Goal: Transaction & Acquisition: Purchase product/service

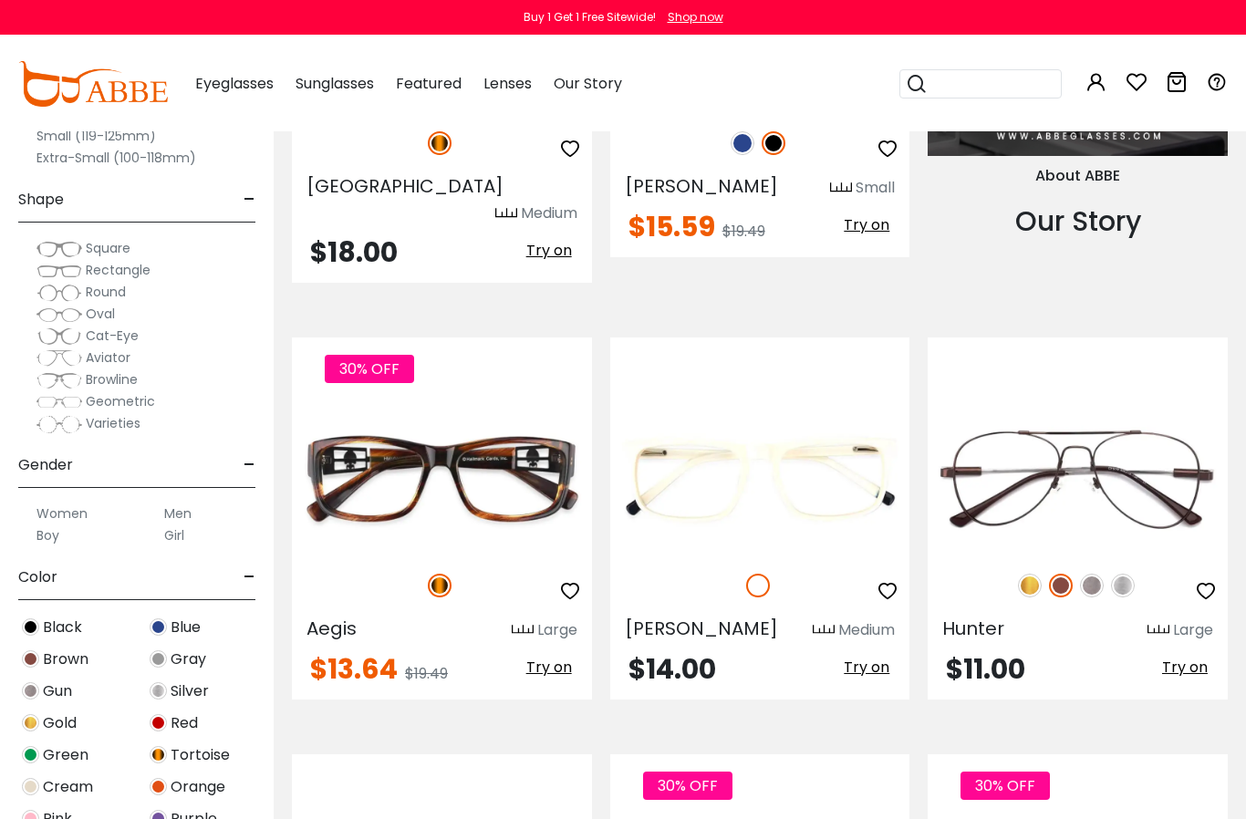
scroll to position [1945, 0]
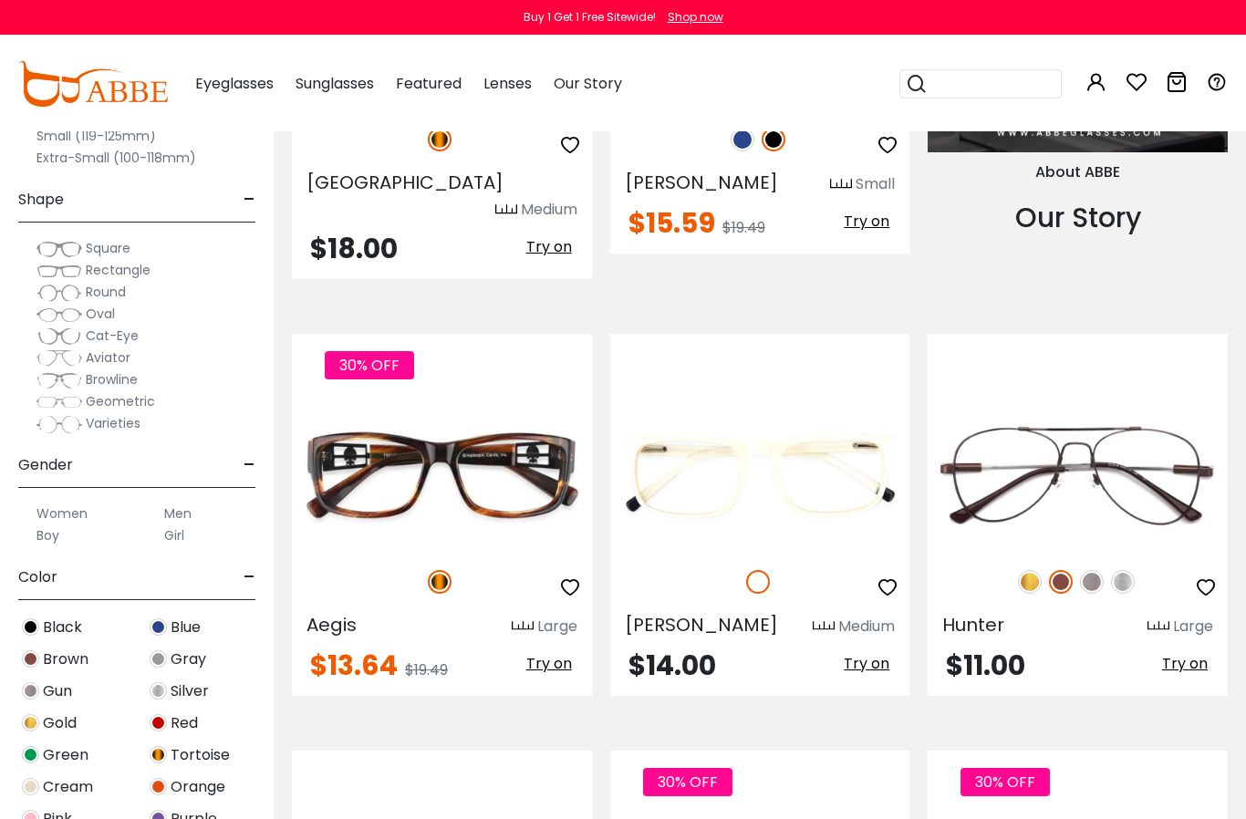
click at [0, 0] on img at bounding box center [0, 0] width 0 height 0
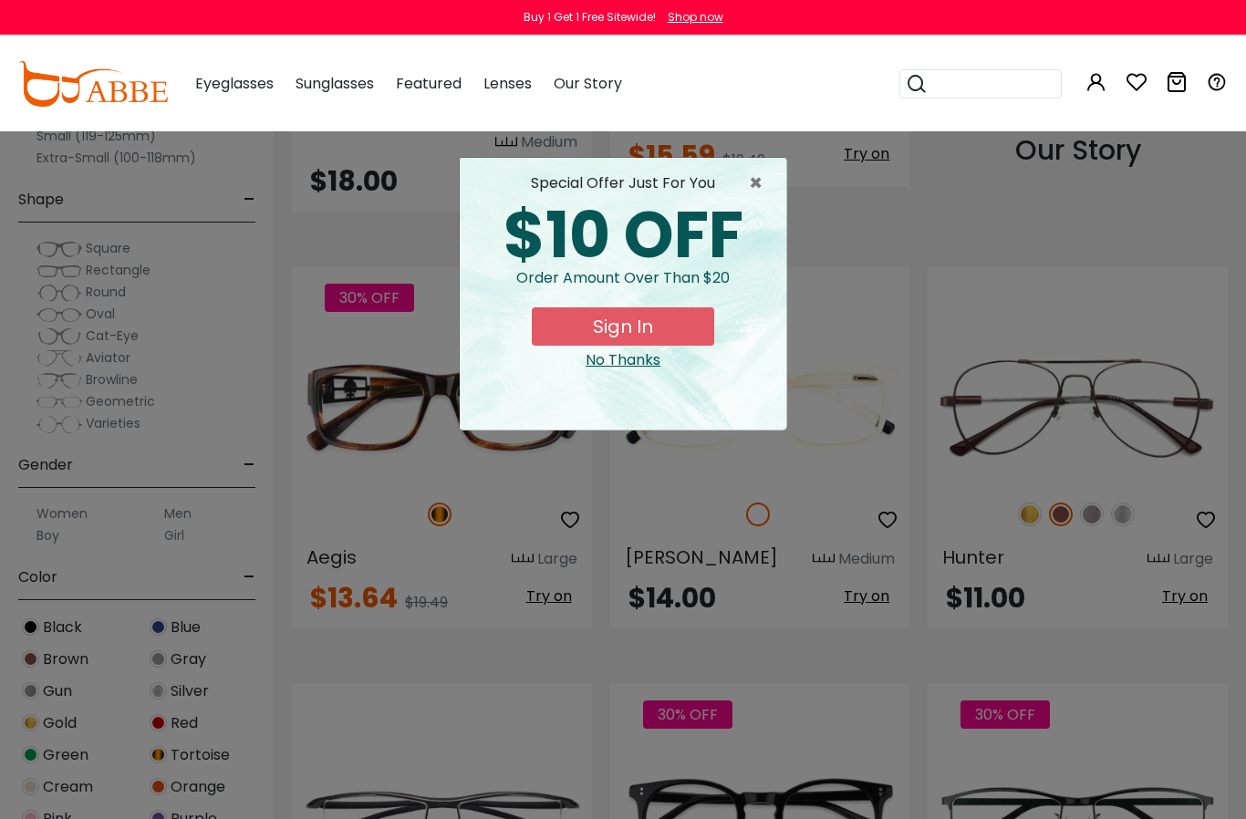
click at [761, 179] on span "×" at bounding box center [760, 183] width 23 height 22
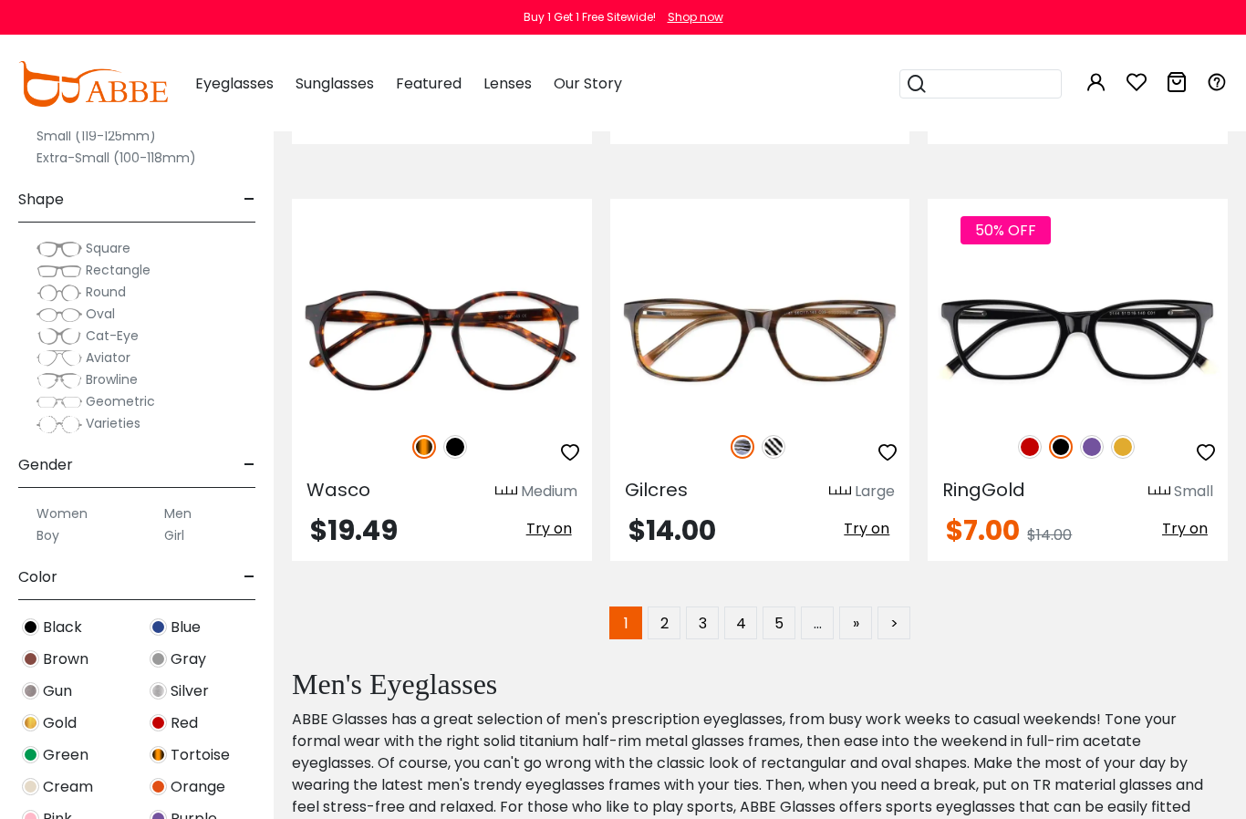
scroll to position [8395, 0]
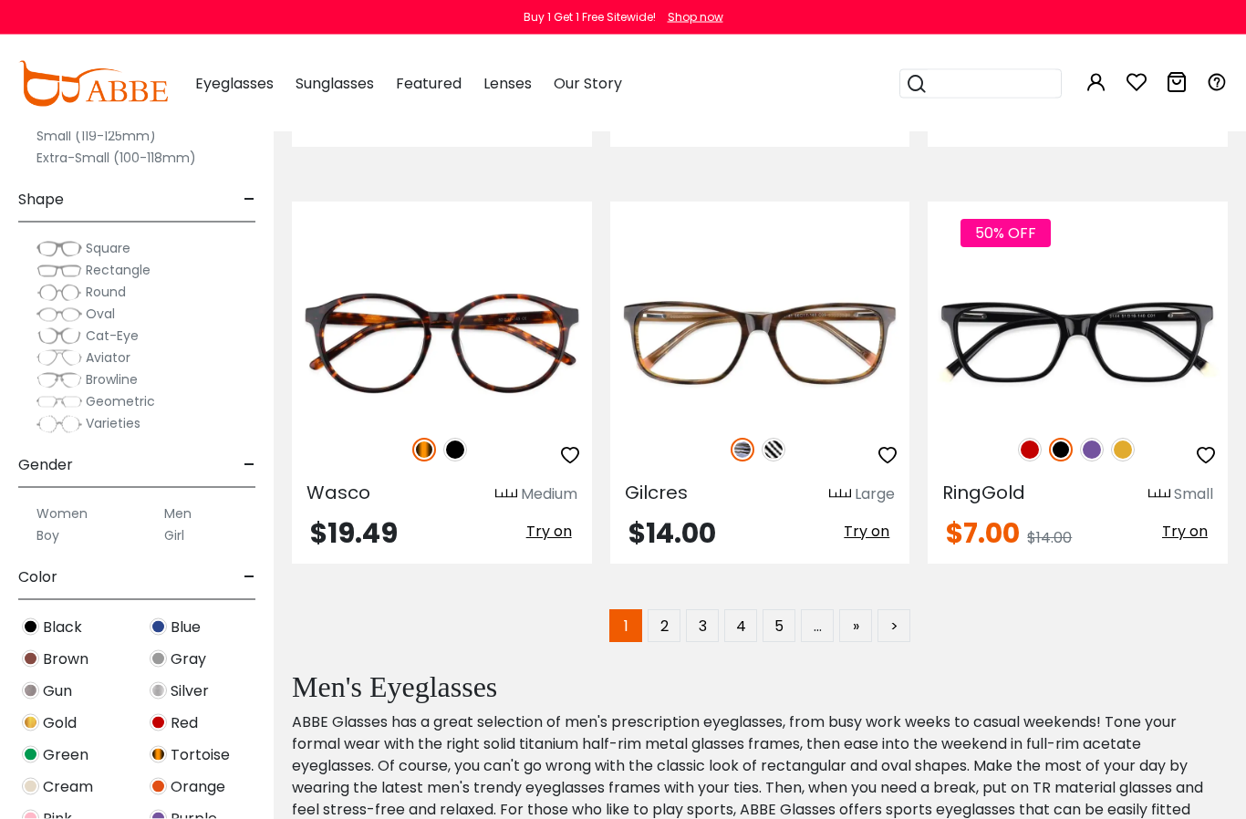
click at [664, 610] on link "2" at bounding box center [663, 626] width 33 height 33
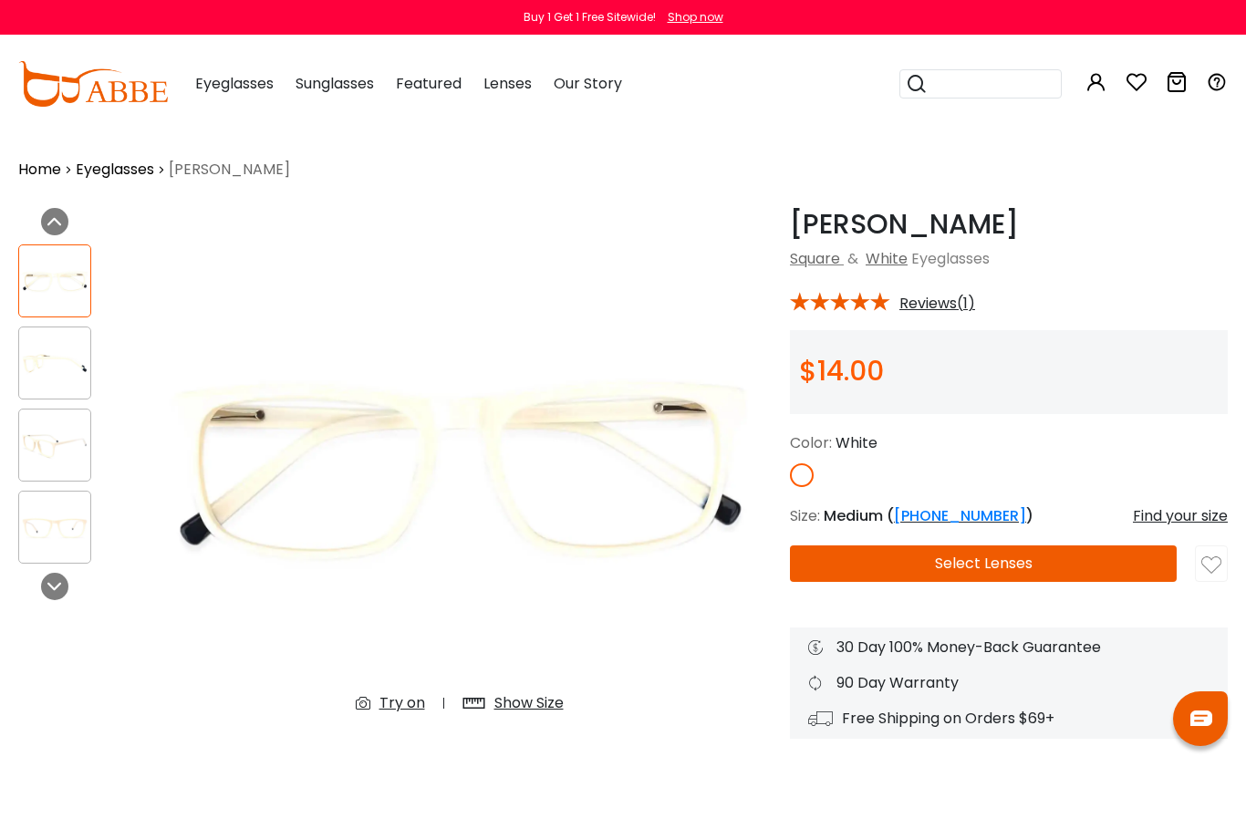
click at [539, 699] on div "Show Size" at bounding box center [528, 703] width 69 height 22
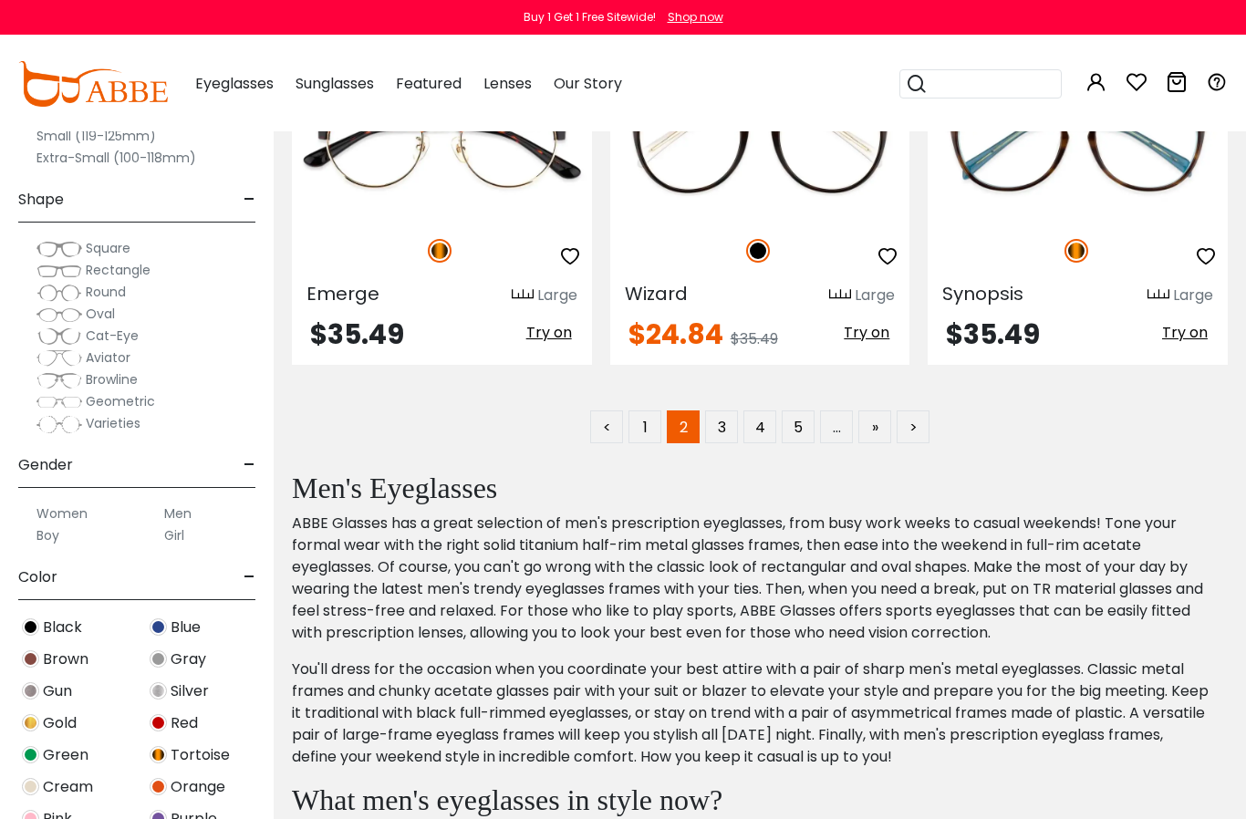
scroll to position [8541, 0]
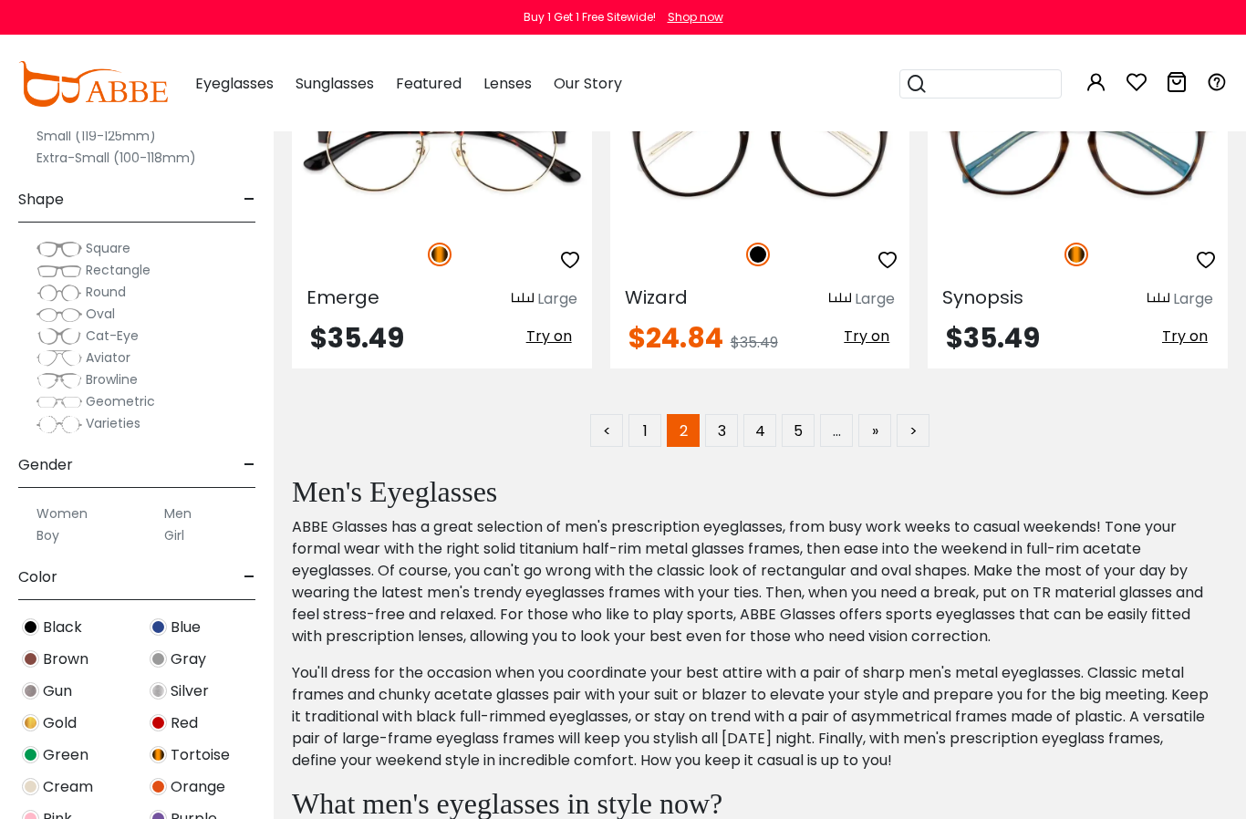
click at [733, 414] on link "3" at bounding box center [721, 430] width 33 height 33
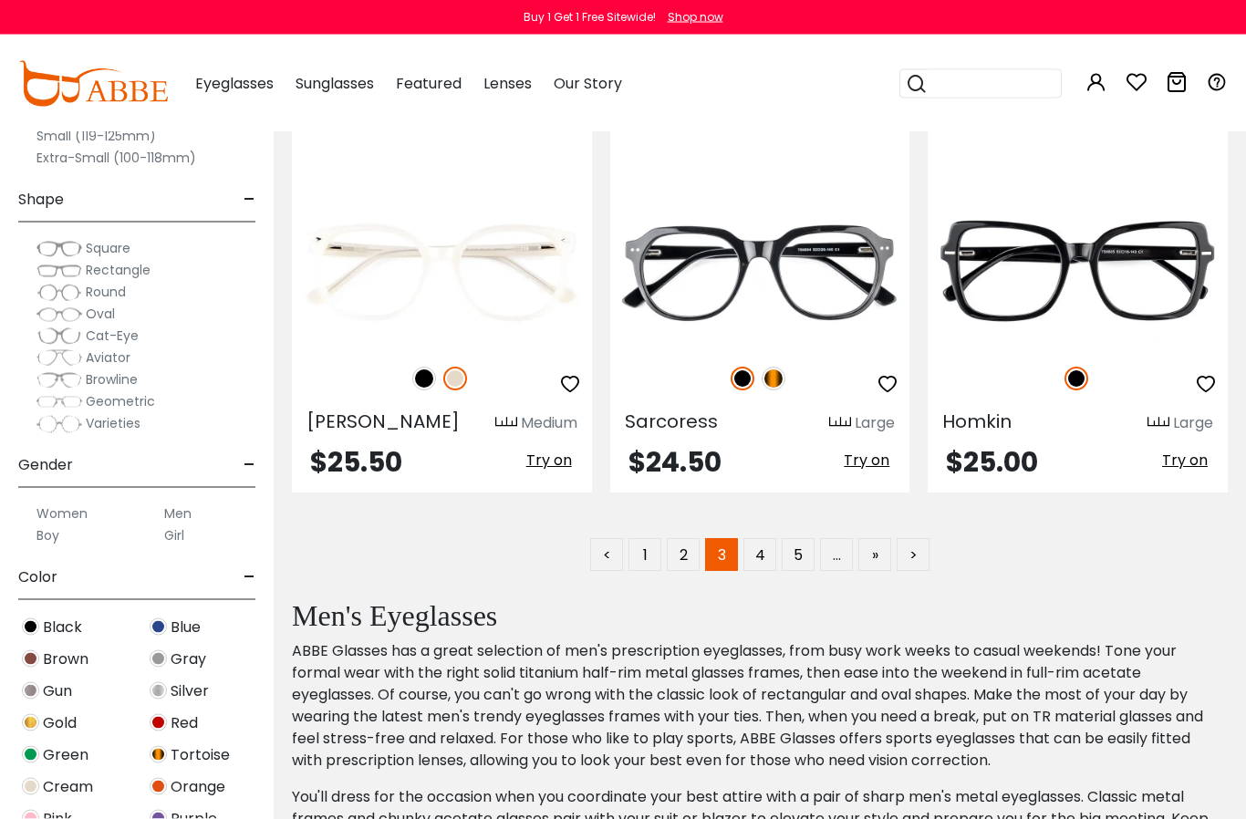
scroll to position [8349, 0]
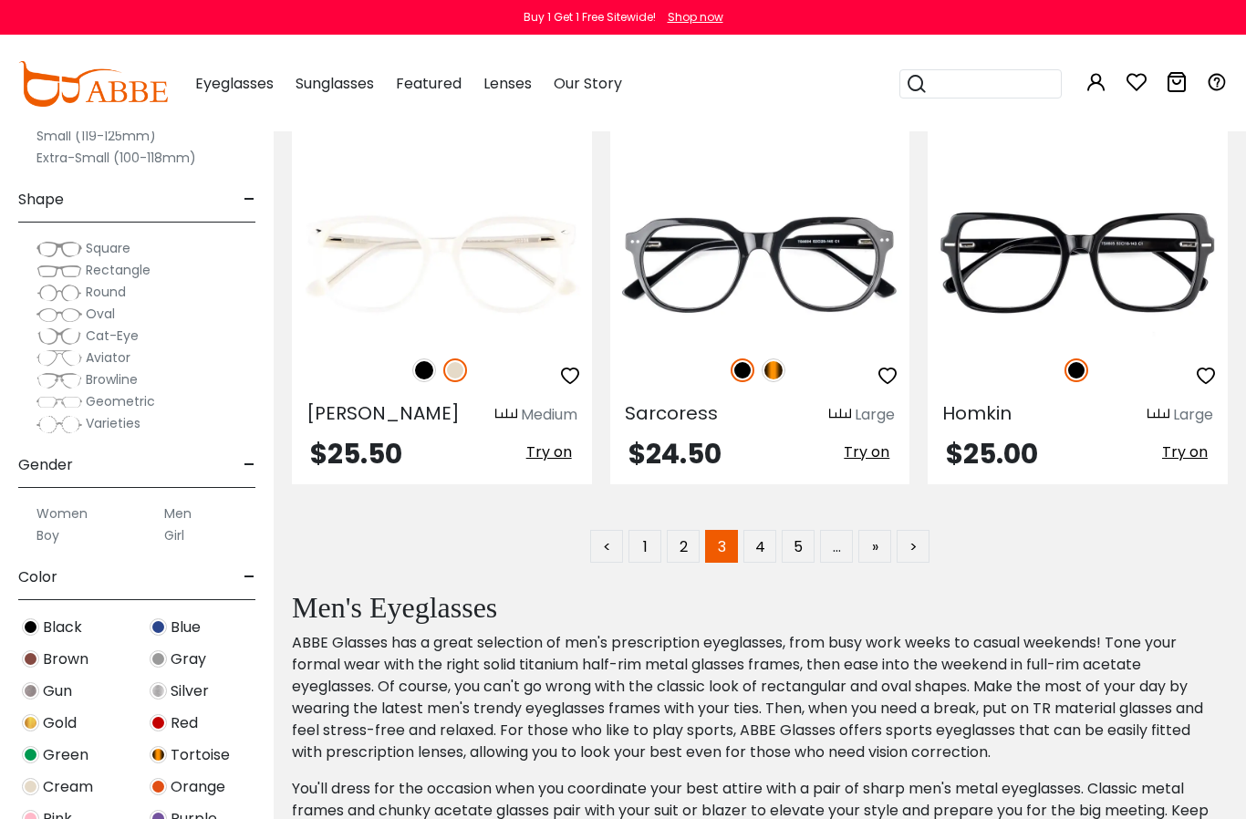
click at [641, 530] on link "1" at bounding box center [644, 546] width 33 height 33
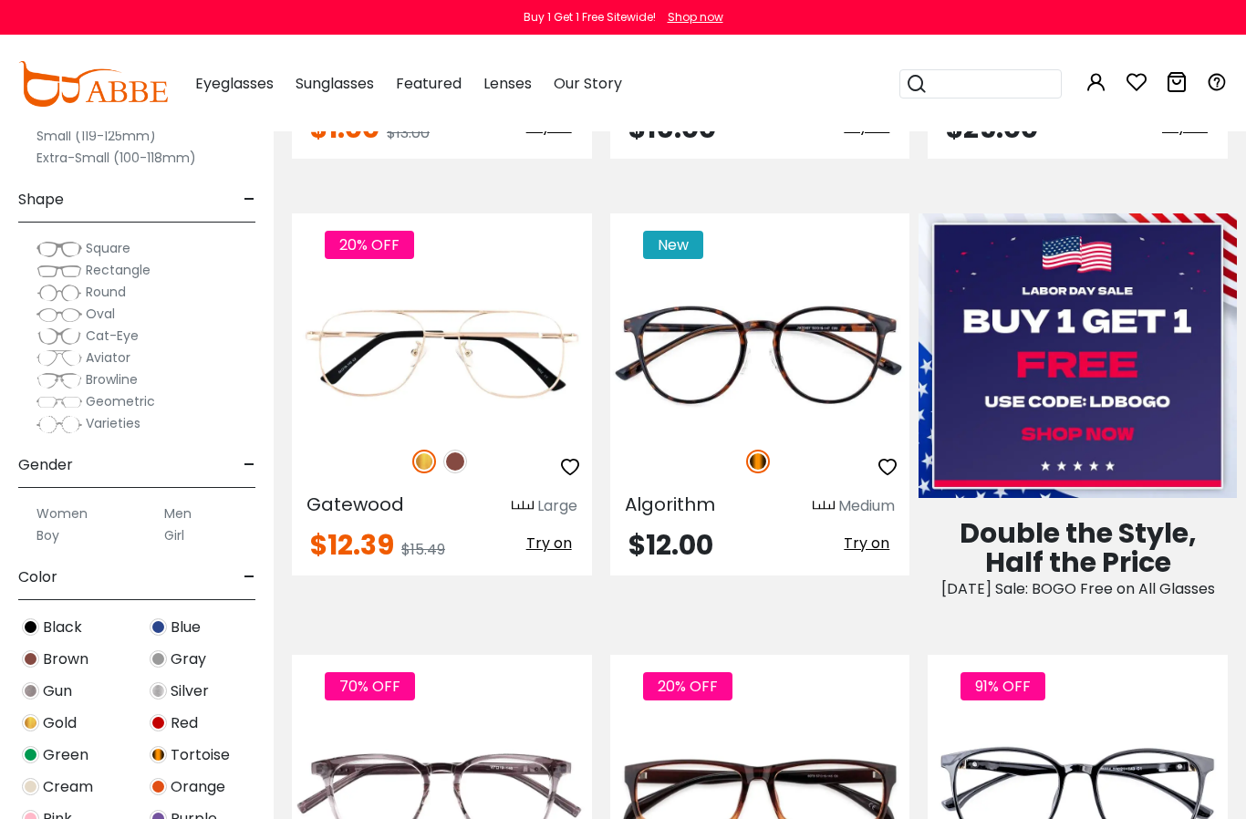
scroll to position [745, 0]
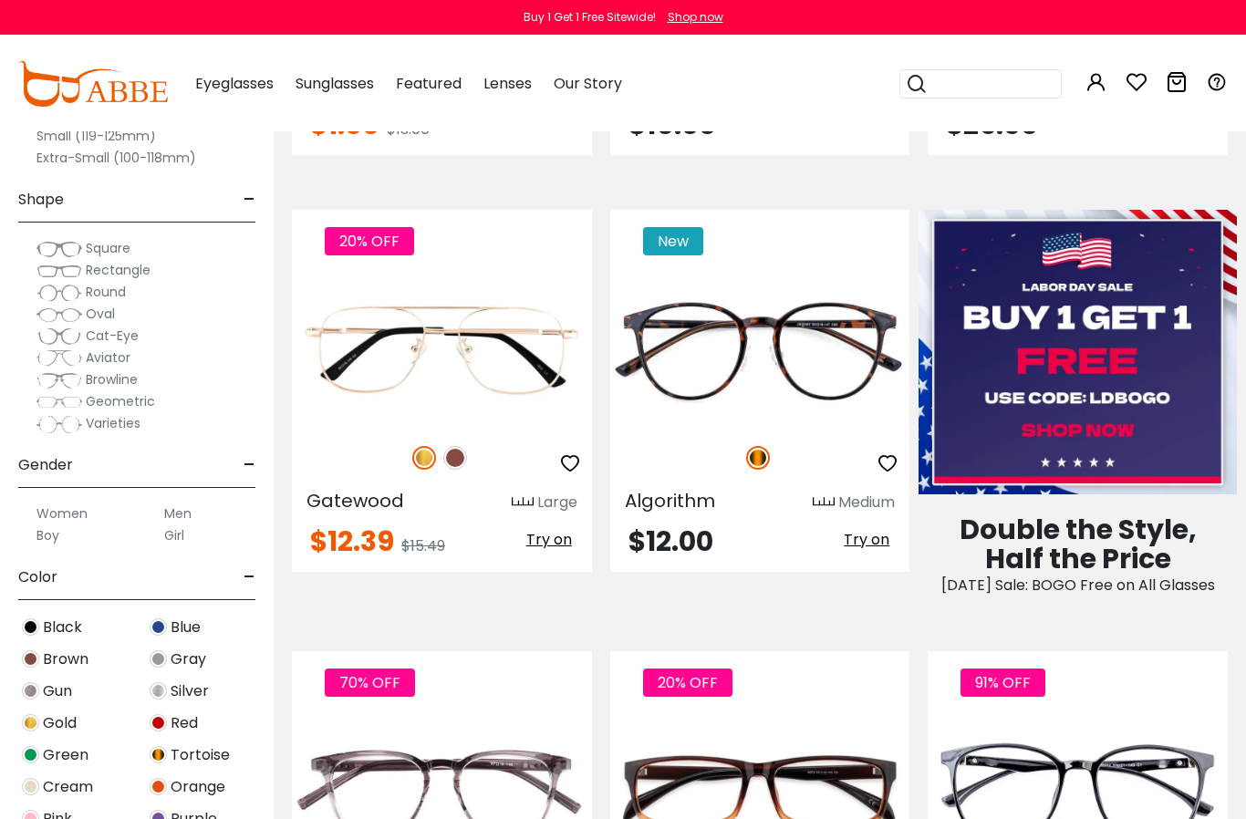
click at [0, 0] on img at bounding box center [0, 0] width 0 height 0
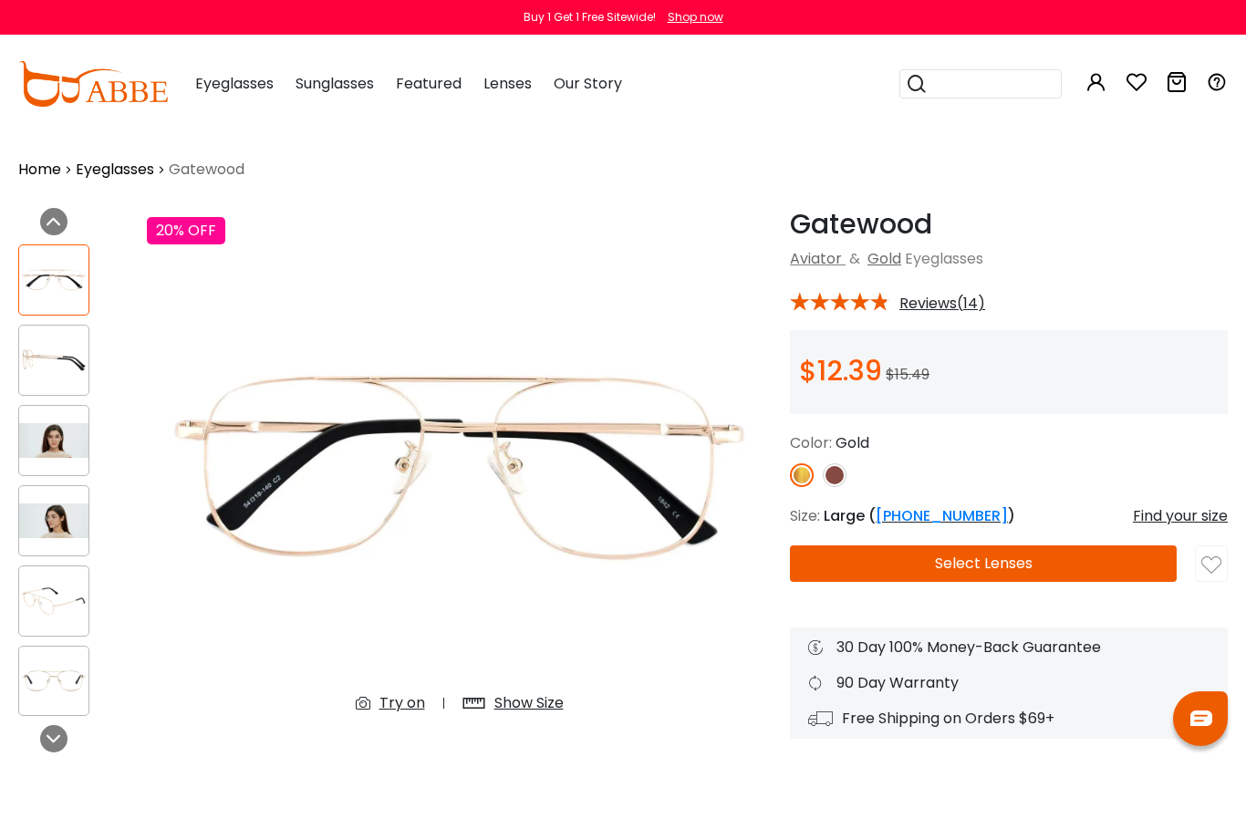
click at [64, 440] on img at bounding box center [53, 440] width 69 height 35
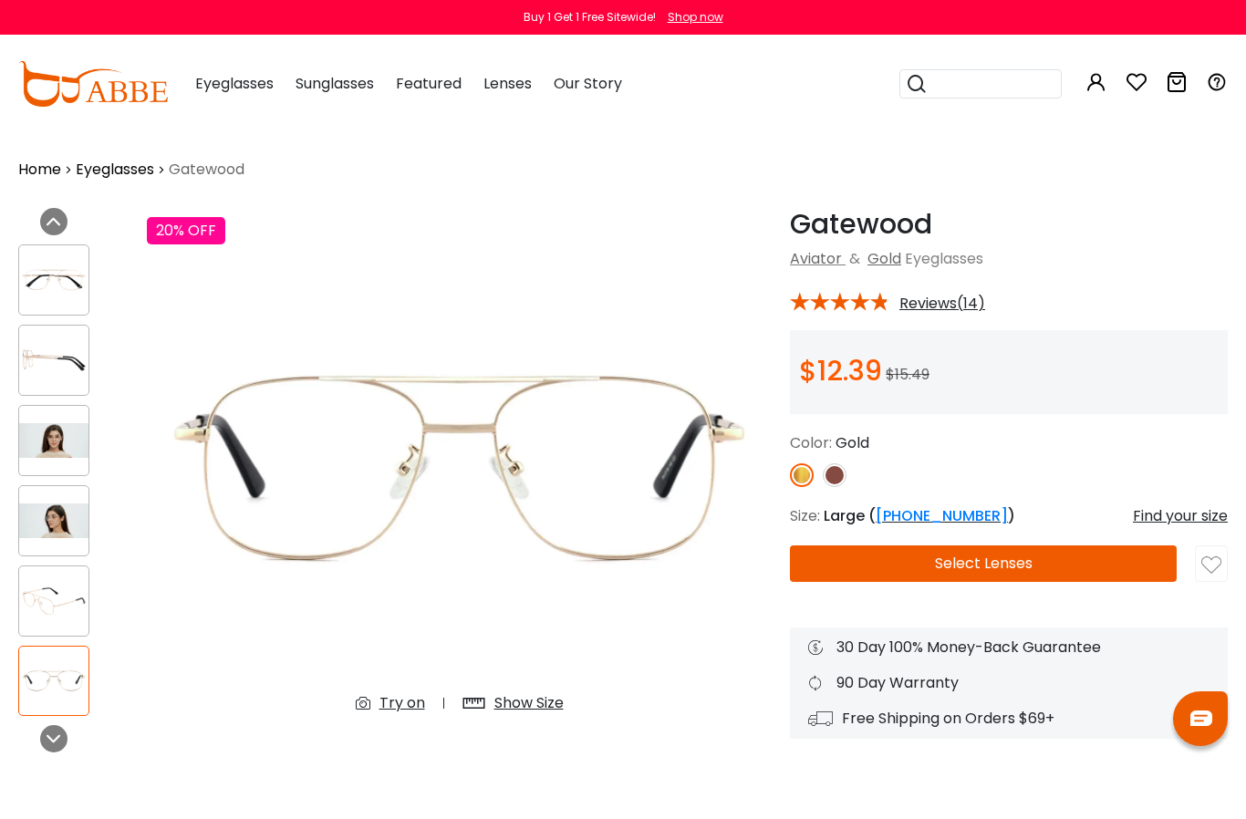
click at [1007, 562] on button "Select Lenses" at bounding box center [983, 563] width 387 height 36
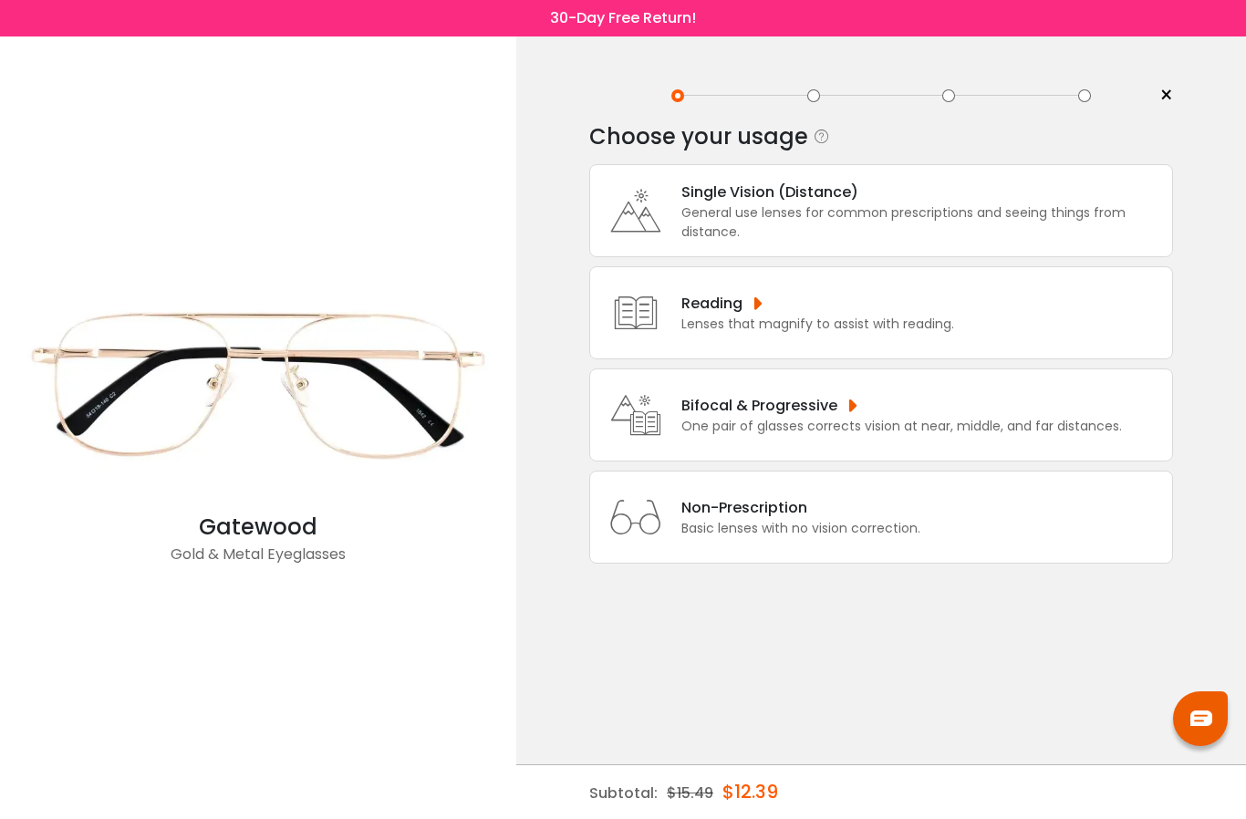
click at [923, 417] on div "Bifocal & Progressive" at bounding box center [901, 405] width 440 height 23
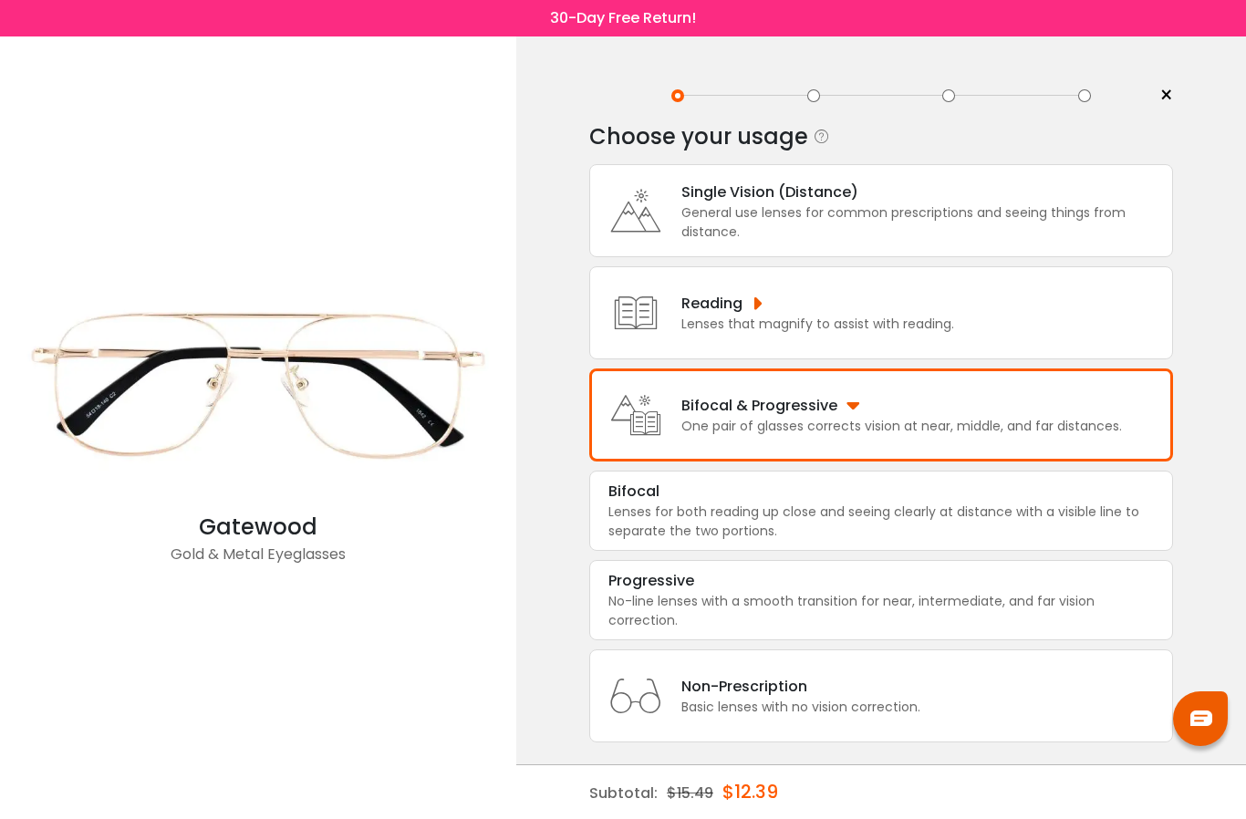
click at [939, 538] on div "Lenses for both reading up close and seeing clearly at distance with a visible …" at bounding box center [880, 521] width 545 height 38
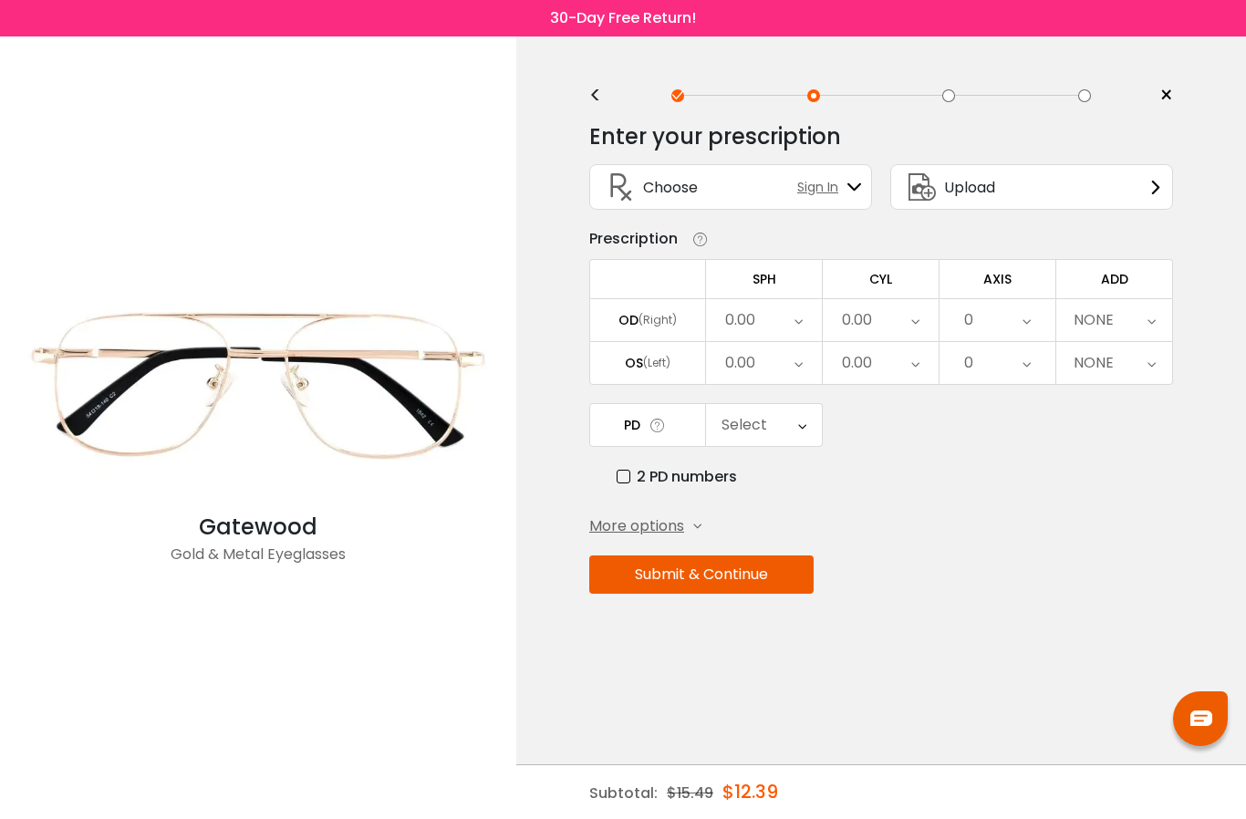
click at [680, 320] on div "OD (Right)" at bounding box center [647, 320] width 115 height 16
click at [657, 325] on div "(Right)" at bounding box center [657, 320] width 38 height 16
click at [765, 329] on div "0.00" at bounding box center [764, 320] width 116 height 42
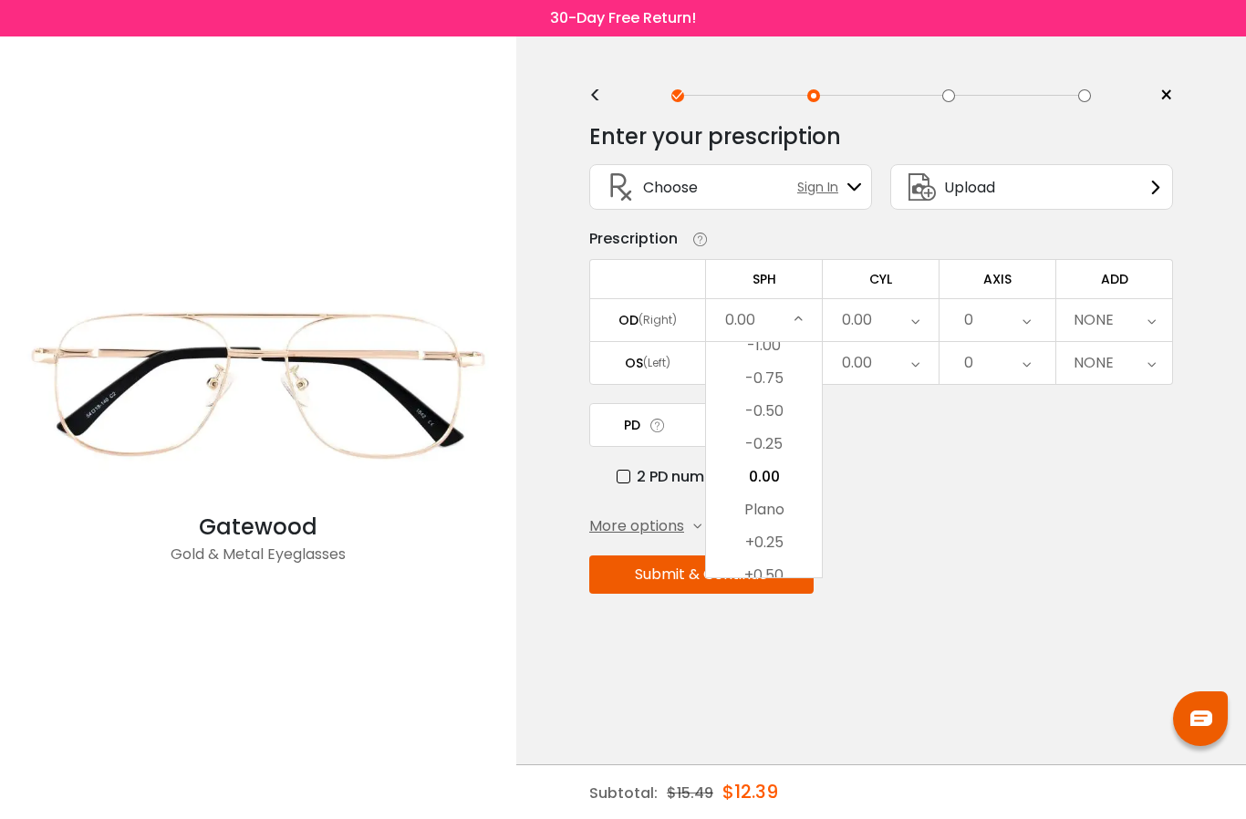
click at [677, 328] on div "OD (Right)" at bounding box center [647, 320] width 115 height 16
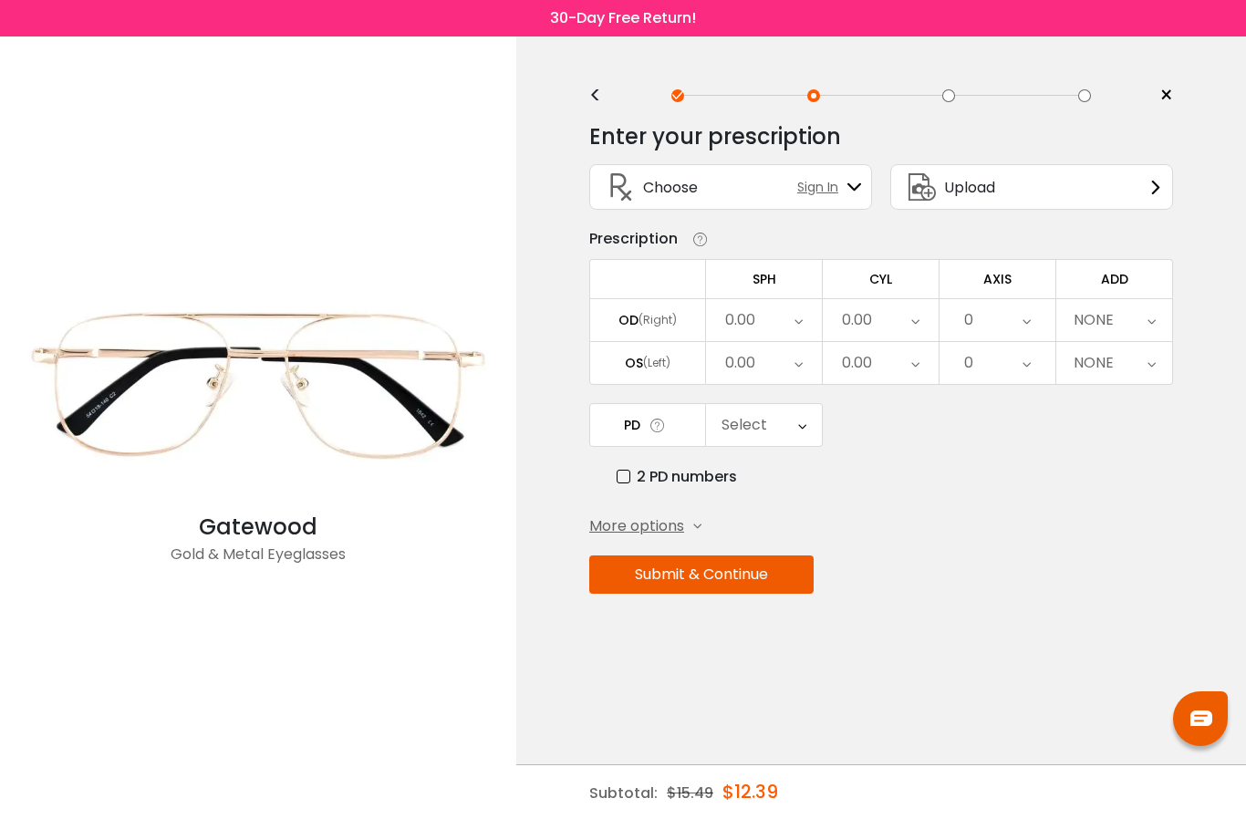
click at [792, 318] on div "0.00" at bounding box center [764, 320] width 116 height 42
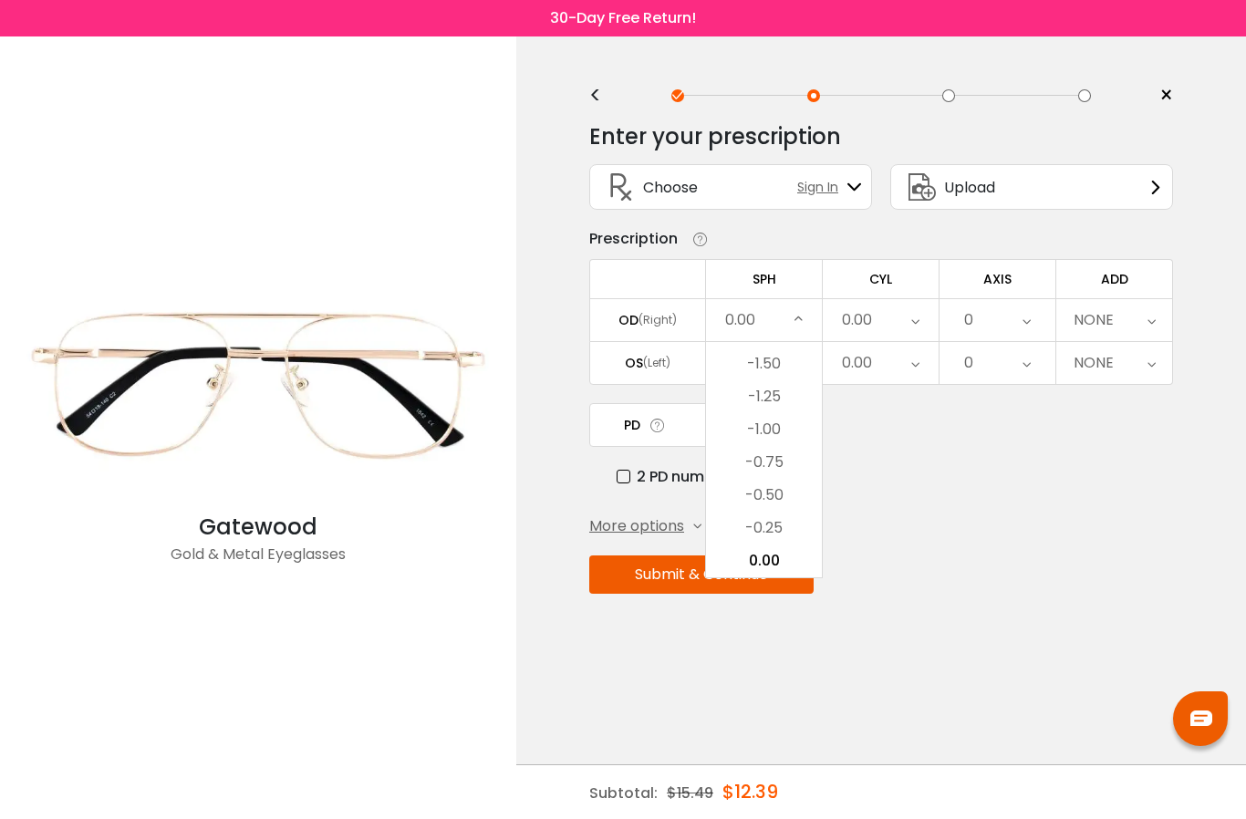
scroll to position [2406, 0]
click at [776, 418] on li "-1.25" at bounding box center [764, 415] width 116 height 33
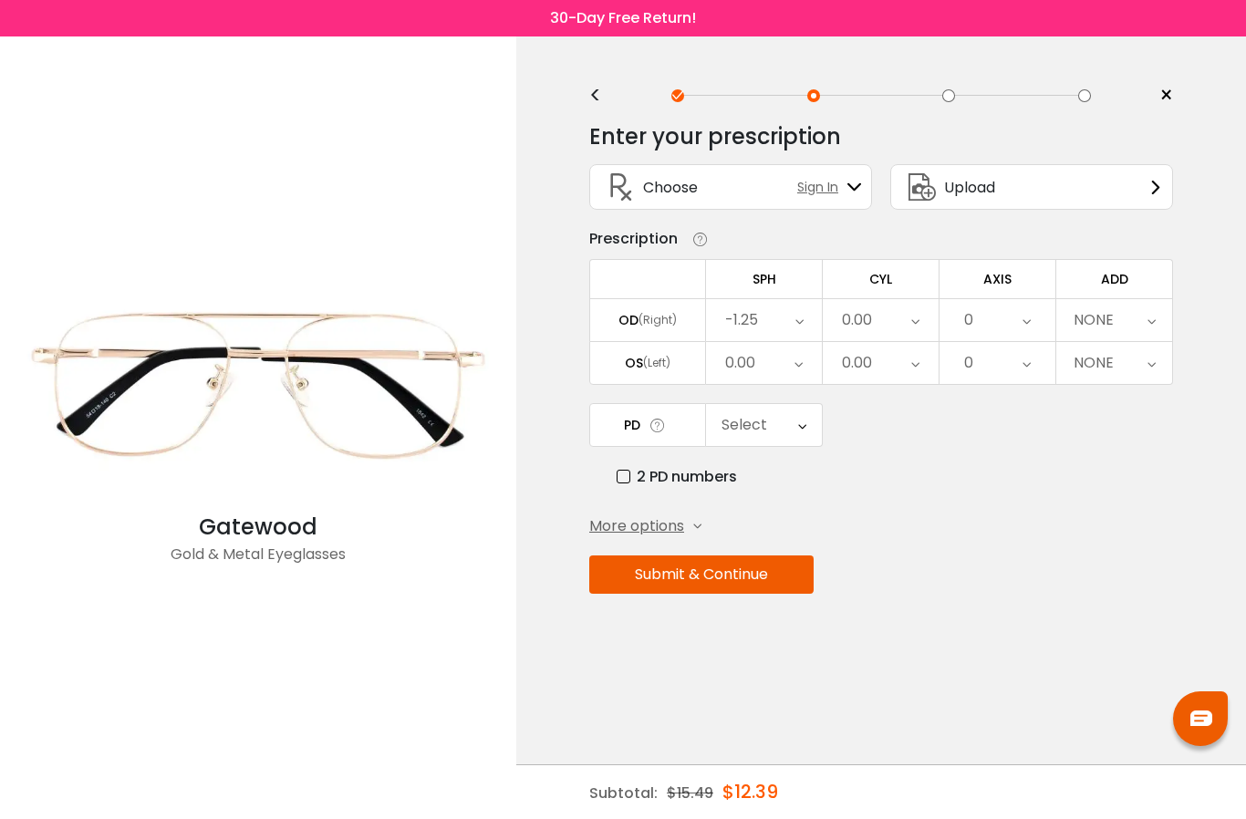
click at [885, 325] on div "0.00" at bounding box center [881, 320] width 116 height 42
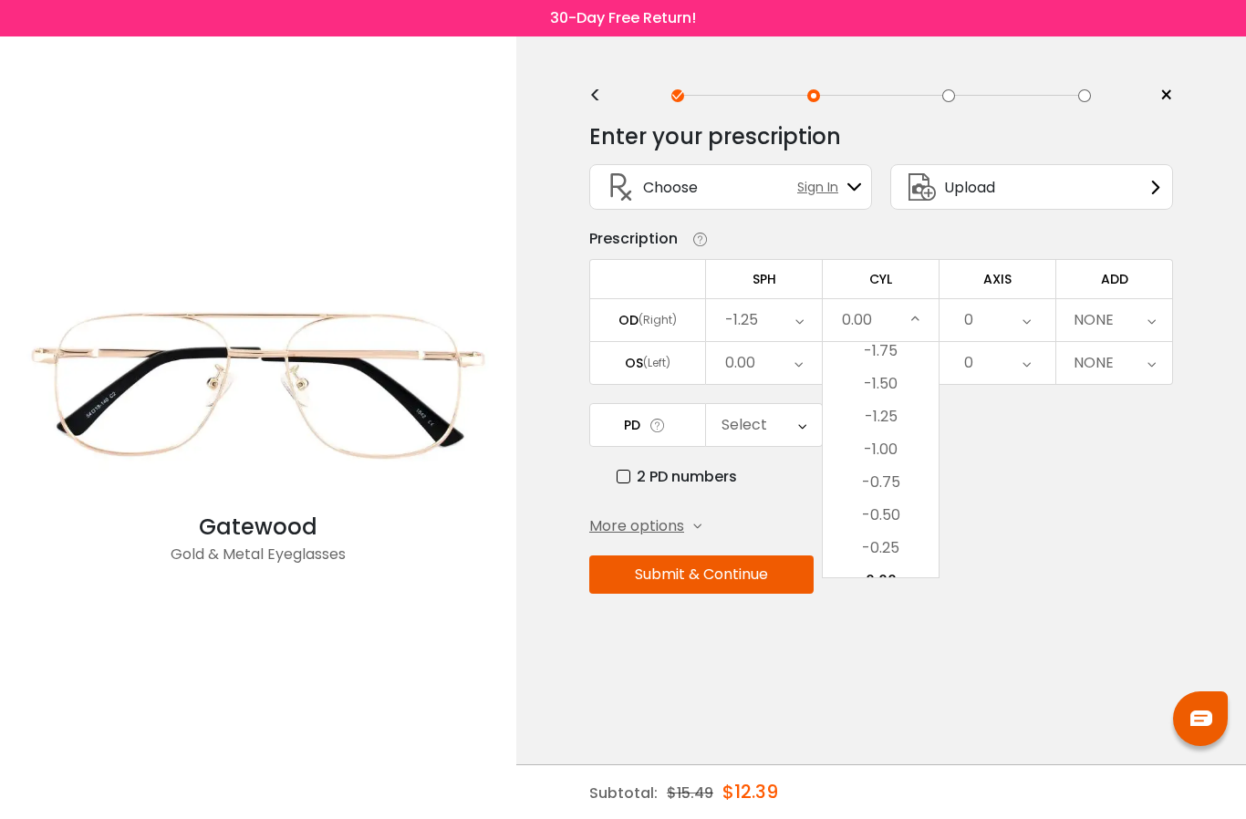
click at [890, 415] on li "-1.25" at bounding box center [881, 416] width 116 height 33
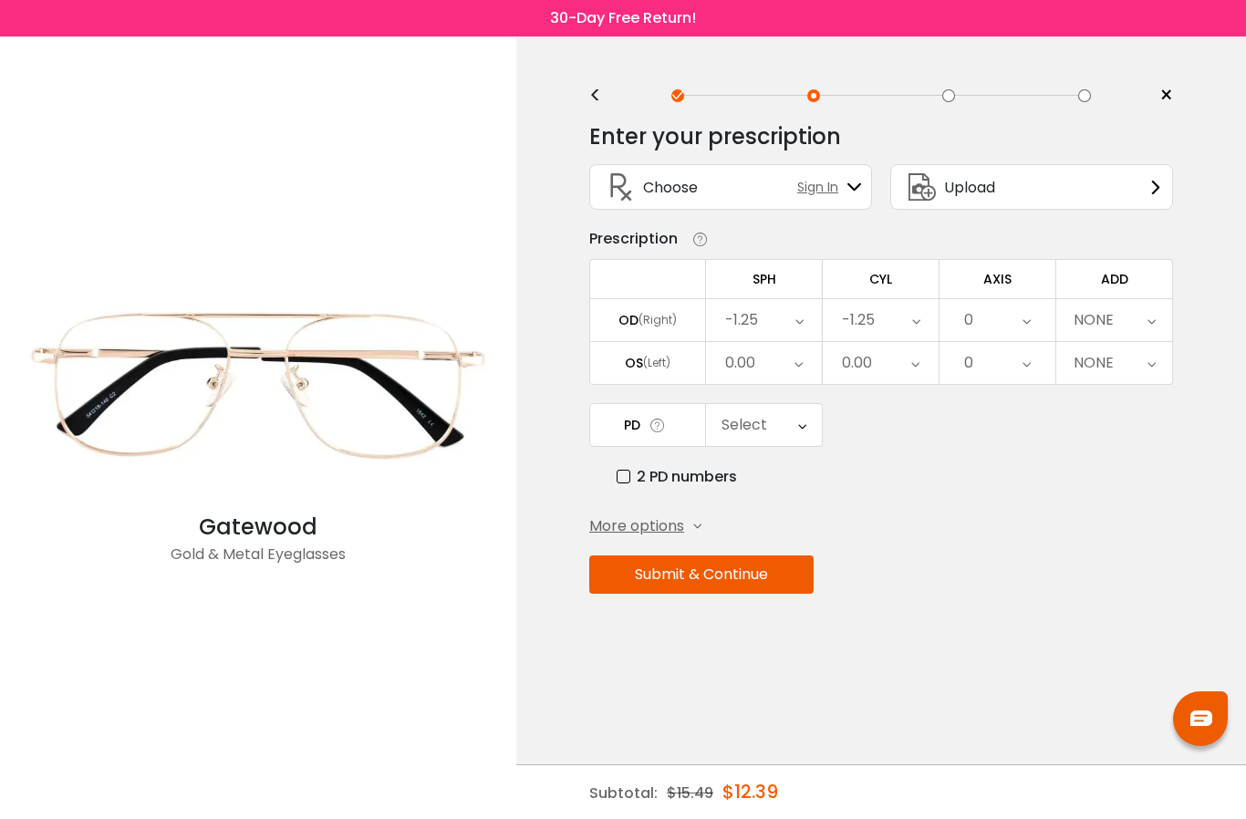
click at [1010, 328] on div "0" at bounding box center [997, 320] width 116 height 42
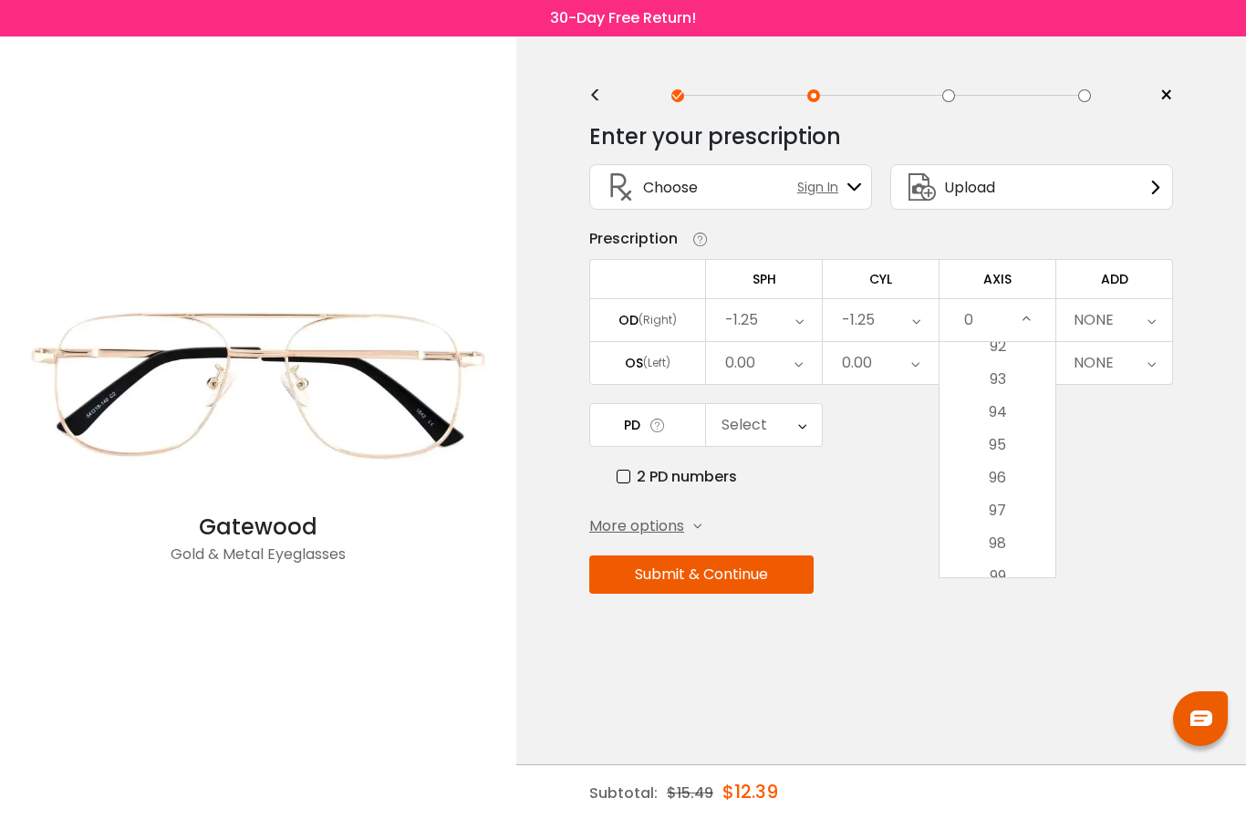
scroll to position [3038, 0]
click at [1002, 501] on li "97" at bounding box center [997, 505] width 116 height 33
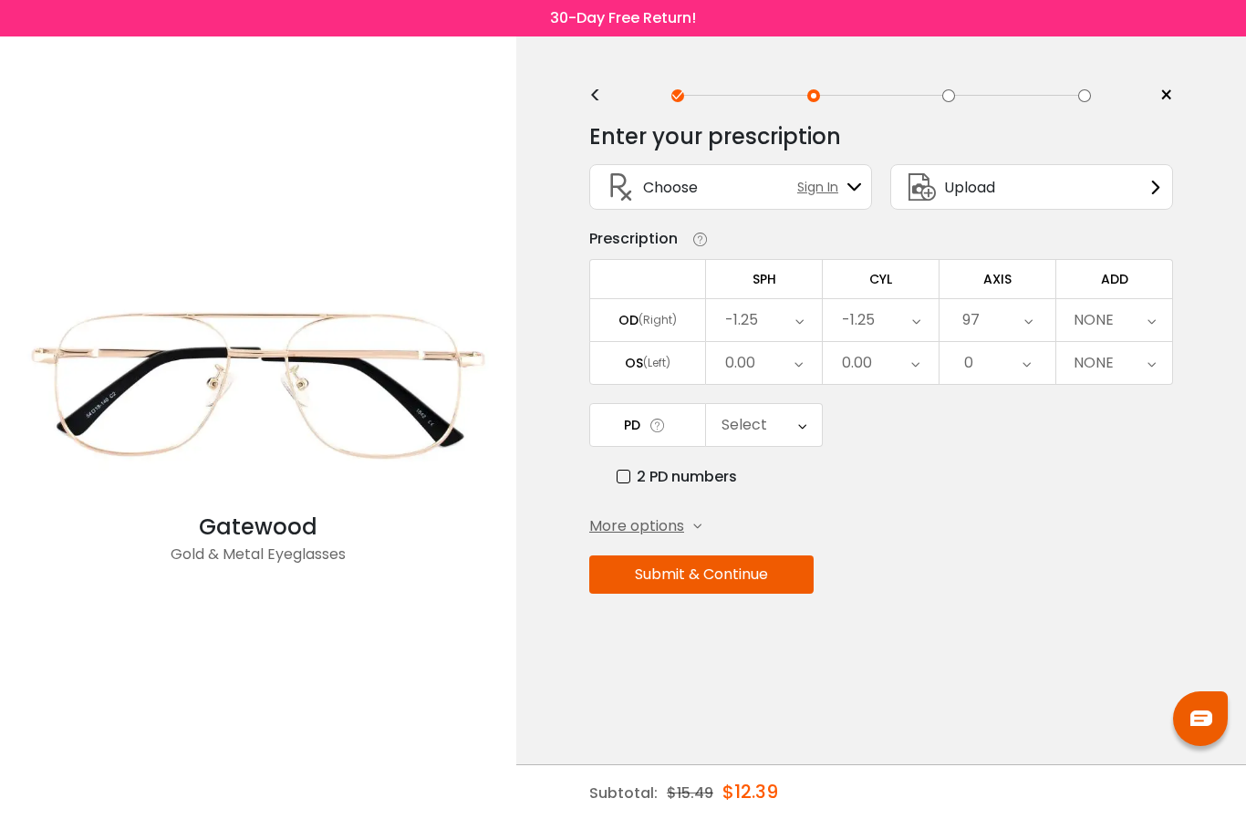
click at [778, 359] on div "0.00" at bounding box center [764, 363] width 116 height 42
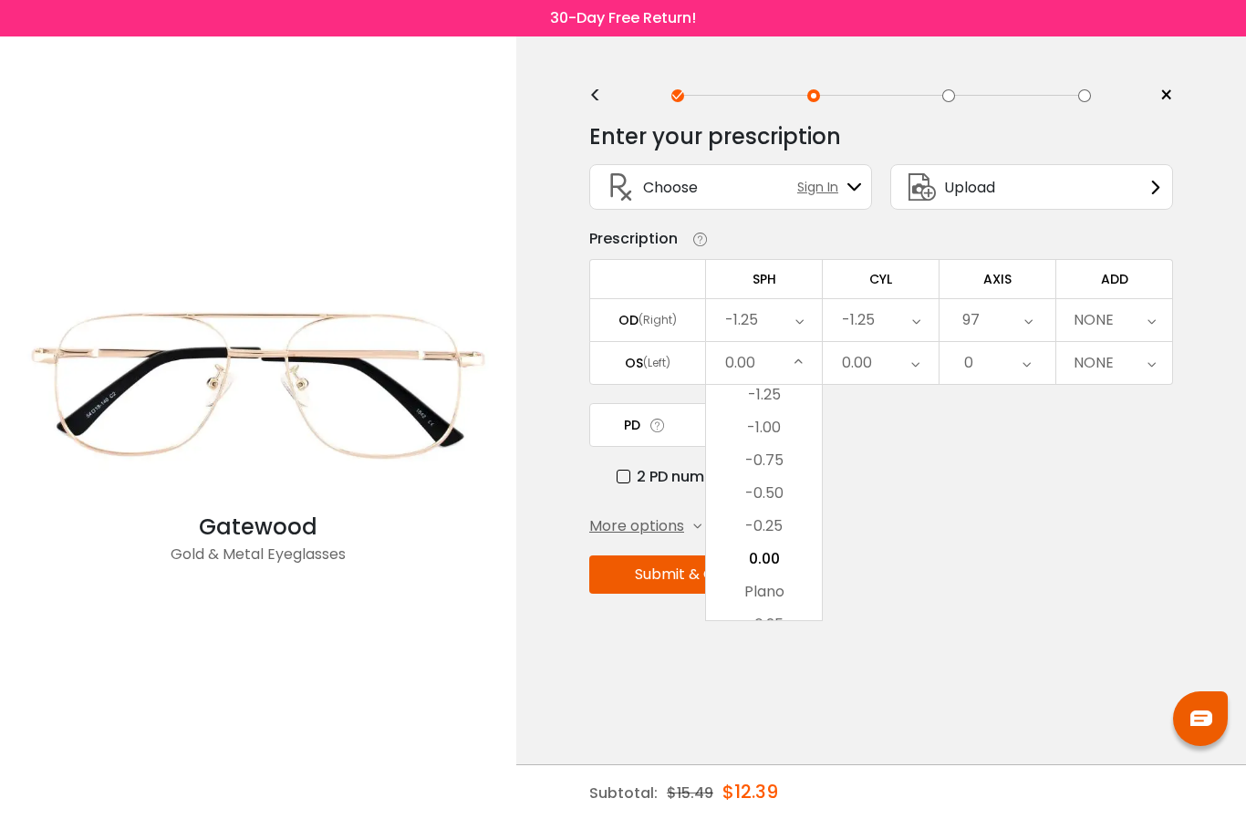
scroll to position [2468, 0]
click at [787, 427] on li "-1.00" at bounding box center [764, 428] width 116 height 33
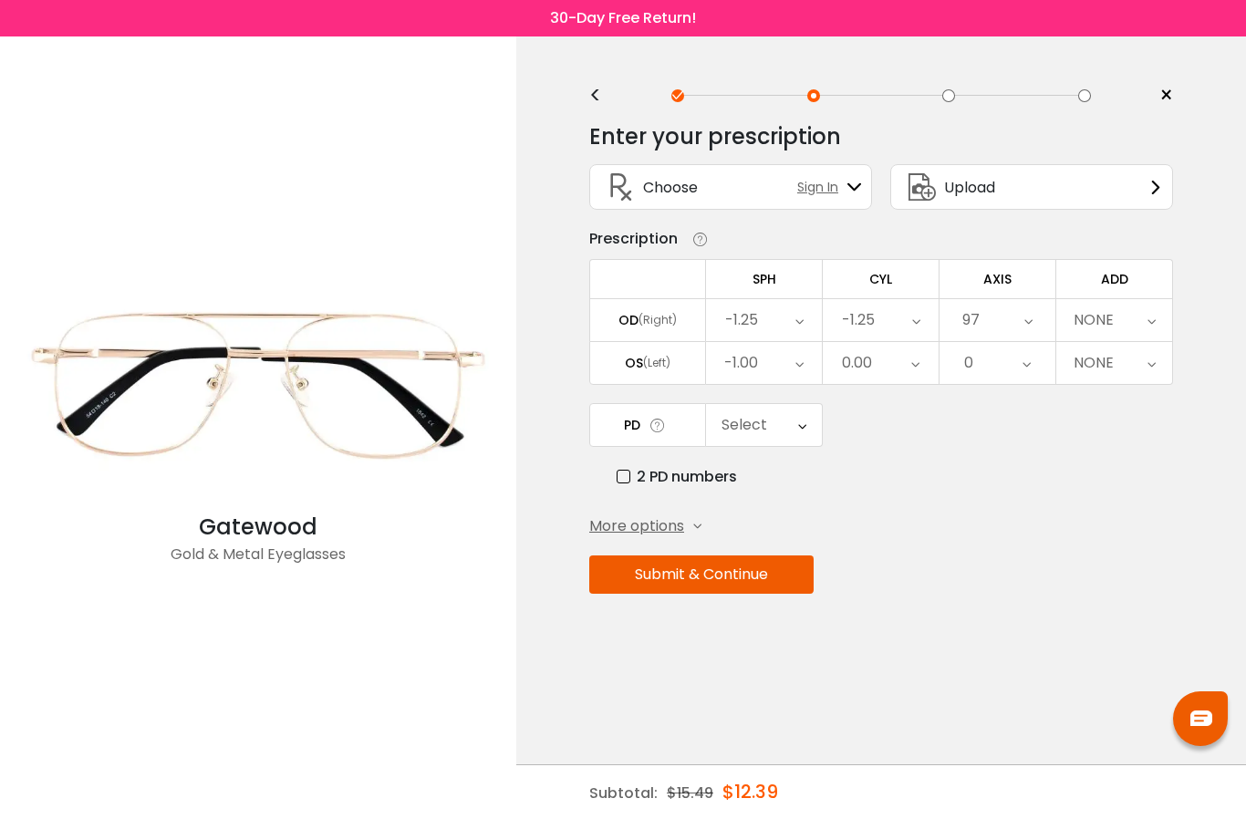
click at [895, 363] on div "0.00" at bounding box center [881, 363] width 116 height 42
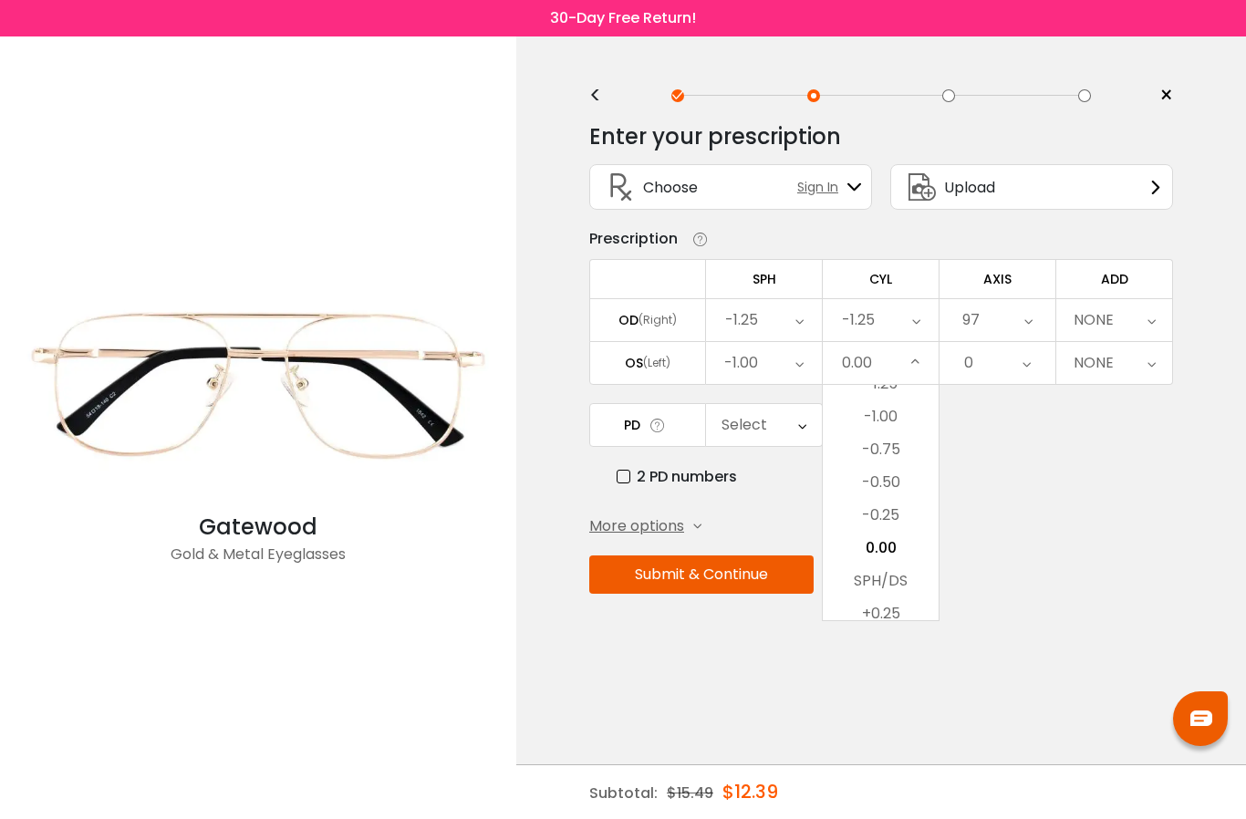
scroll to position [634, 0]
click at [893, 422] on li "-1.00" at bounding box center [881, 424] width 116 height 33
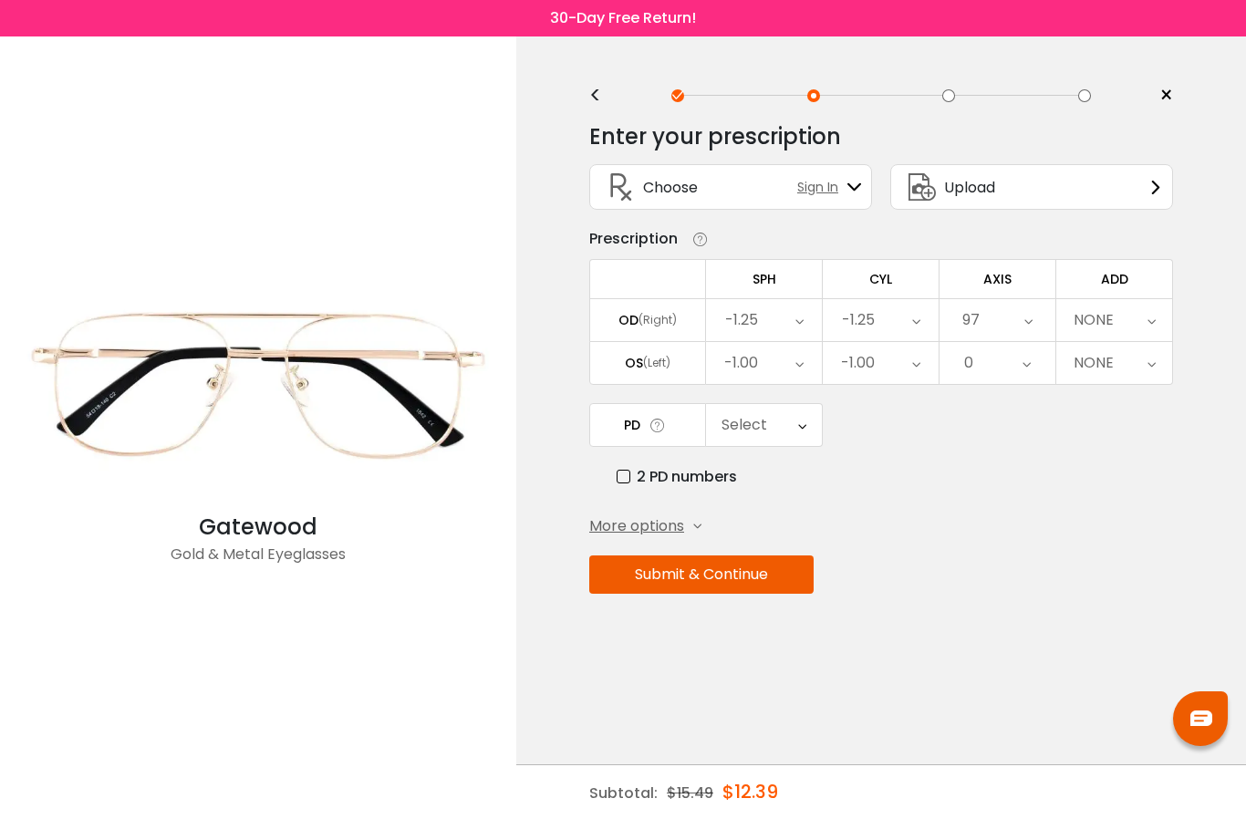
click at [1031, 360] on icon at bounding box center [1026, 363] width 8 height 42
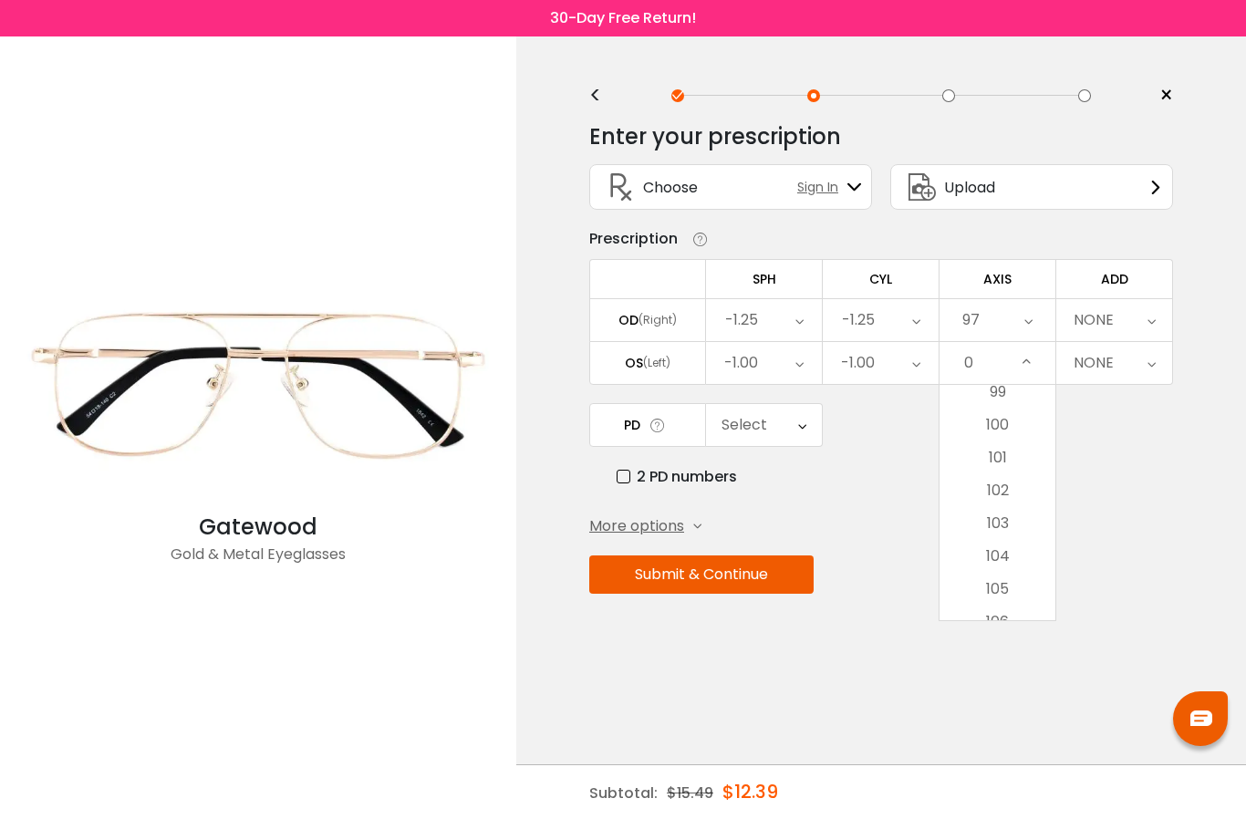
scroll to position [3232, 0]
click at [1017, 446] on li "100" at bounding box center [997, 452] width 116 height 33
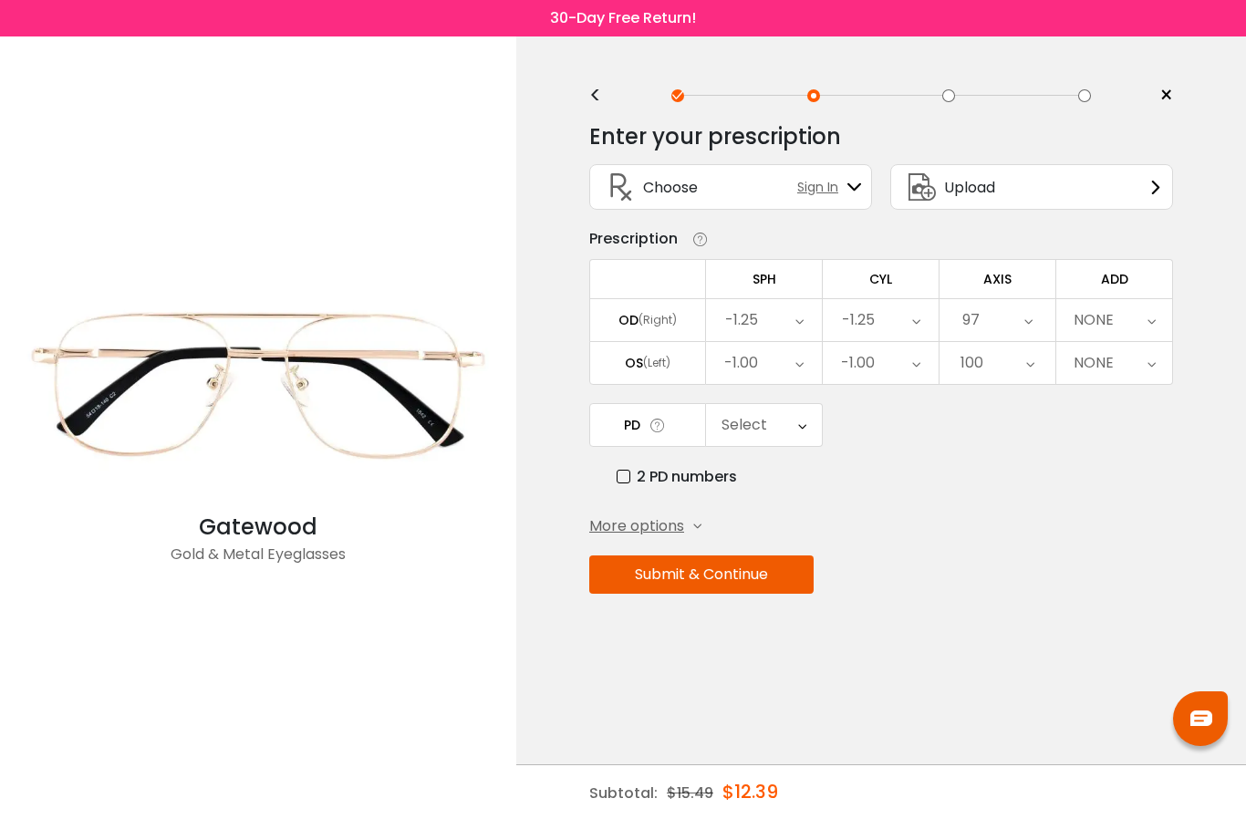
click at [1144, 314] on div "NONE" at bounding box center [1114, 320] width 116 height 42
click at [1138, 391] on li "+0.50" at bounding box center [1114, 391] width 116 height 33
click at [784, 426] on div "Select" at bounding box center [764, 425] width 116 height 42
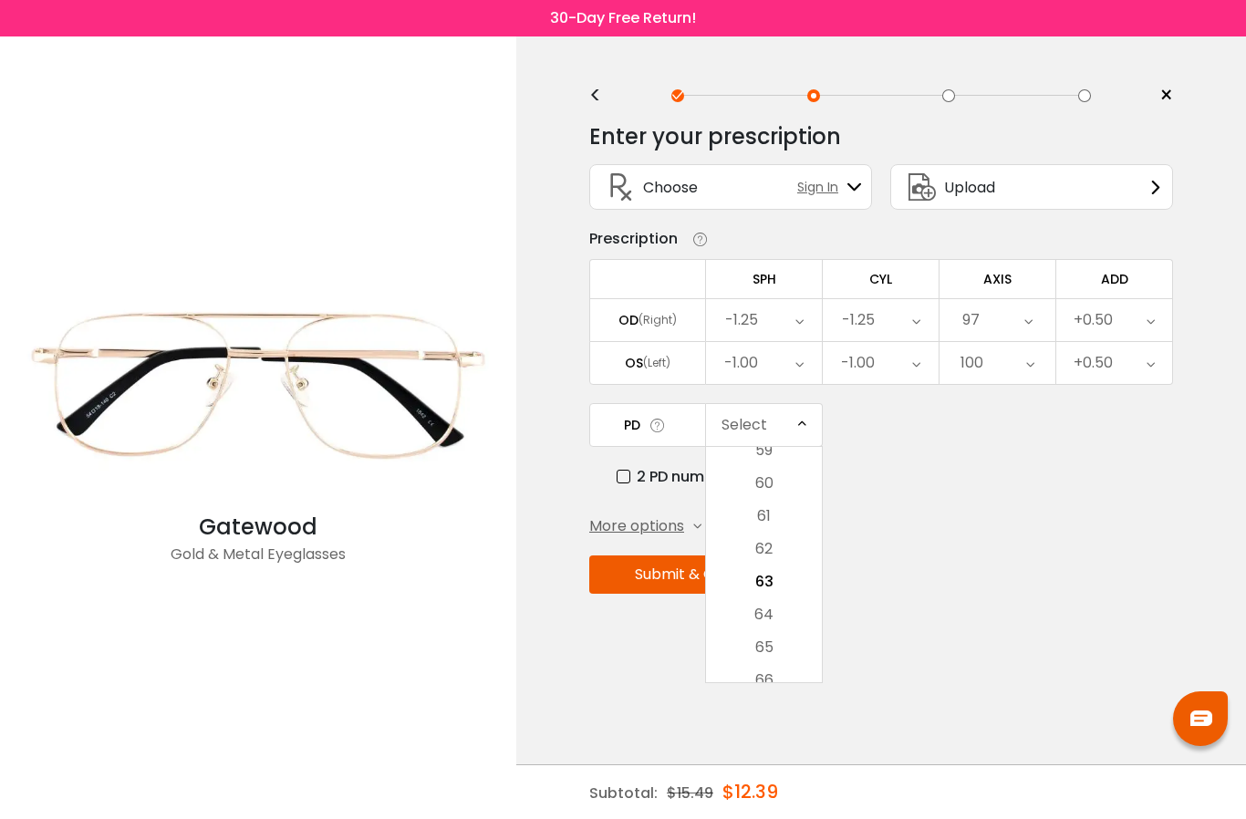
click at [779, 585] on li "63" at bounding box center [764, 581] width 116 height 33
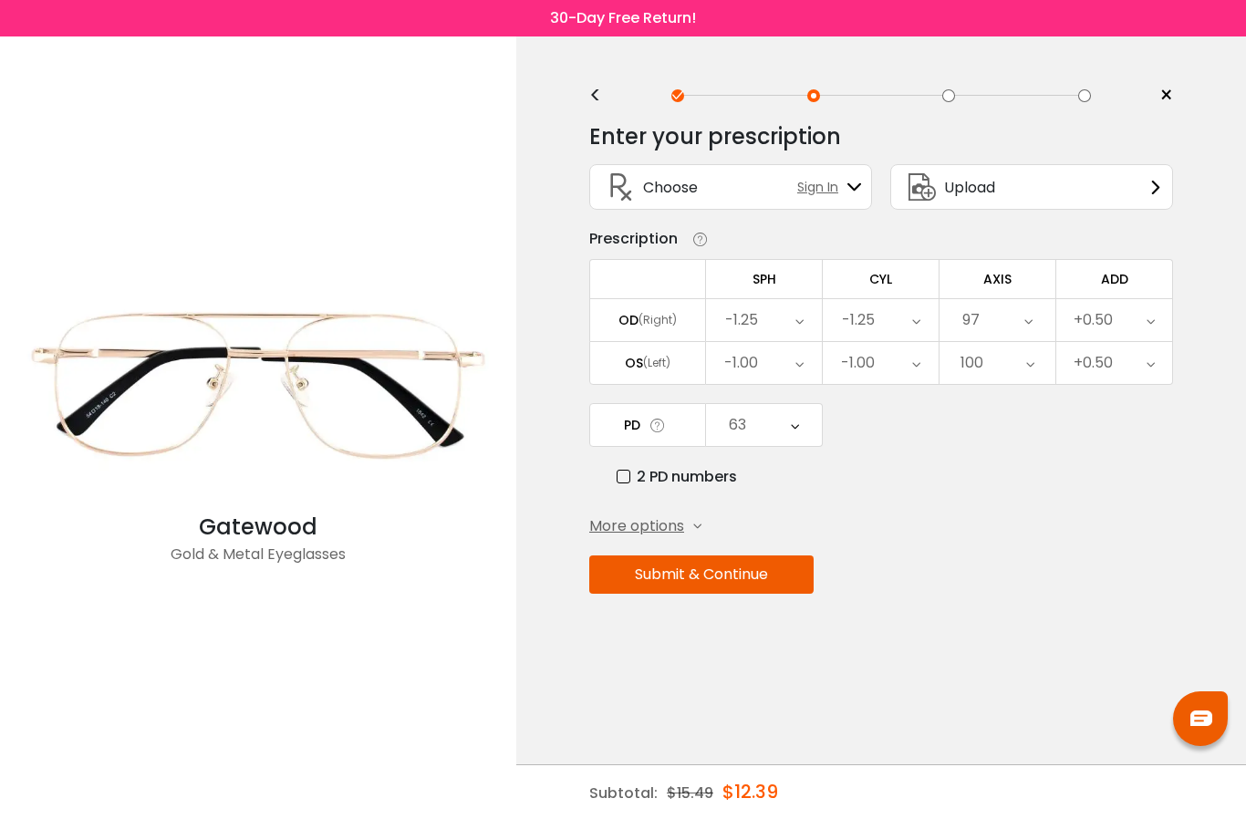
click at [737, 573] on button "Submit & Continue" at bounding box center [701, 574] width 224 height 38
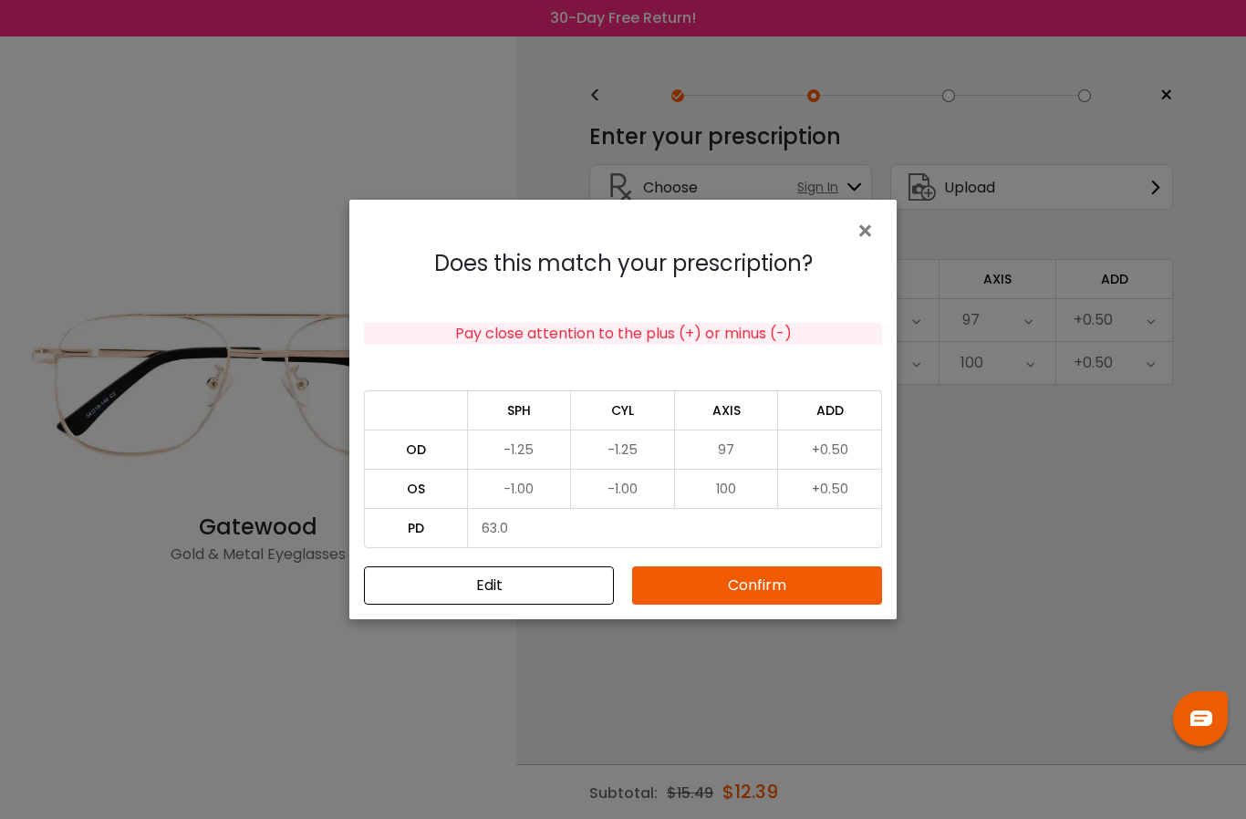
click at [844, 447] on td "+0.50" at bounding box center [830, 449] width 104 height 39
click at [868, 221] on span "×" at bounding box center [868, 231] width 26 height 39
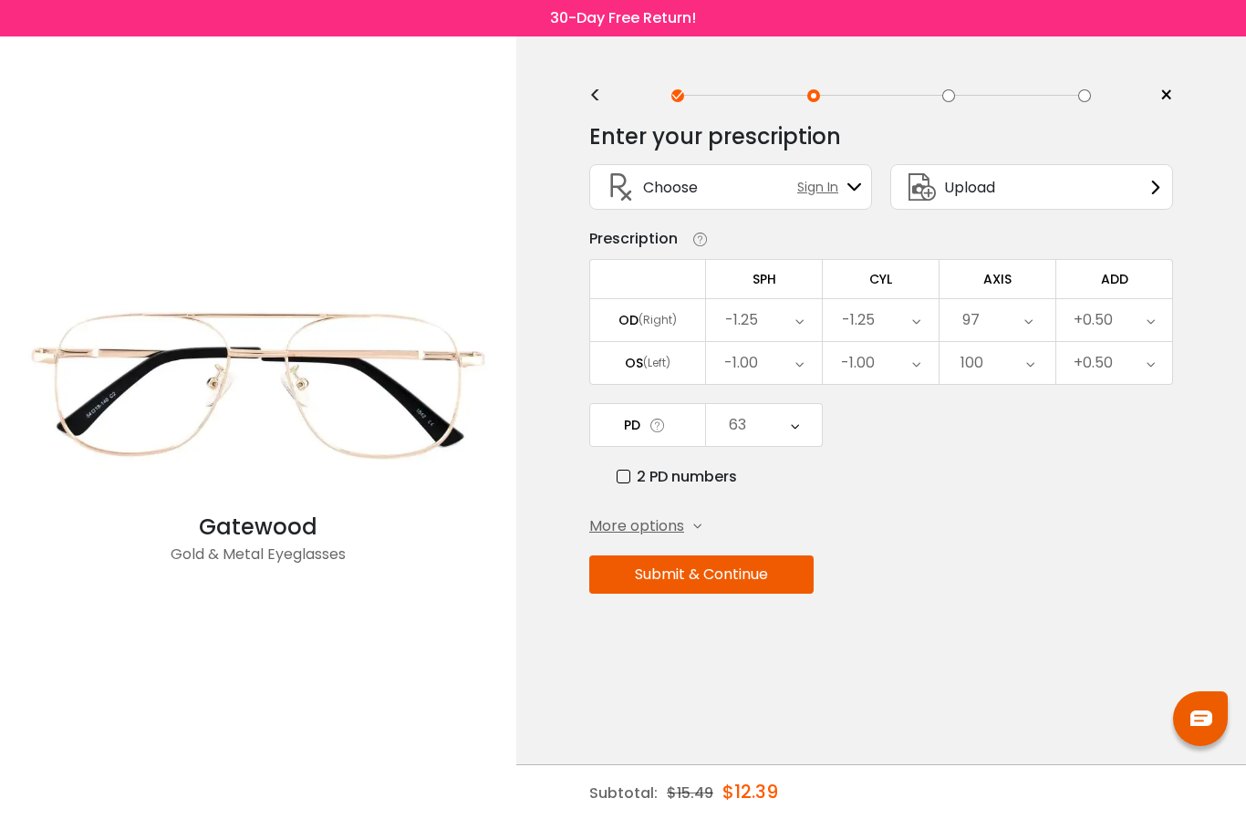
click at [1120, 371] on div "+0.50" at bounding box center [1114, 363] width 116 height 42
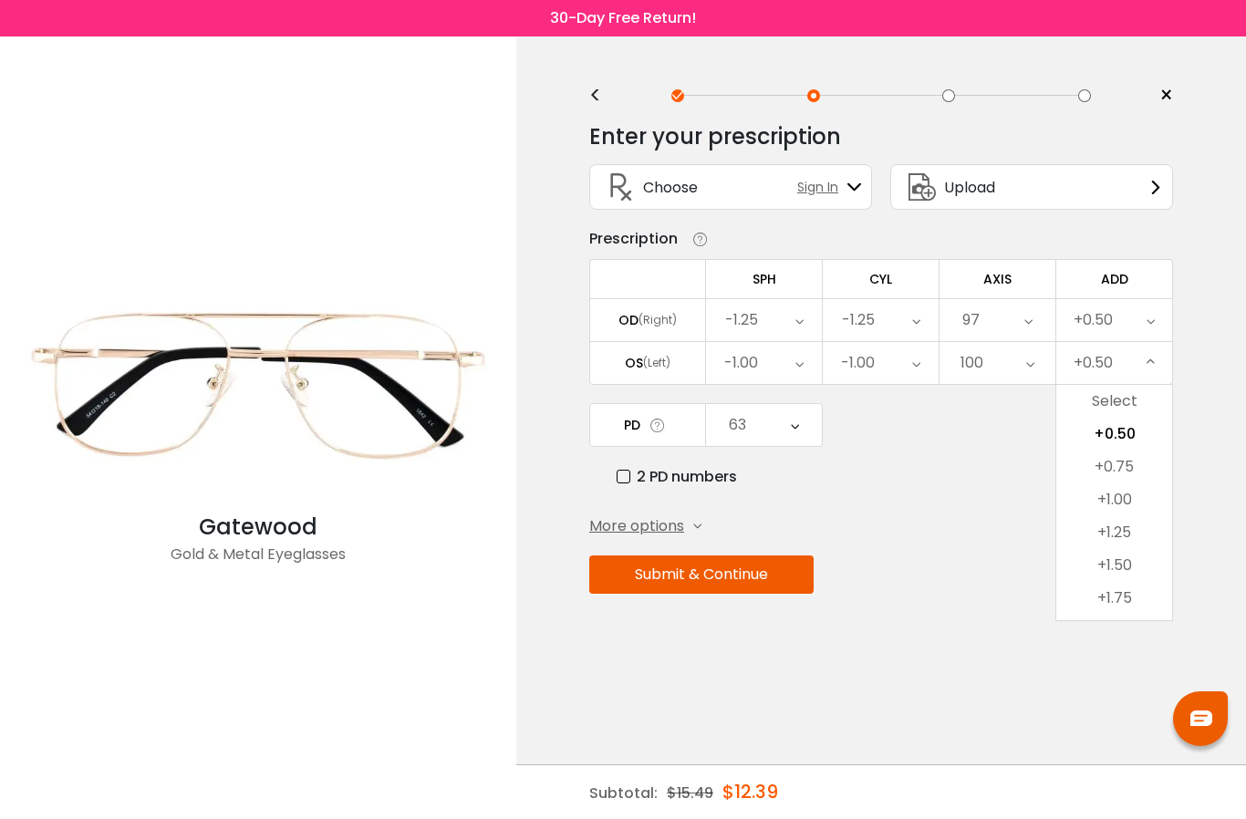
click at [748, 570] on button "Submit & Continue" at bounding box center [701, 574] width 224 height 38
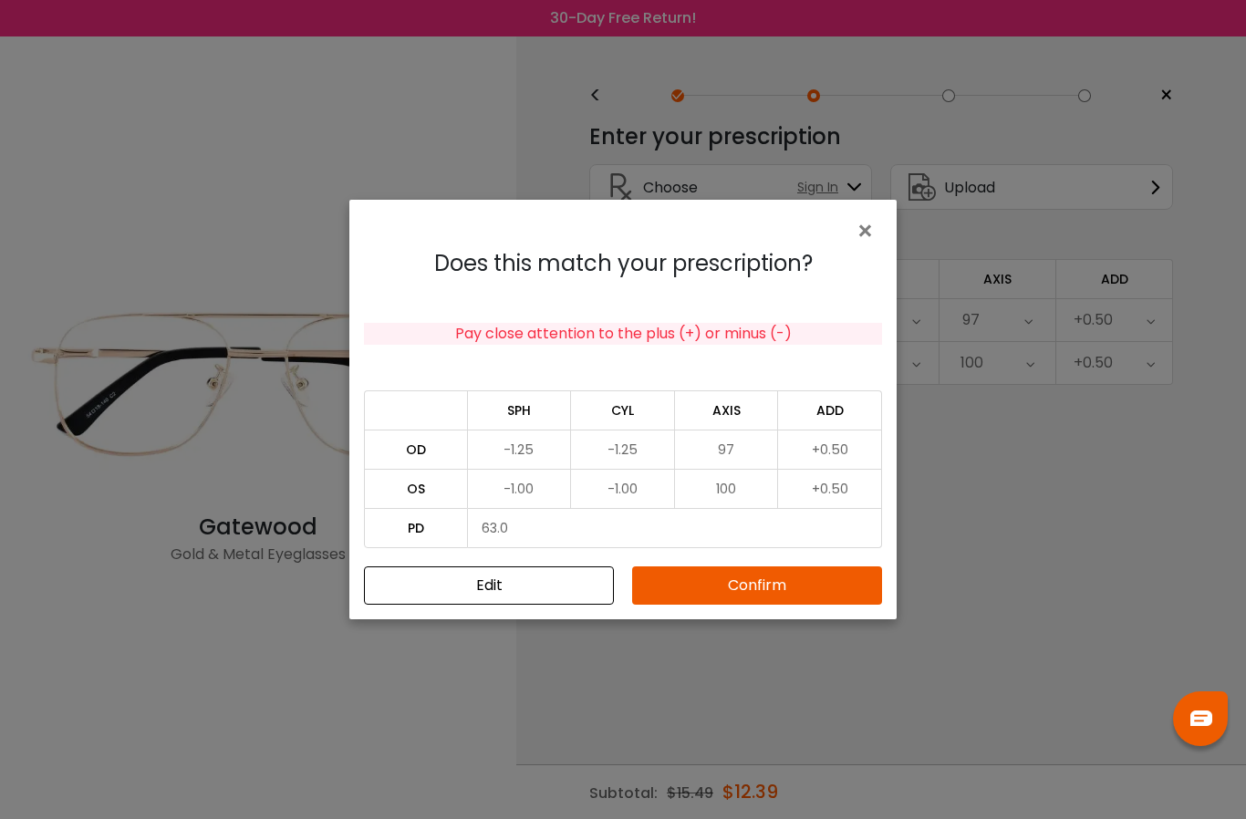
click at [778, 580] on button "Confirm" at bounding box center [757, 585] width 250 height 38
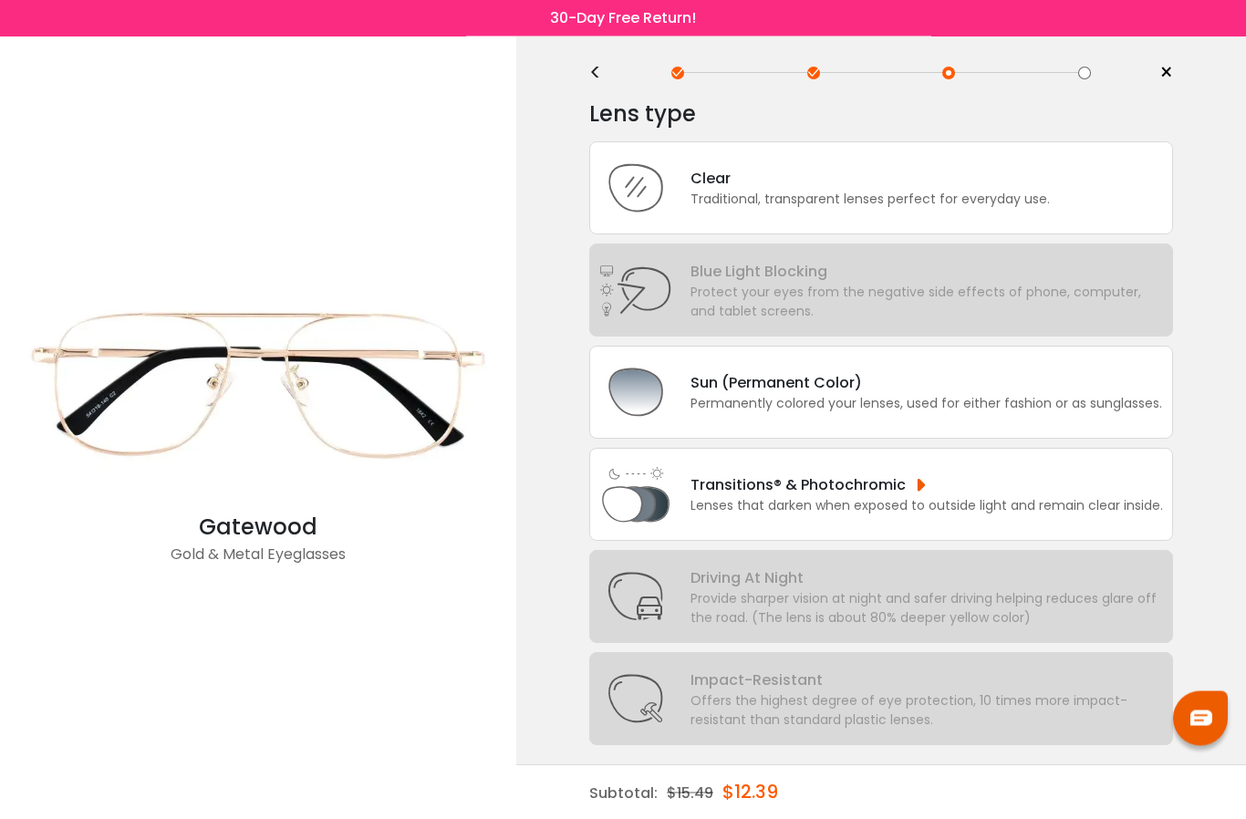
scroll to position [0, 0]
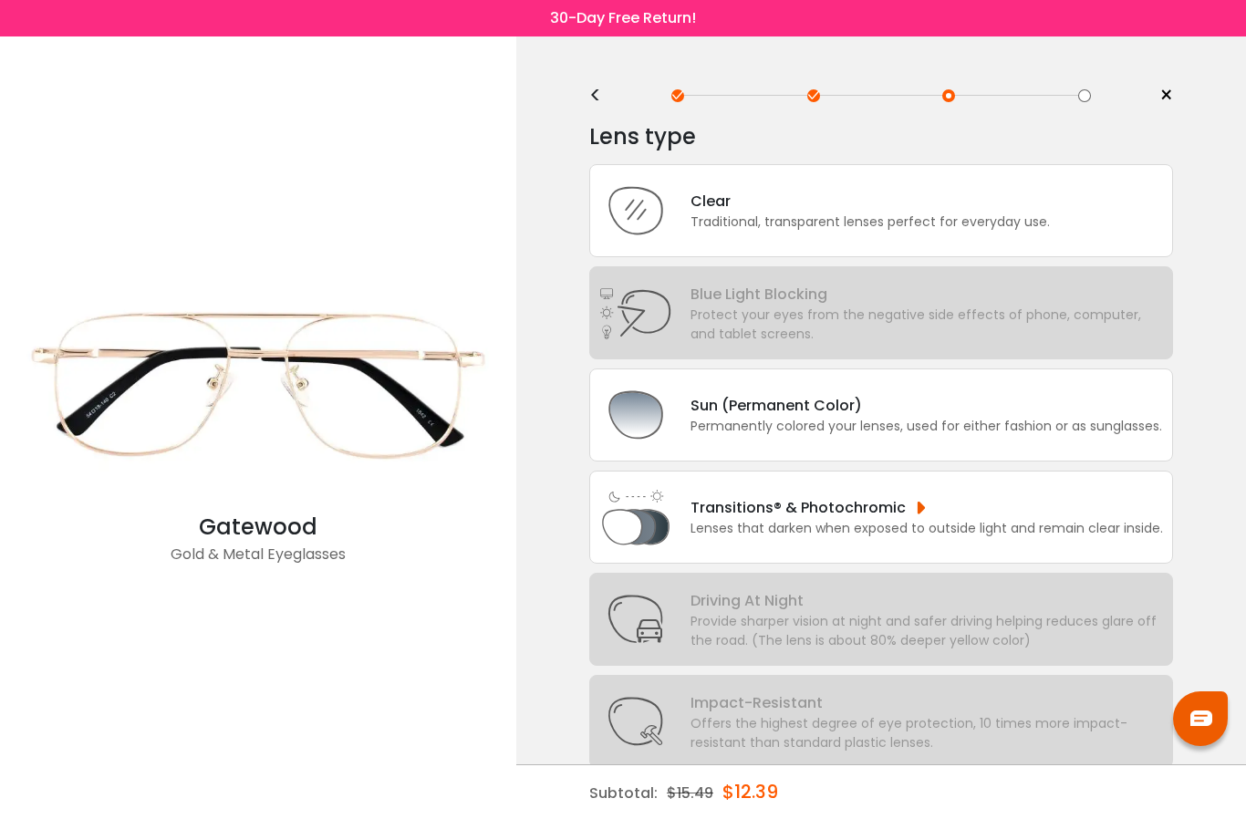
click at [1052, 210] on div "Clear Traditional, transparent lenses perfect for everyday use." at bounding box center [881, 210] width 584 height 93
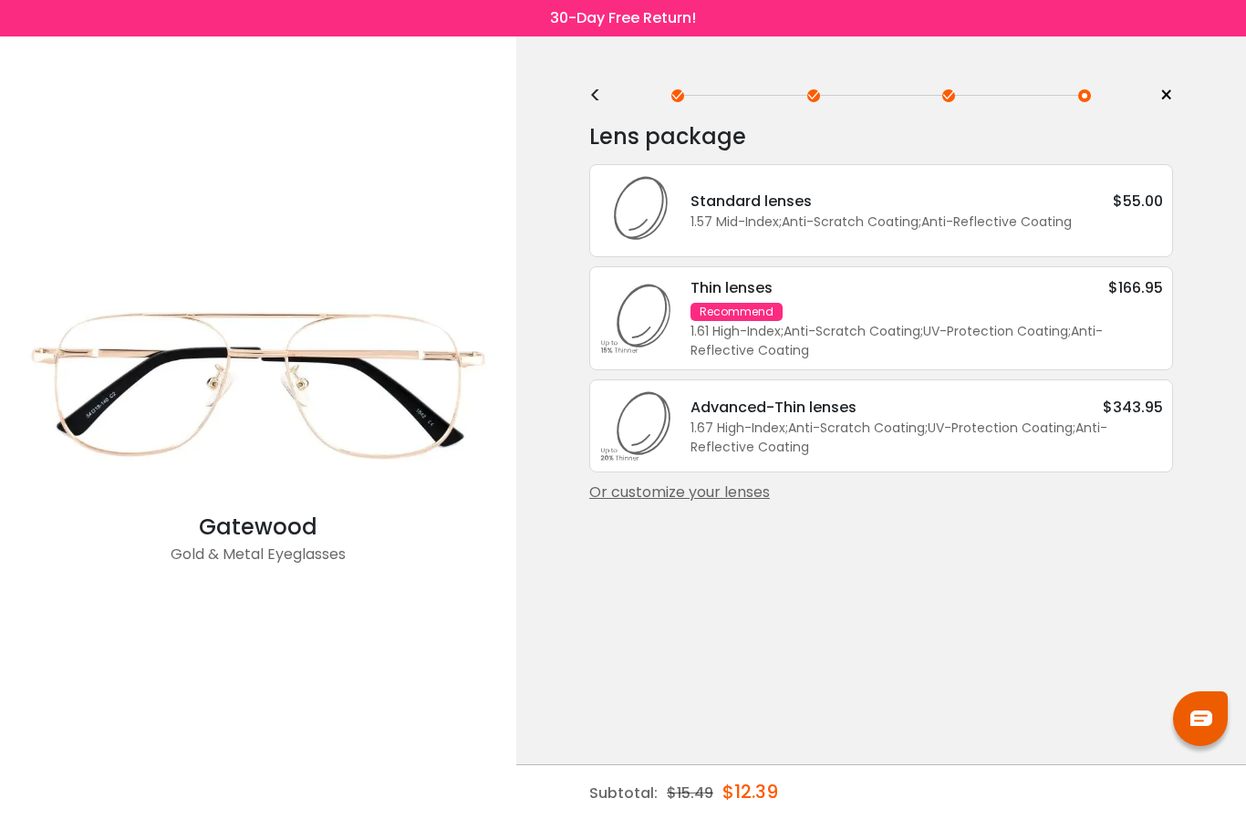
click at [1124, 212] on div "$55.00" at bounding box center [1138, 201] width 50 height 23
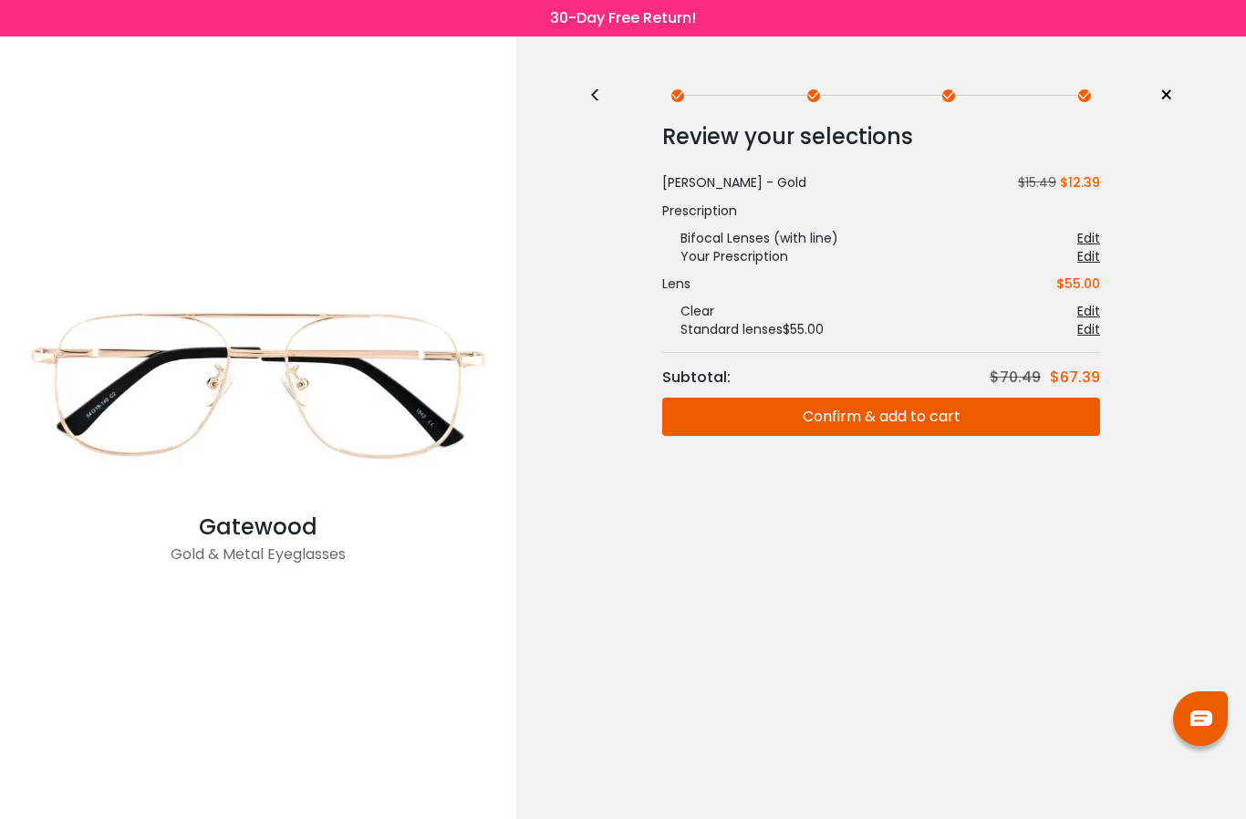
click at [919, 409] on button "Confirm & add to cart" at bounding box center [881, 417] width 438 height 38
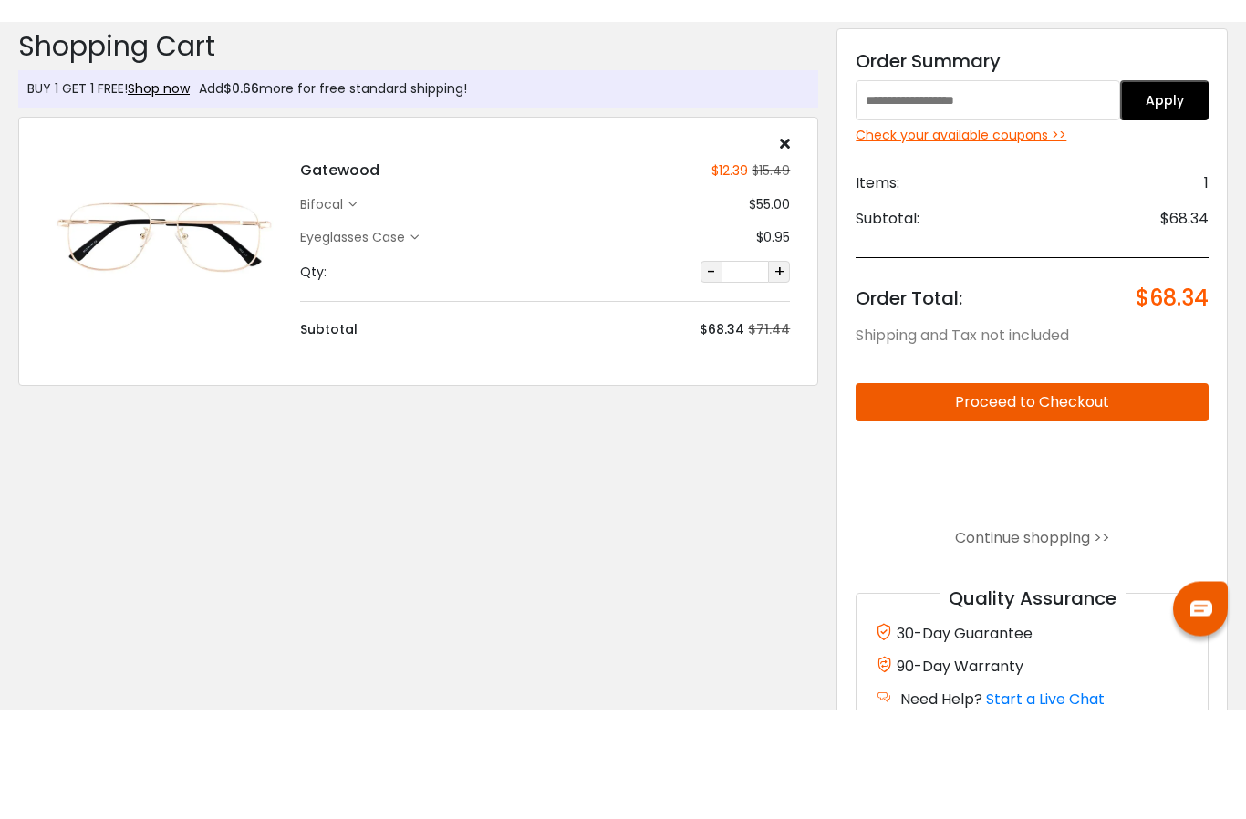
click at [1034, 236] on div "Check your available coupons >>" at bounding box center [1031, 245] width 353 height 19
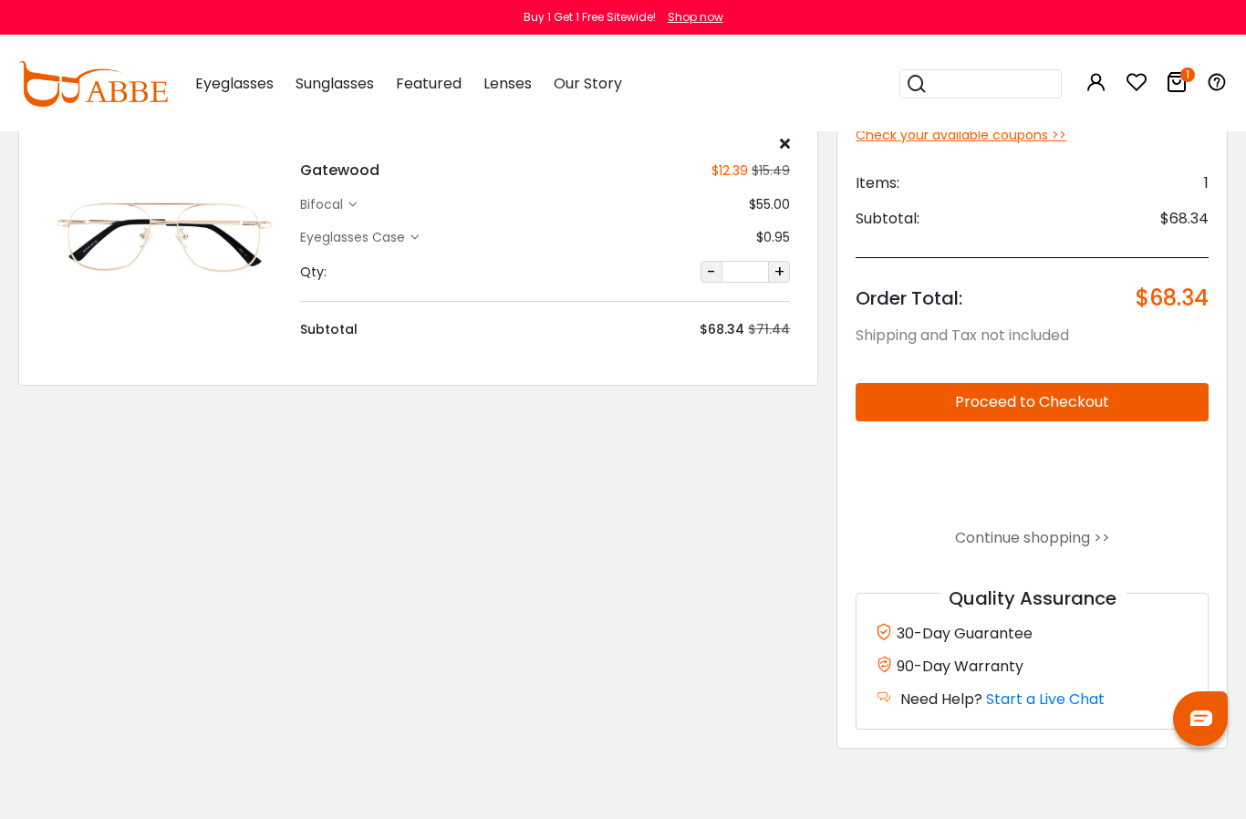
scroll to position [110, 0]
click at [980, 87] on input "search" at bounding box center [991, 83] width 128 height 27
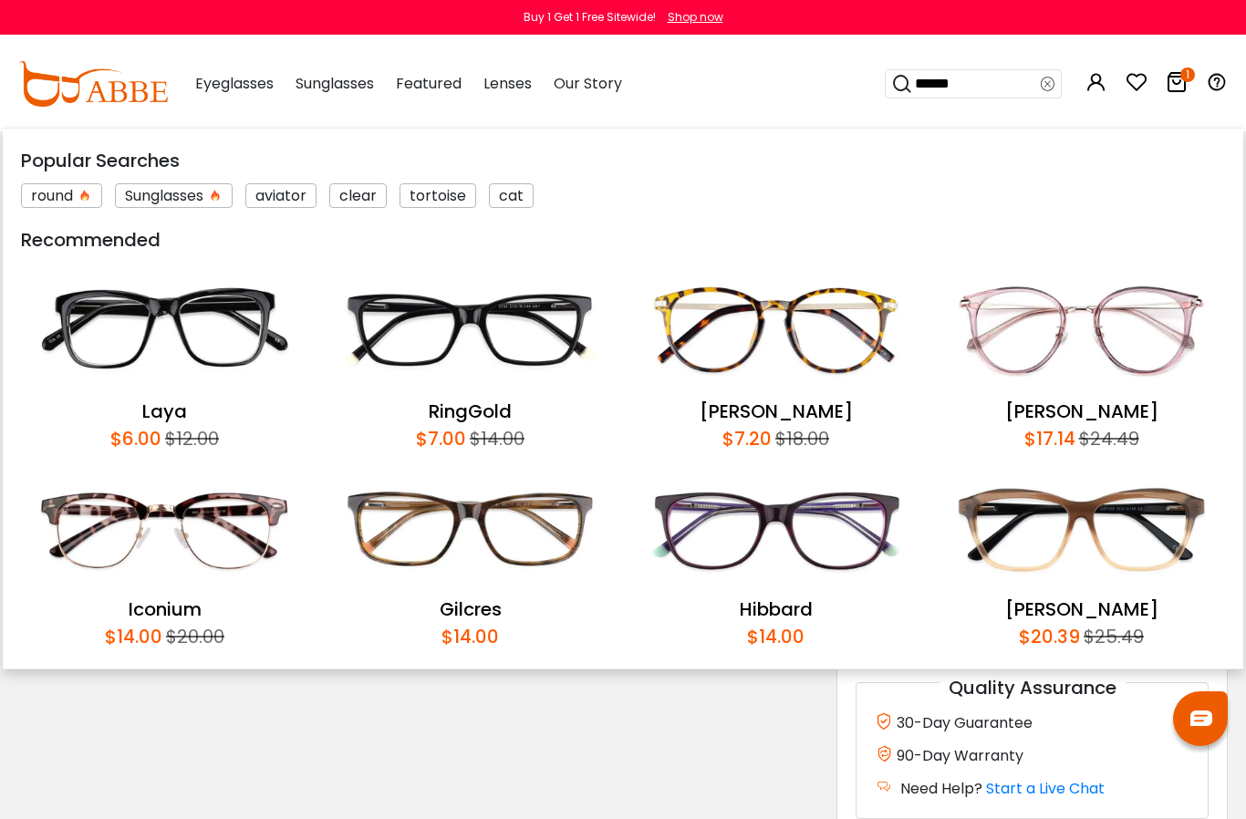
scroll to position [0, 0]
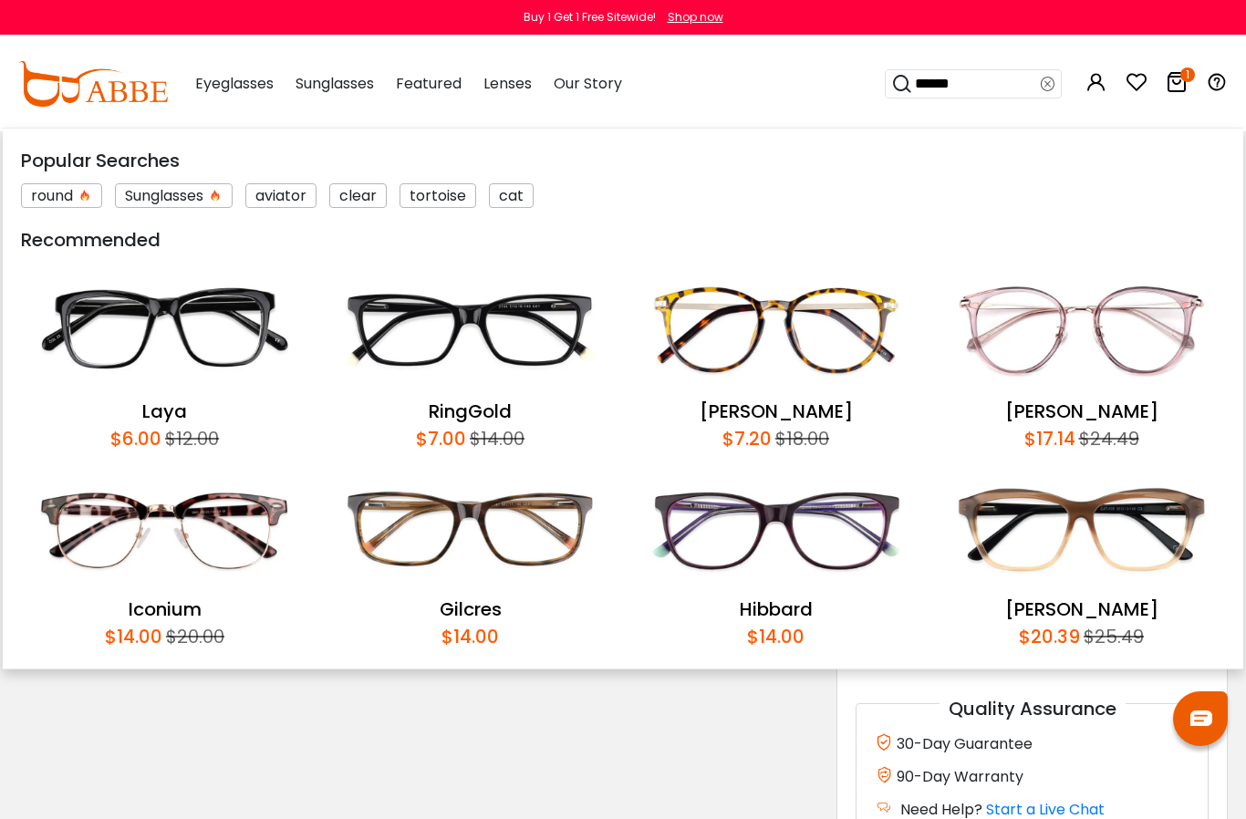
type input "******"
click at [1182, 88] on icon at bounding box center [1176, 82] width 22 height 22
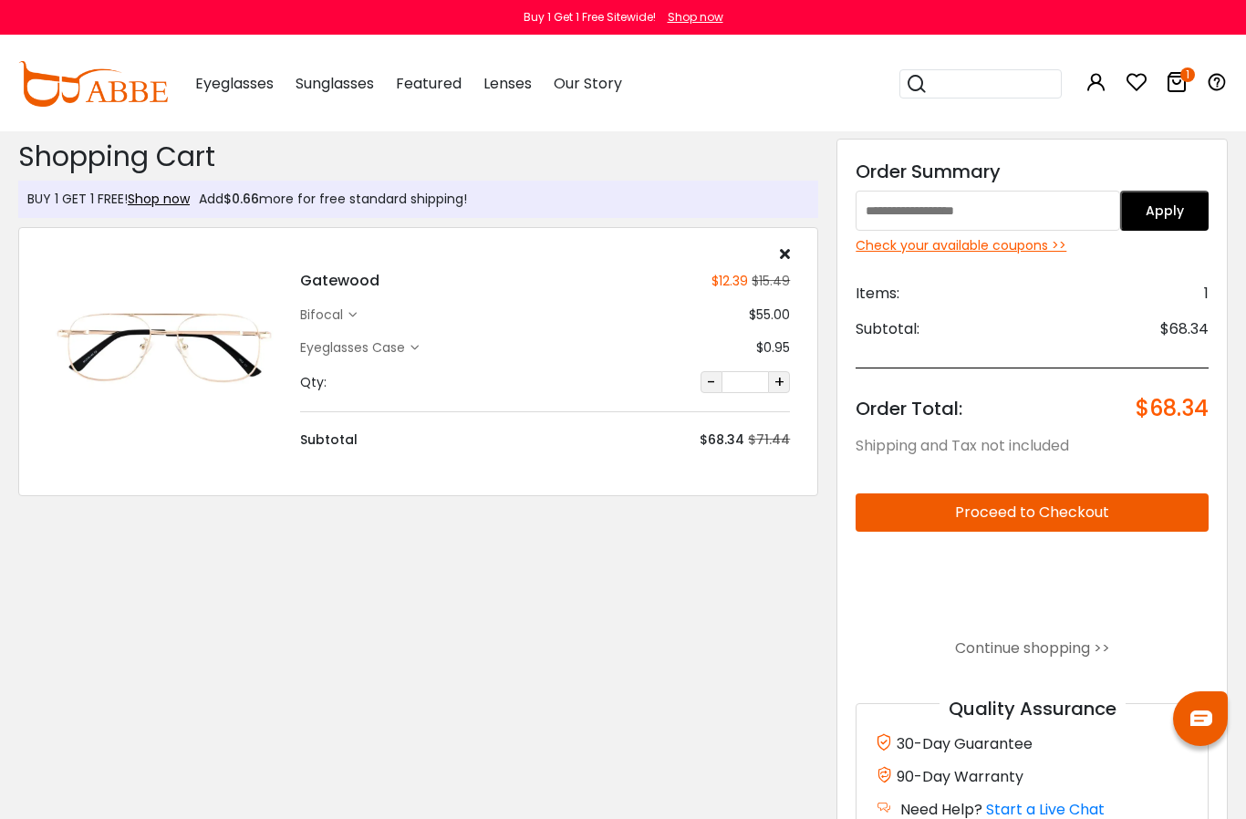
click at [962, 207] on input "text" at bounding box center [987, 211] width 264 height 40
click at [1176, 205] on button "Apply" at bounding box center [1164, 211] width 88 height 40
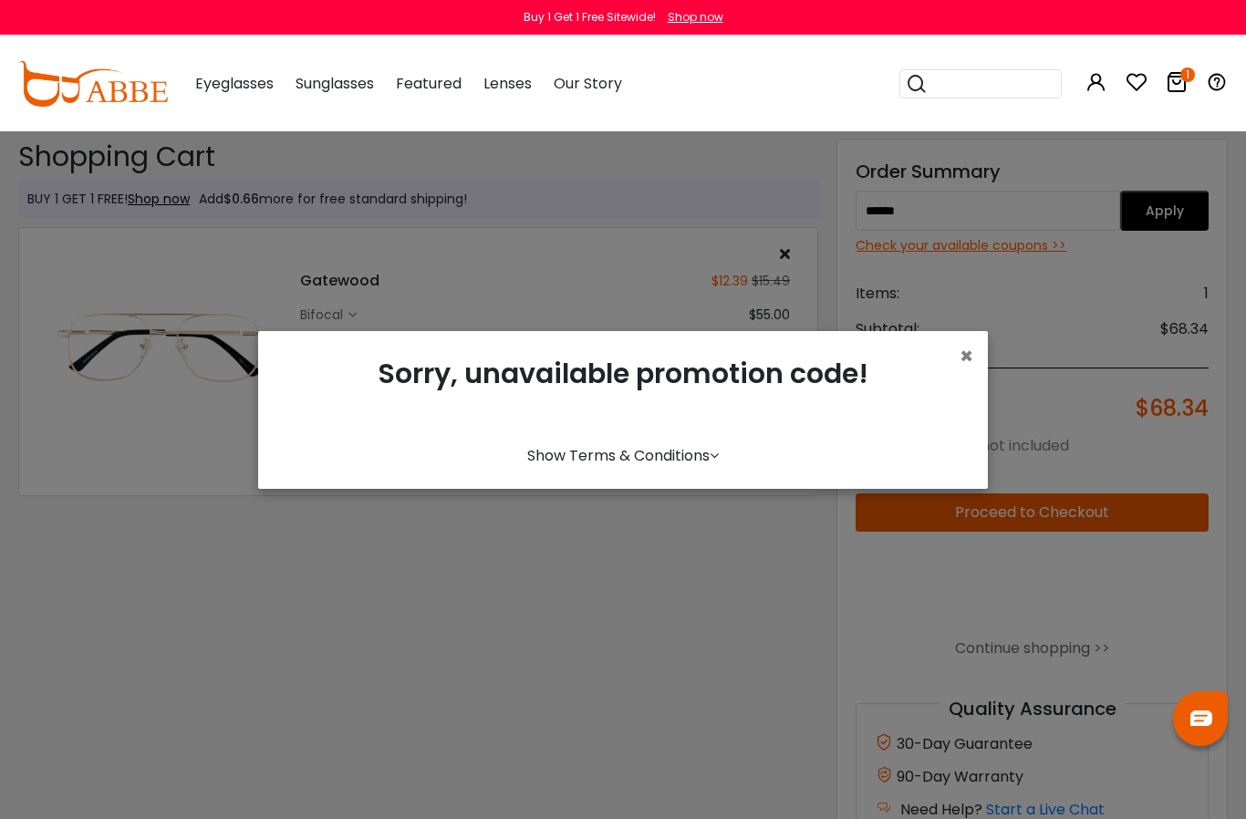
click at [960, 371] on span "×" at bounding box center [966, 356] width 14 height 30
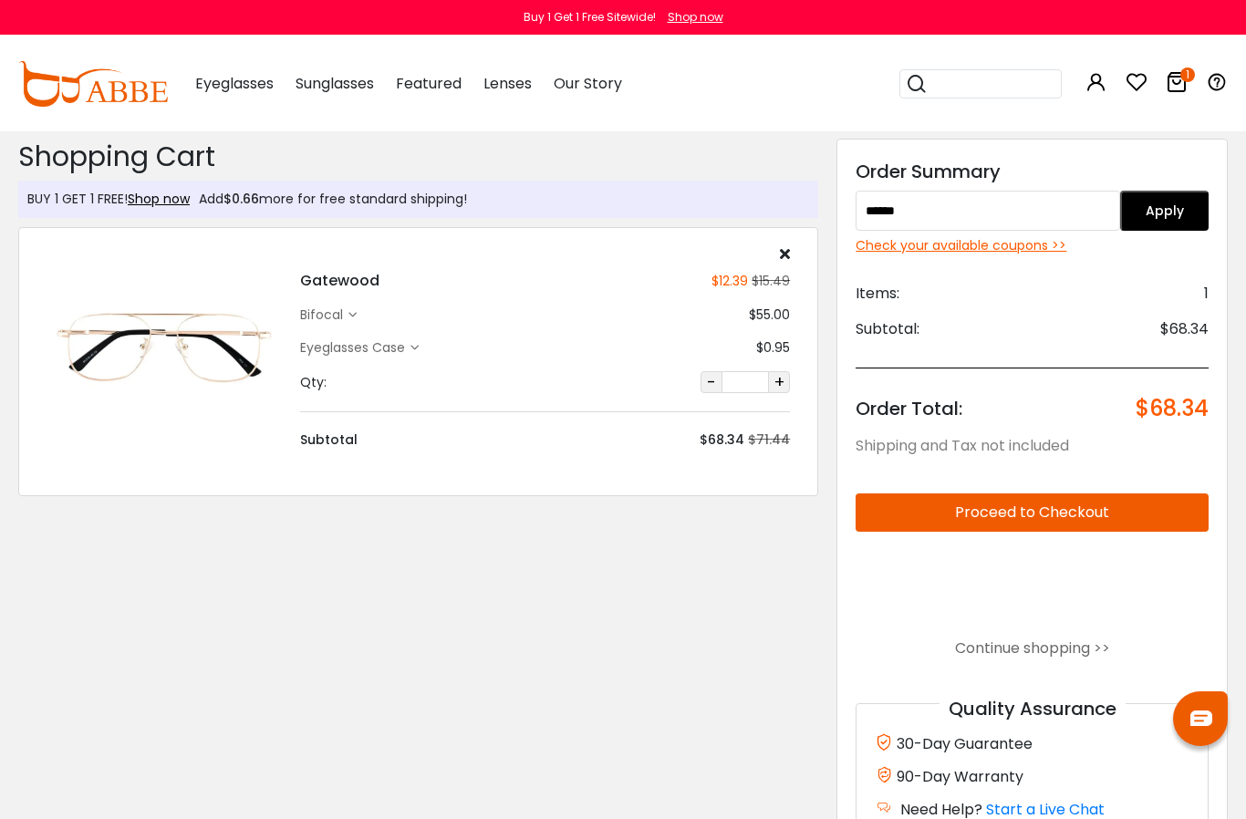
click at [960, 206] on input "******" at bounding box center [987, 211] width 264 height 40
type input "*"
type input "******"
click at [1199, 202] on button "Apply" at bounding box center [1164, 211] width 88 height 40
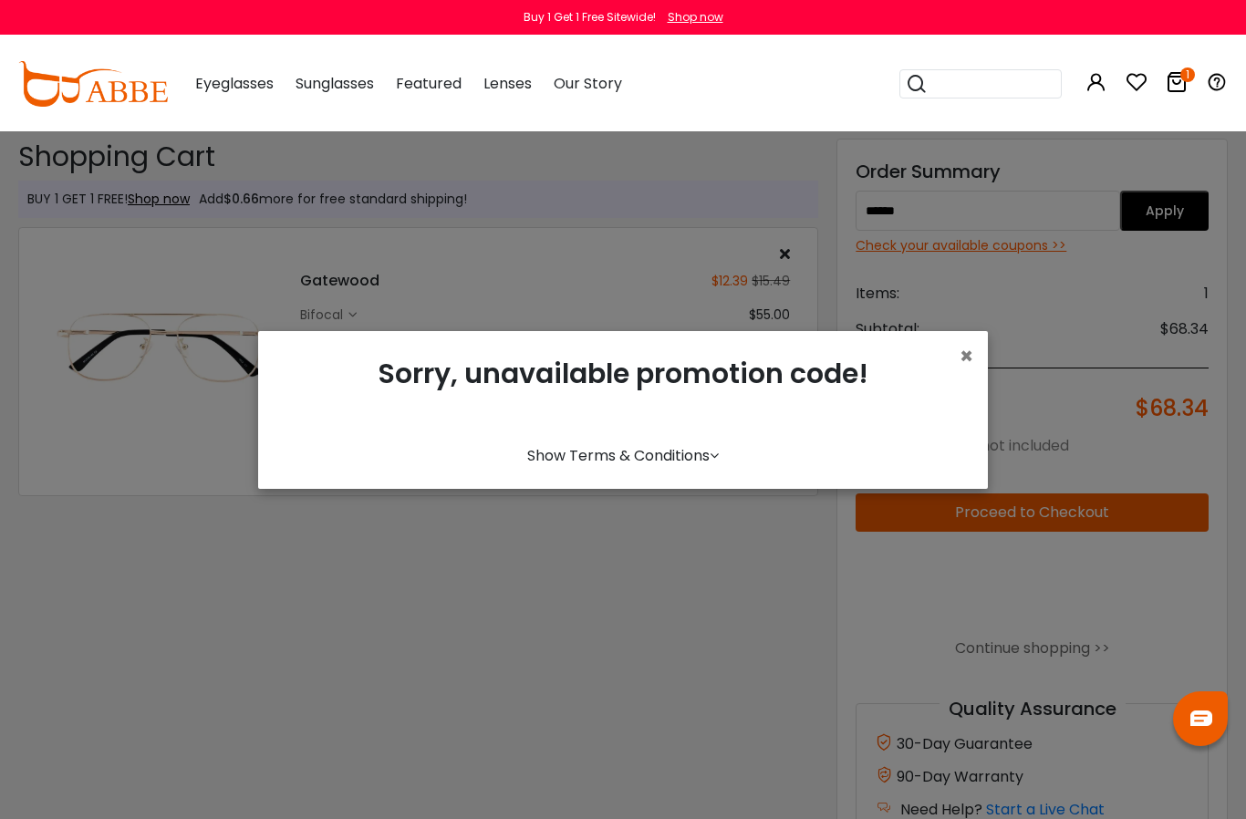
click at [961, 371] on span "×" at bounding box center [966, 356] width 14 height 30
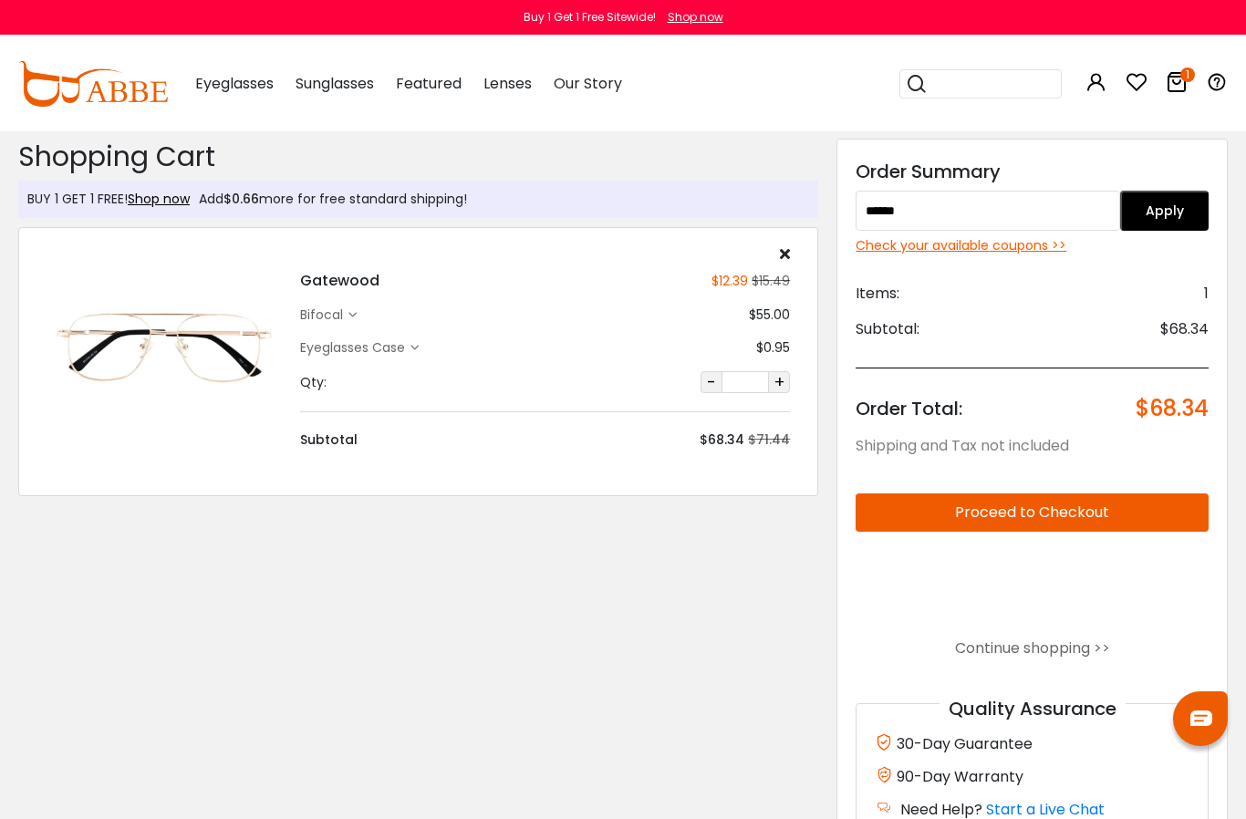
click at [1009, 248] on div "Check your available coupons >>" at bounding box center [1031, 245] width 353 height 19
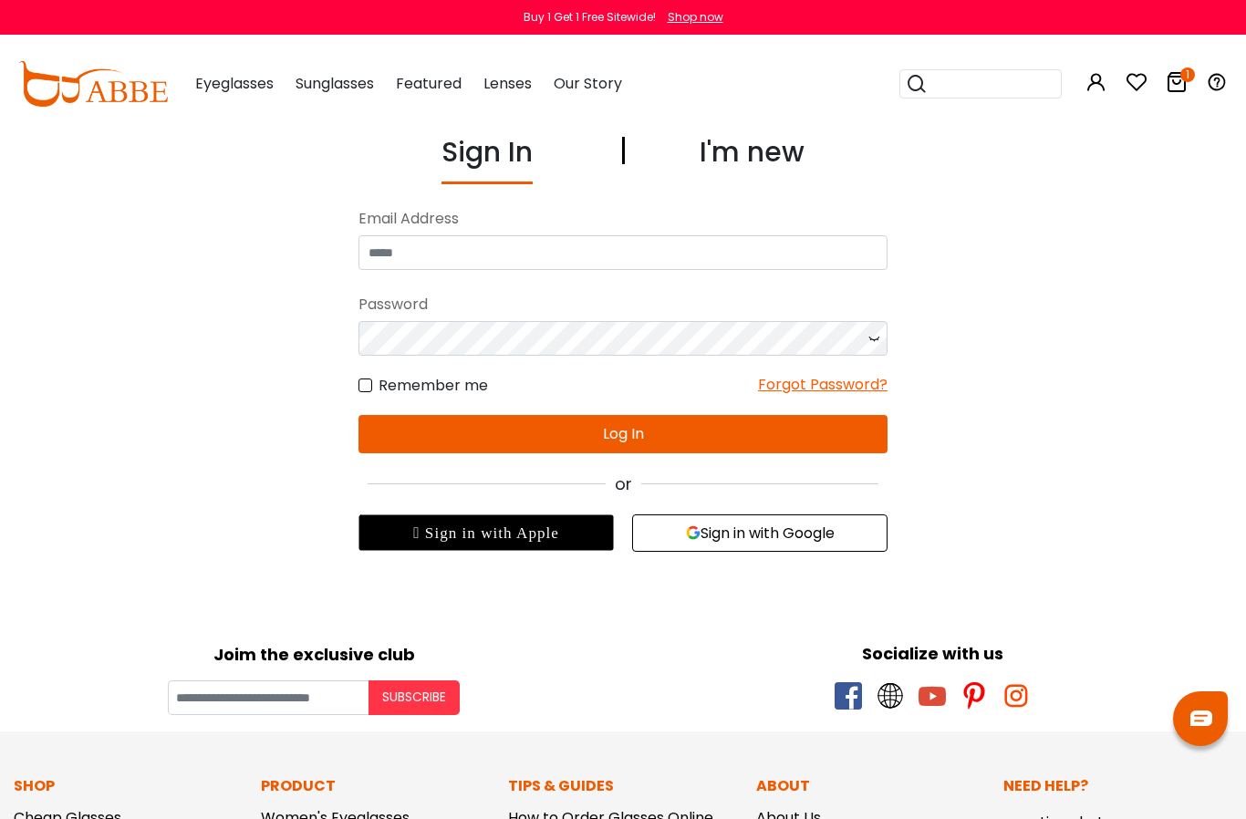
click at [495, 160] on div "Sign In" at bounding box center [486, 157] width 91 height 53
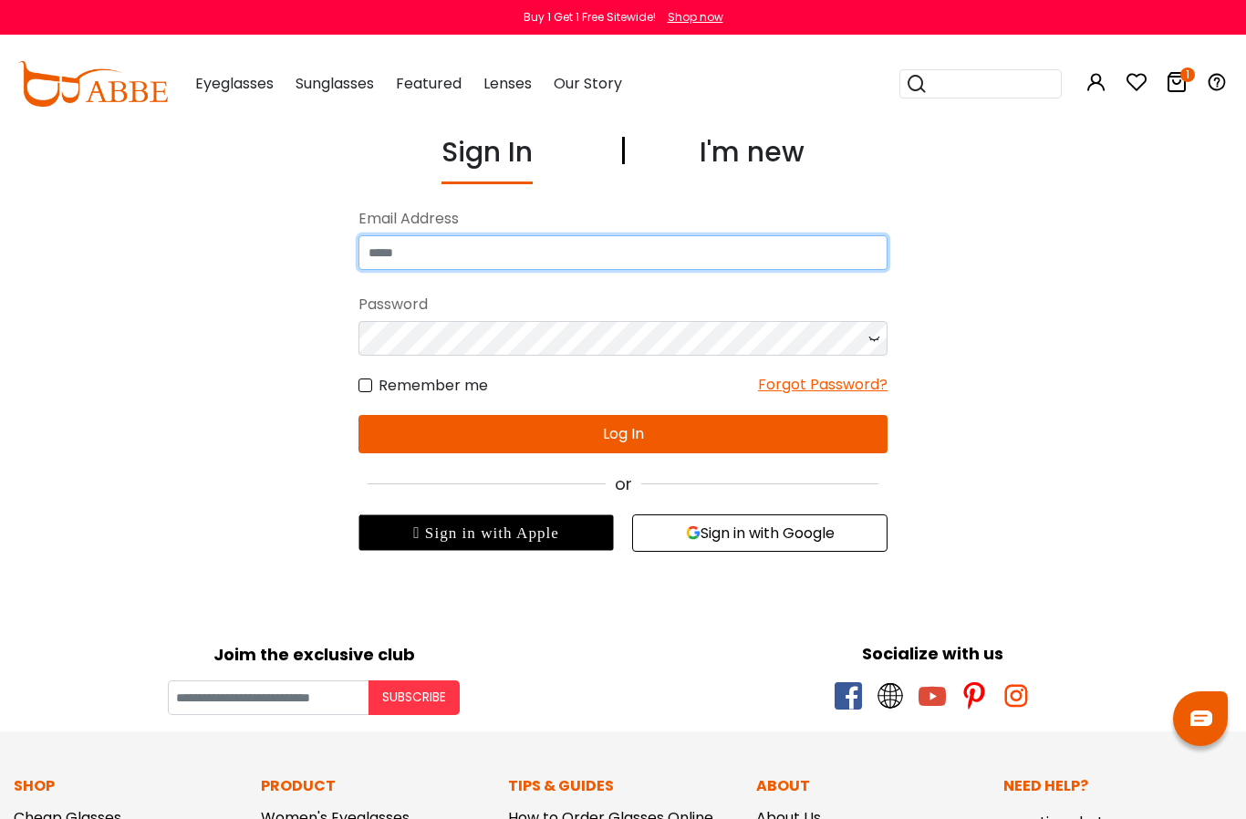
click at [454, 254] on input "email" at bounding box center [622, 252] width 529 height 35
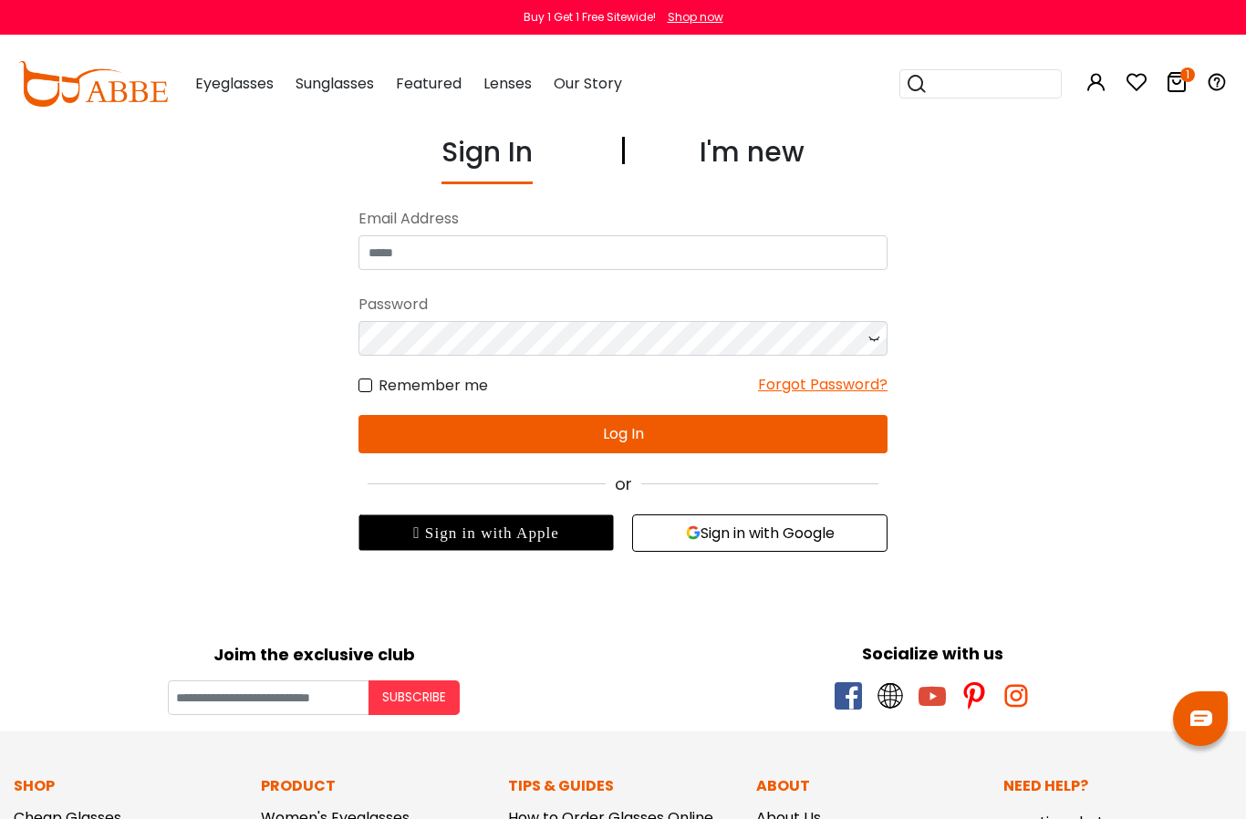
click at [1186, 87] on icon at bounding box center [1176, 82] width 22 height 22
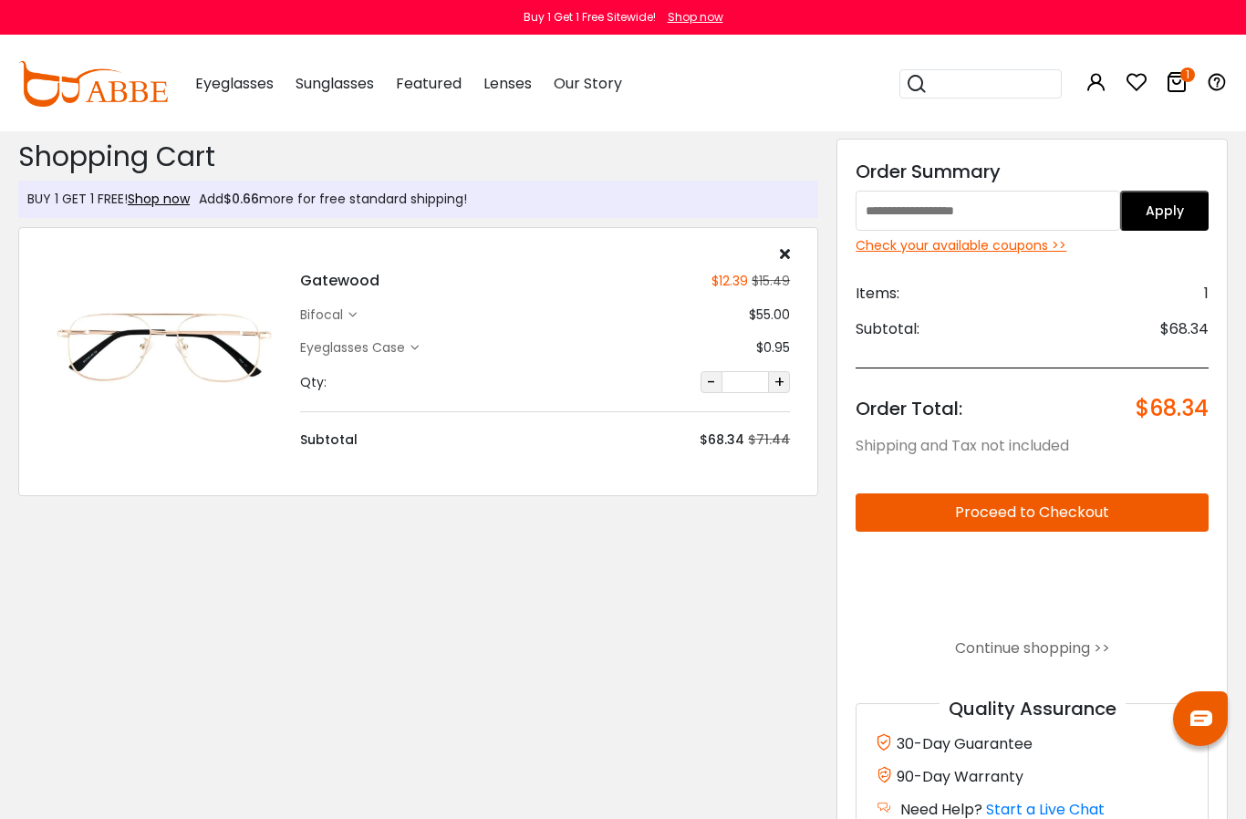
click at [898, 219] on input "text" at bounding box center [987, 211] width 264 height 40
click at [1186, 202] on button "Apply" at bounding box center [1164, 211] width 88 height 40
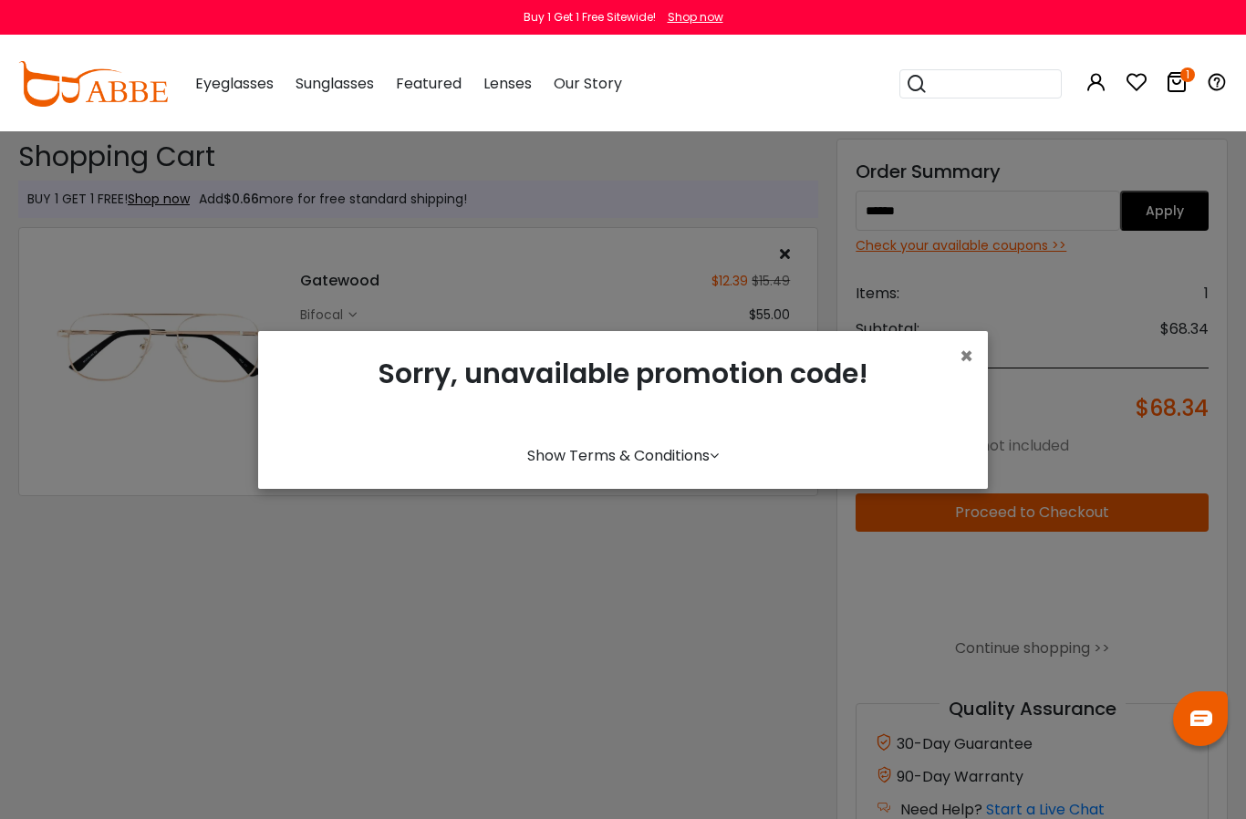
click at [965, 371] on span "×" at bounding box center [966, 356] width 14 height 30
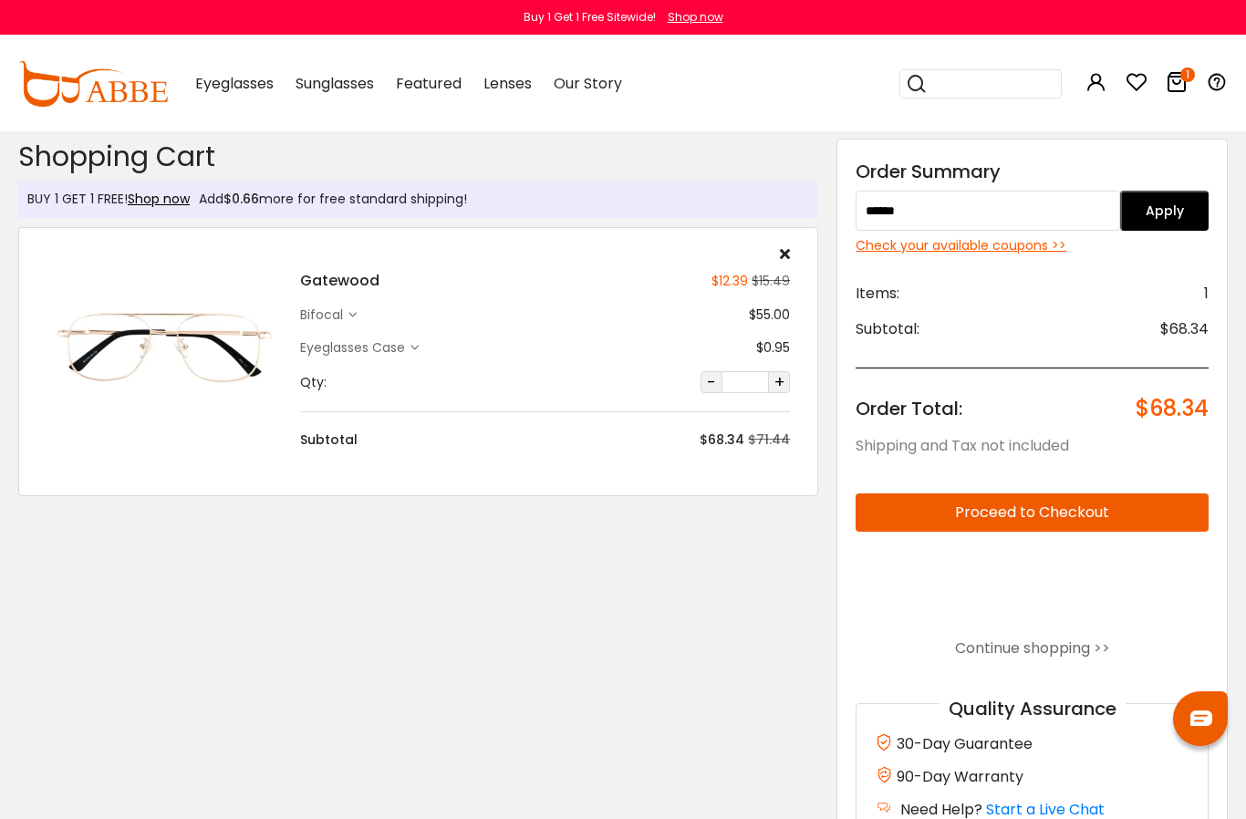
click at [951, 199] on input "******" at bounding box center [987, 211] width 264 height 40
type input "*"
type input "******"
click at [1176, 202] on button "Apply" at bounding box center [1164, 211] width 88 height 40
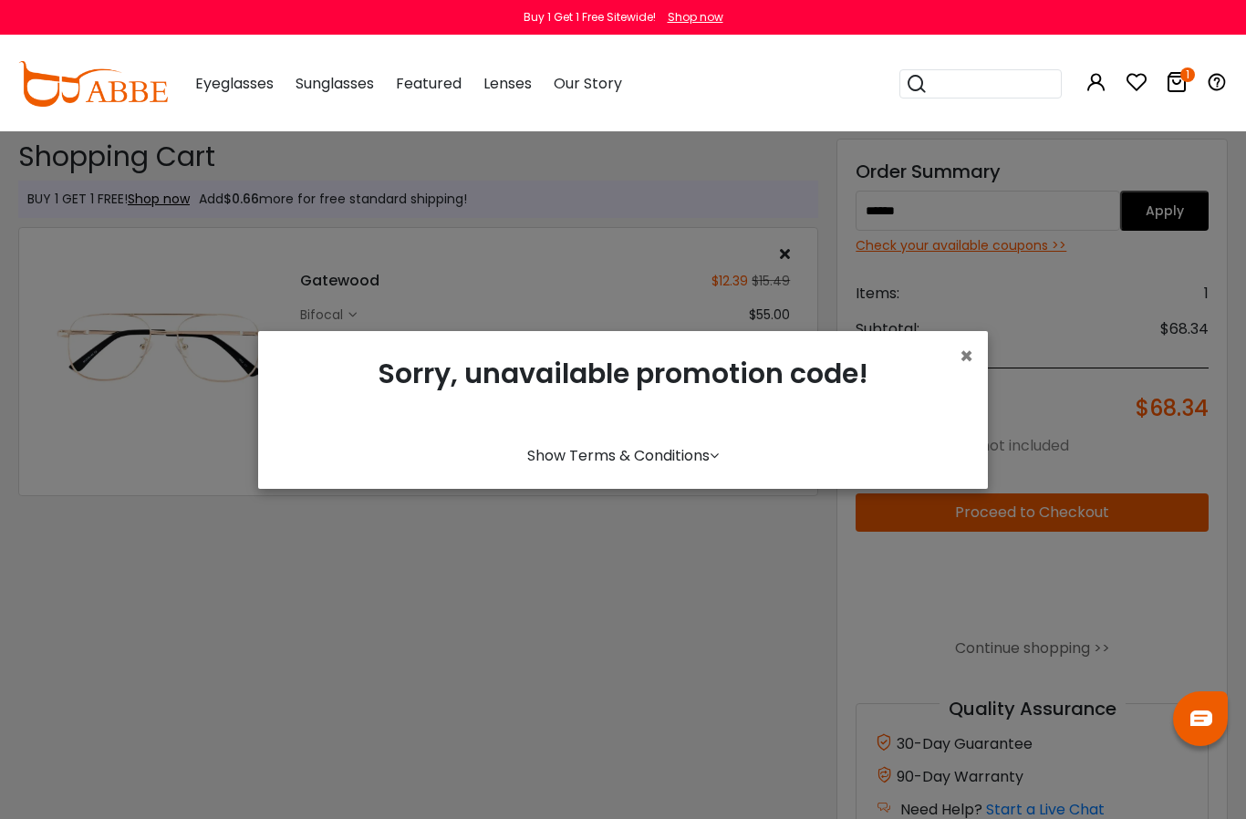
click at [961, 371] on span "×" at bounding box center [966, 356] width 14 height 30
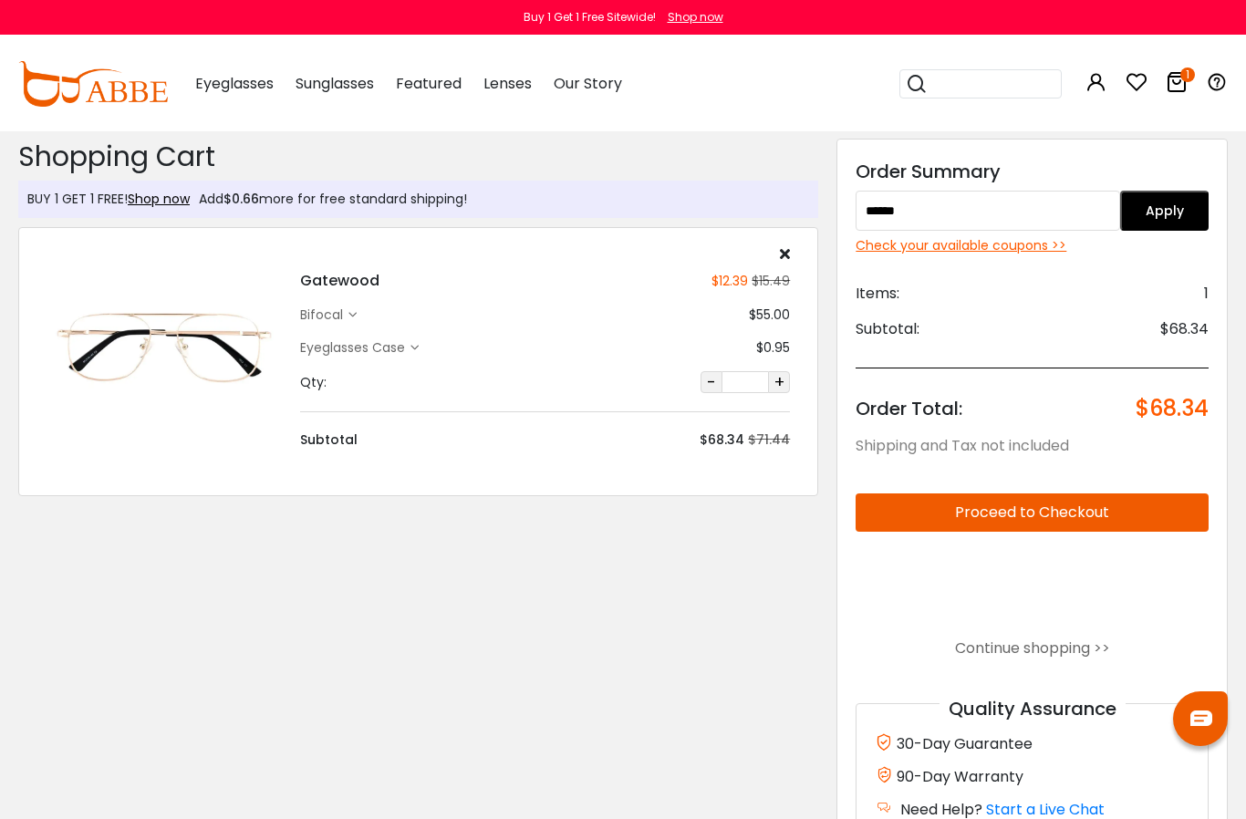
click at [1007, 252] on div "Check your available coupons >>" at bounding box center [1031, 245] width 353 height 19
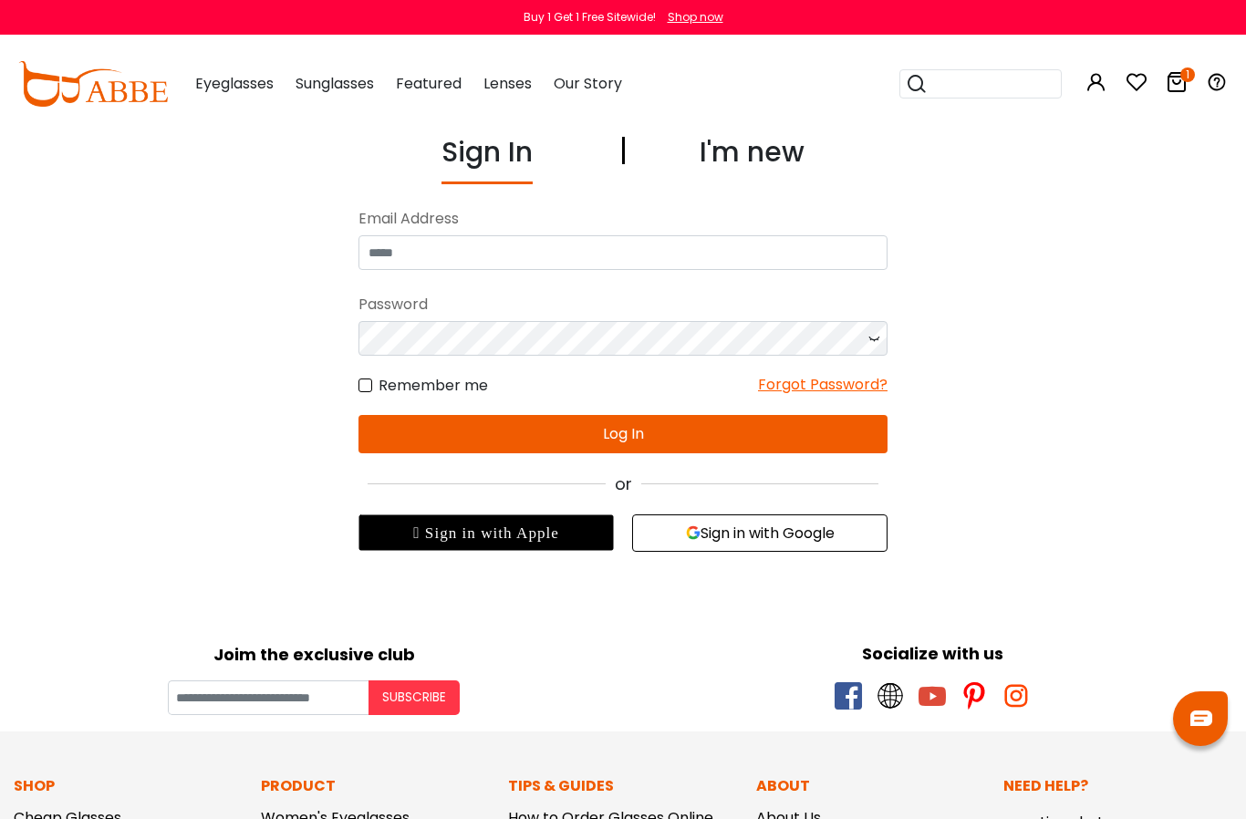
click at [987, 247] on div "Sign In I'm new No match for email address and/or password. Please try again. E…" at bounding box center [623, 341] width 1246 height 420
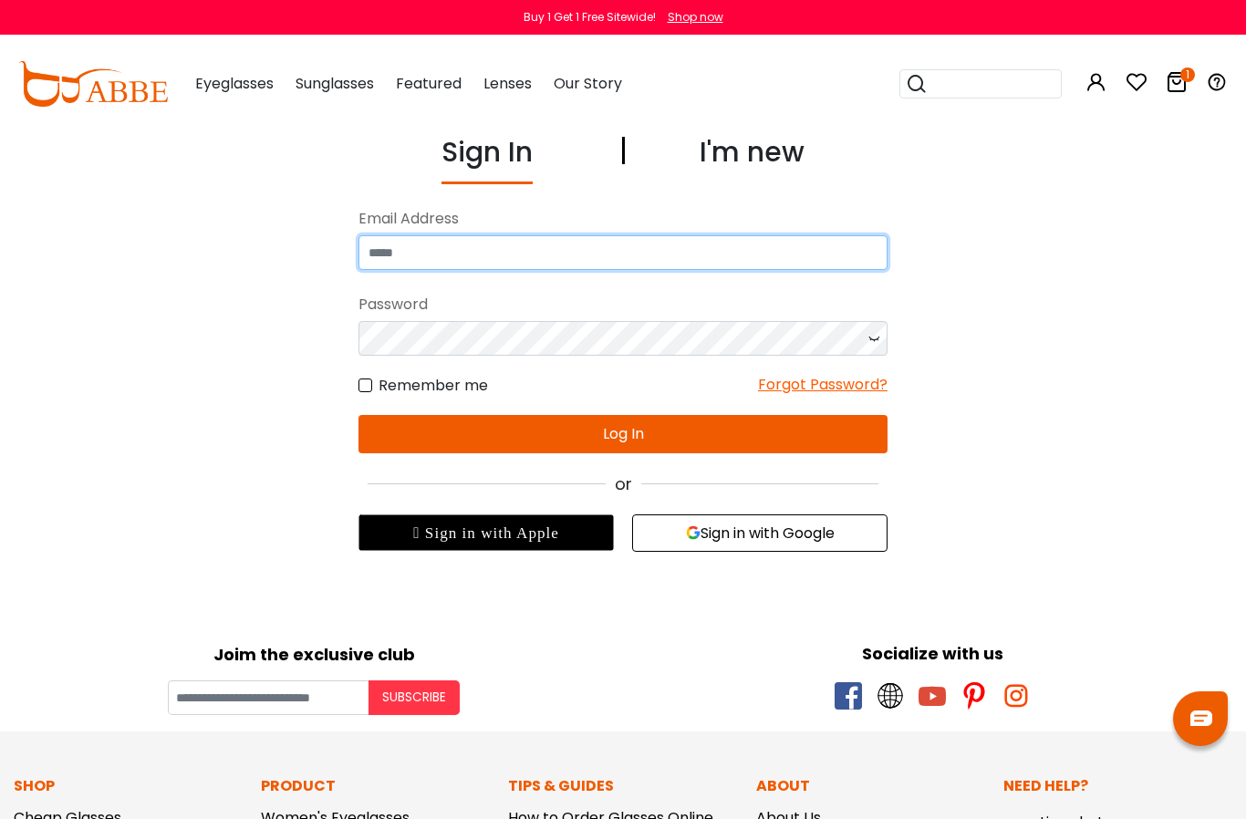
click at [477, 249] on input "email" at bounding box center [622, 252] width 529 height 35
type input "**********"
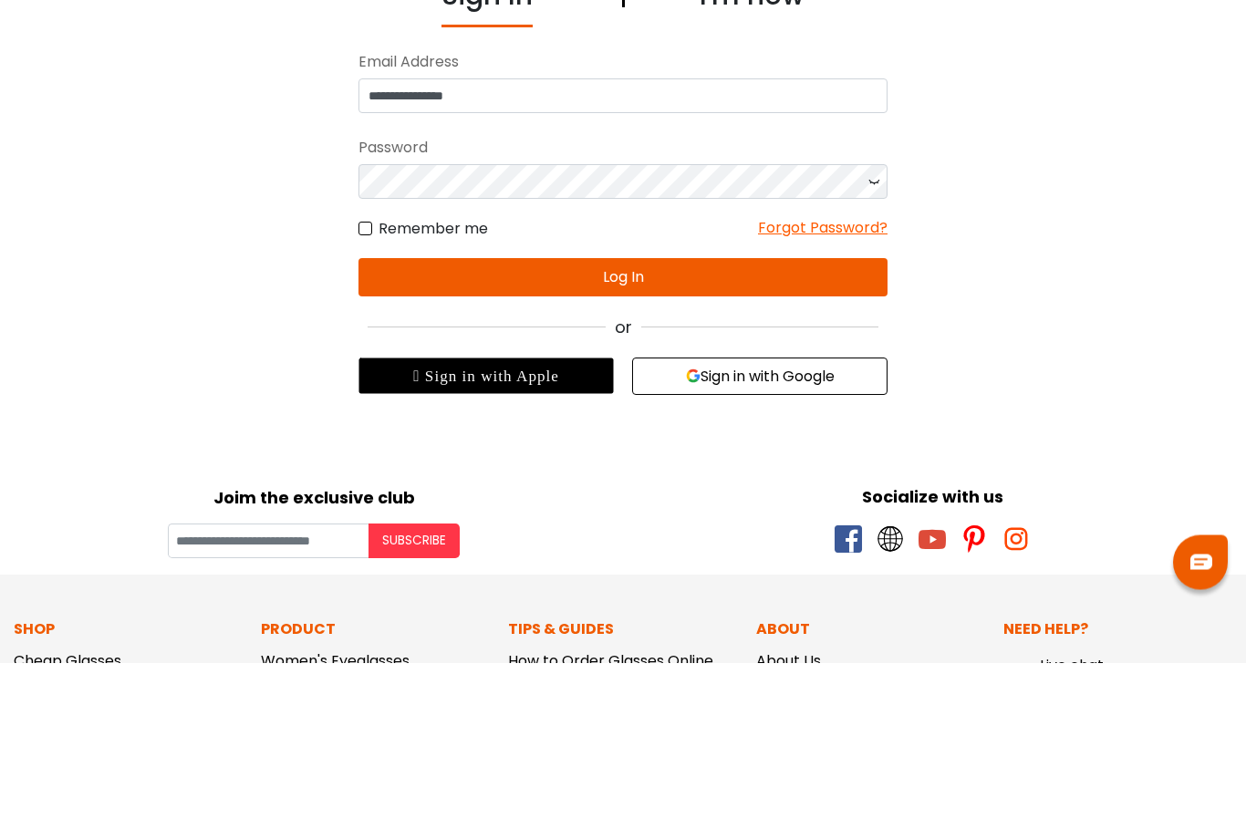
click at [875, 374] on div "Forgot Password?" at bounding box center [822, 385] width 129 height 23
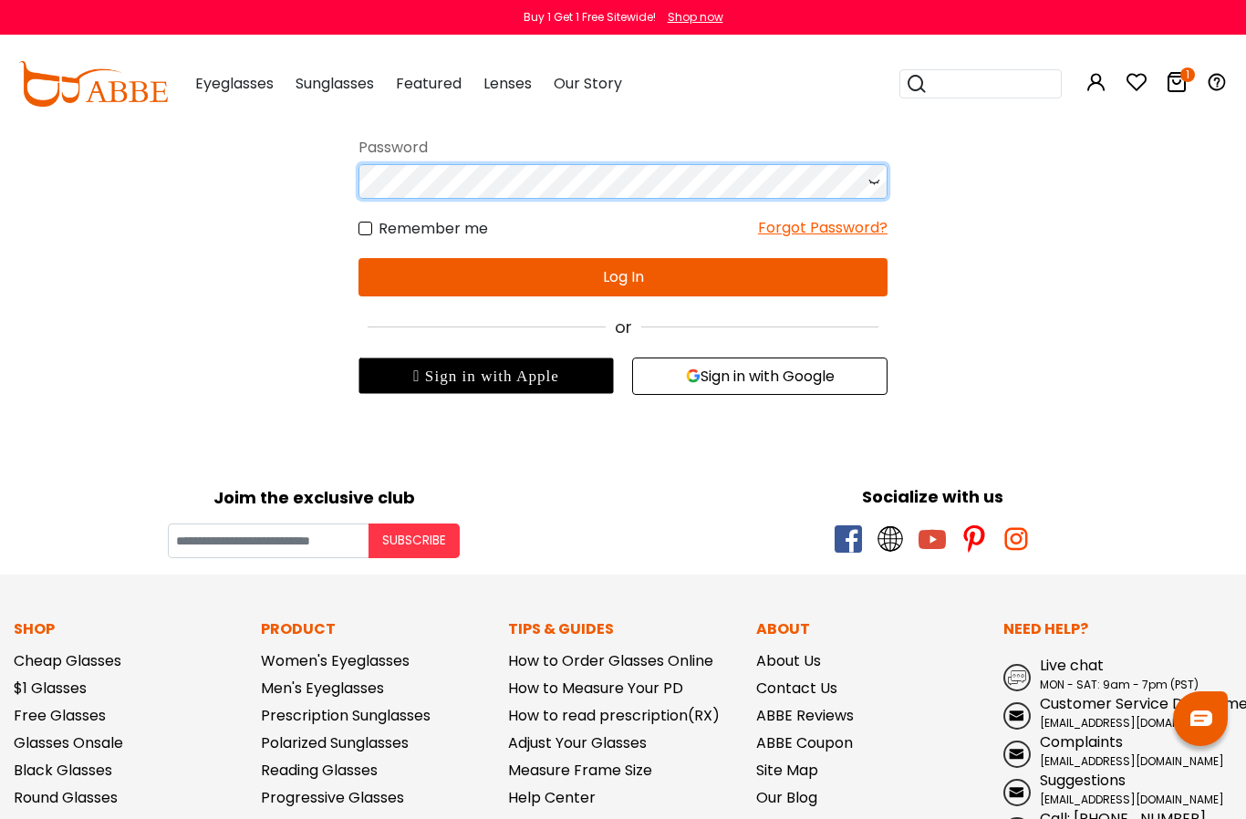
scroll to position [156, 0]
click at [652, 281] on button "Log In" at bounding box center [622, 278] width 529 height 38
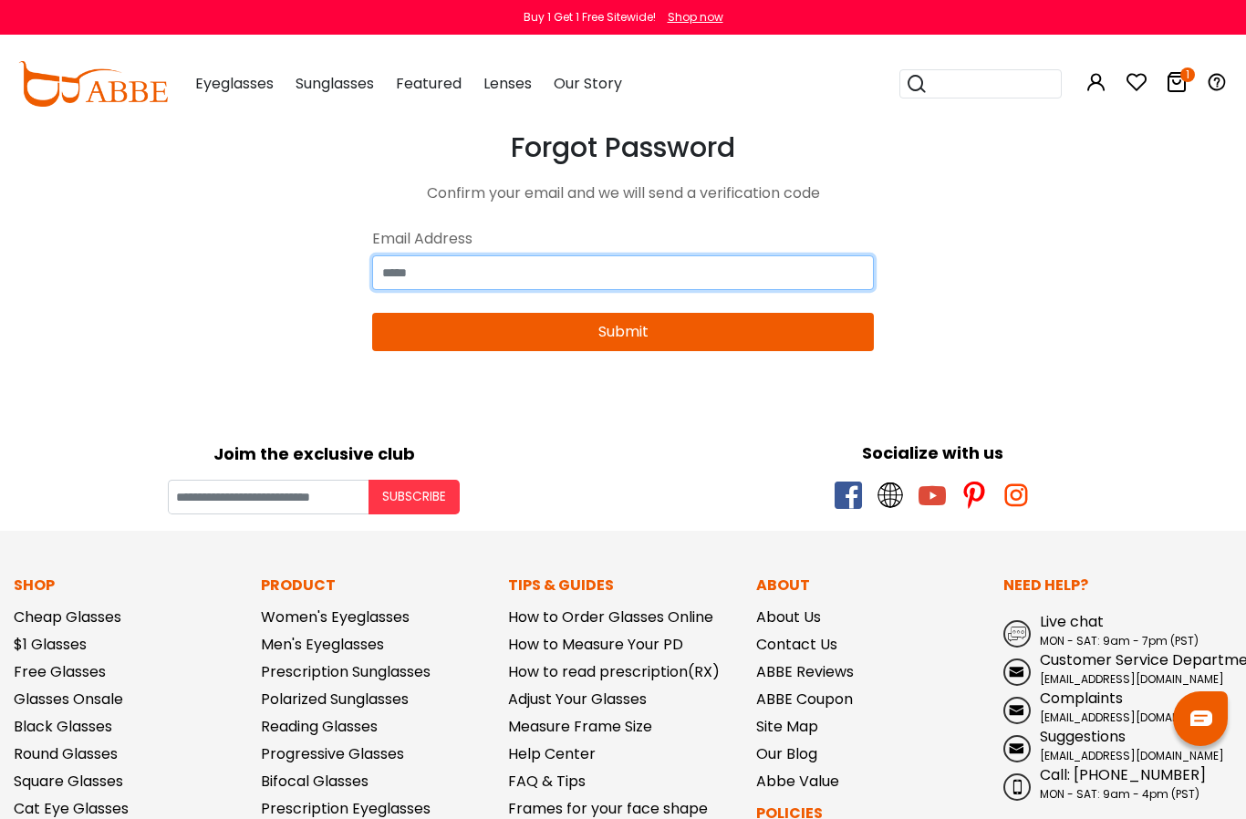
click at [452, 271] on input "email" at bounding box center [623, 272] width 502 height 35
type input "*"
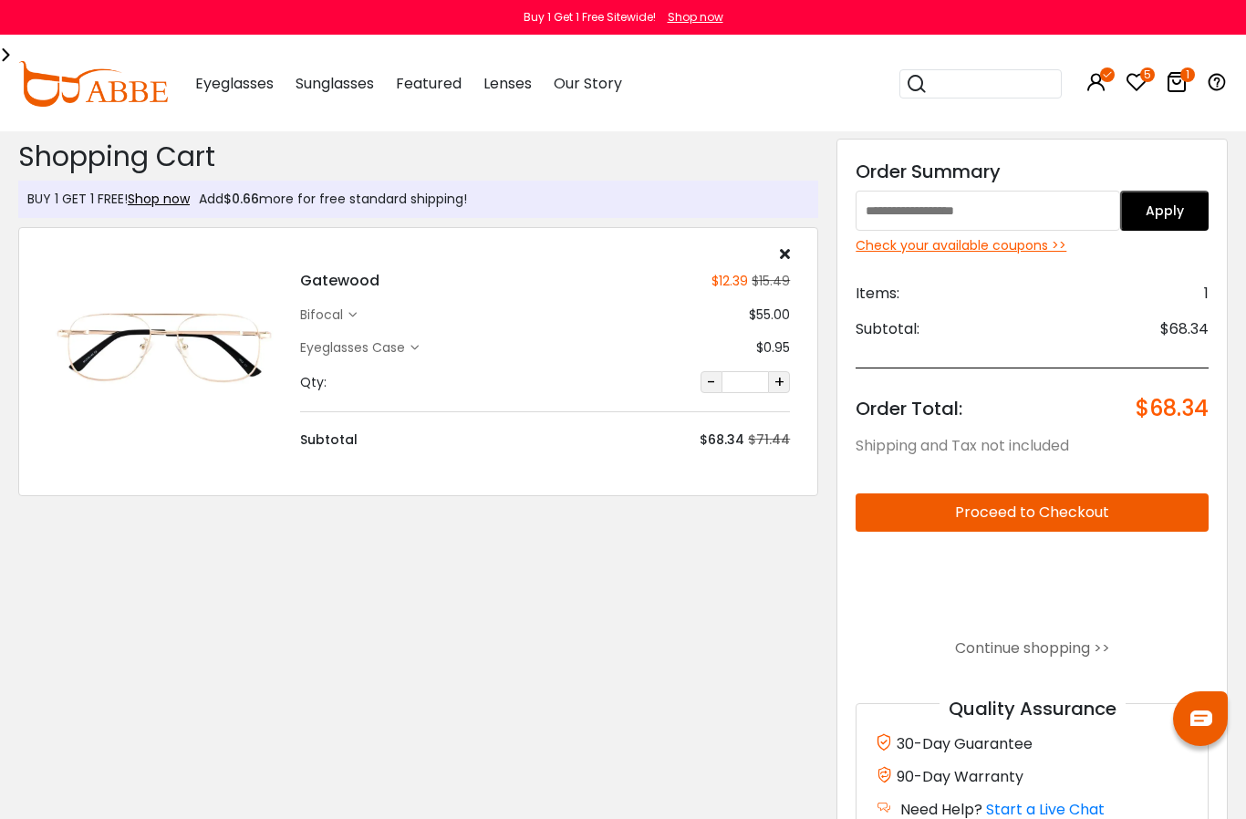
click at [1010, 244] on div "Check your available coupons >>" at bounding box center [1031, 245] width 353 height 19
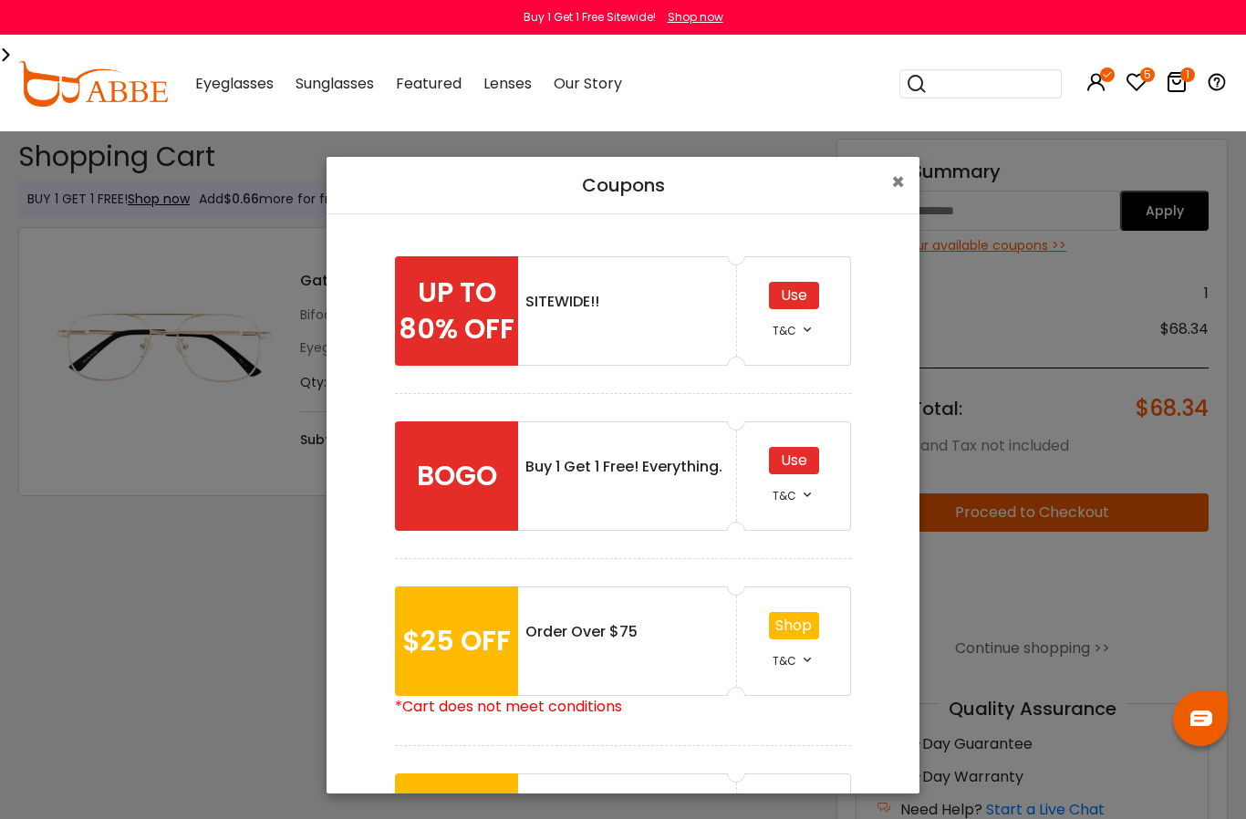
click at [798, 291] on div "Use" at bounding box center [794, 295] width 50 height 27
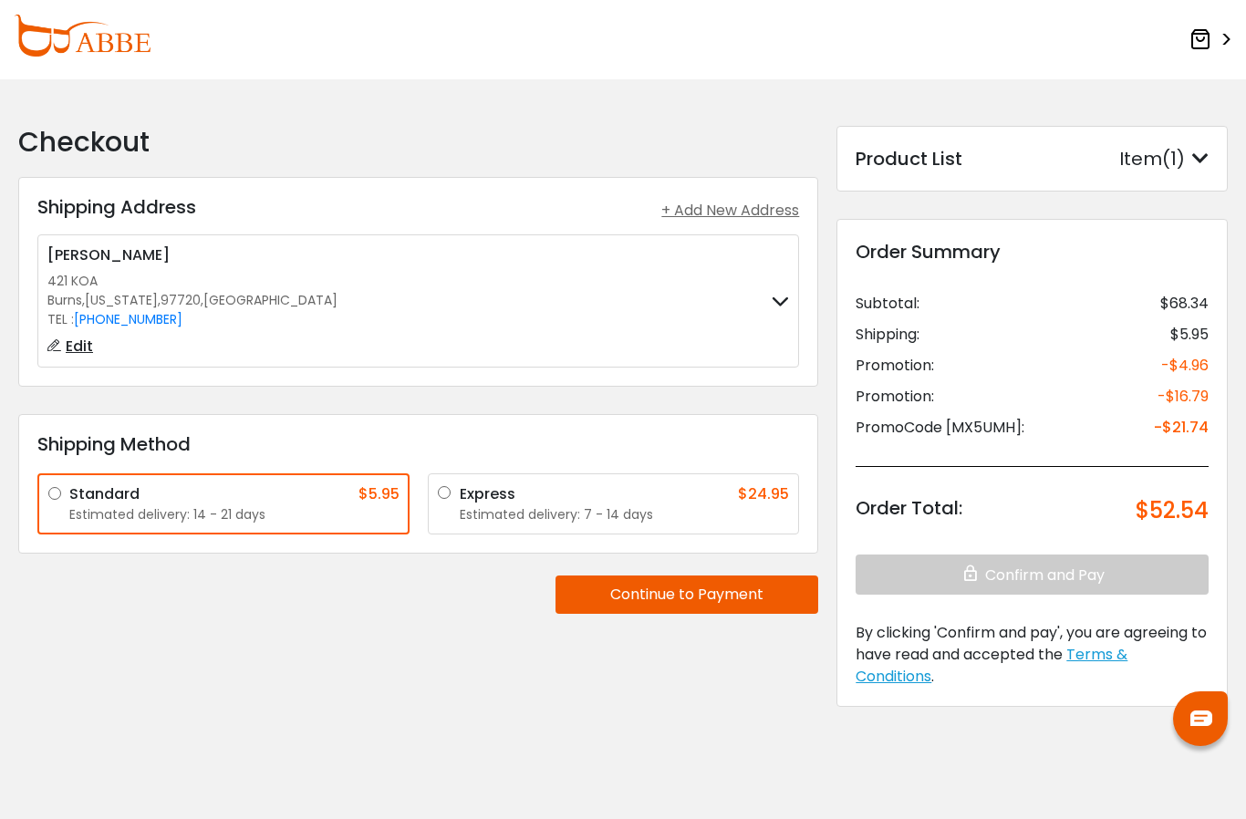
click at [699, 581] on button "Continue to Payment" at bounding box center [686, 594] width 263 height 38
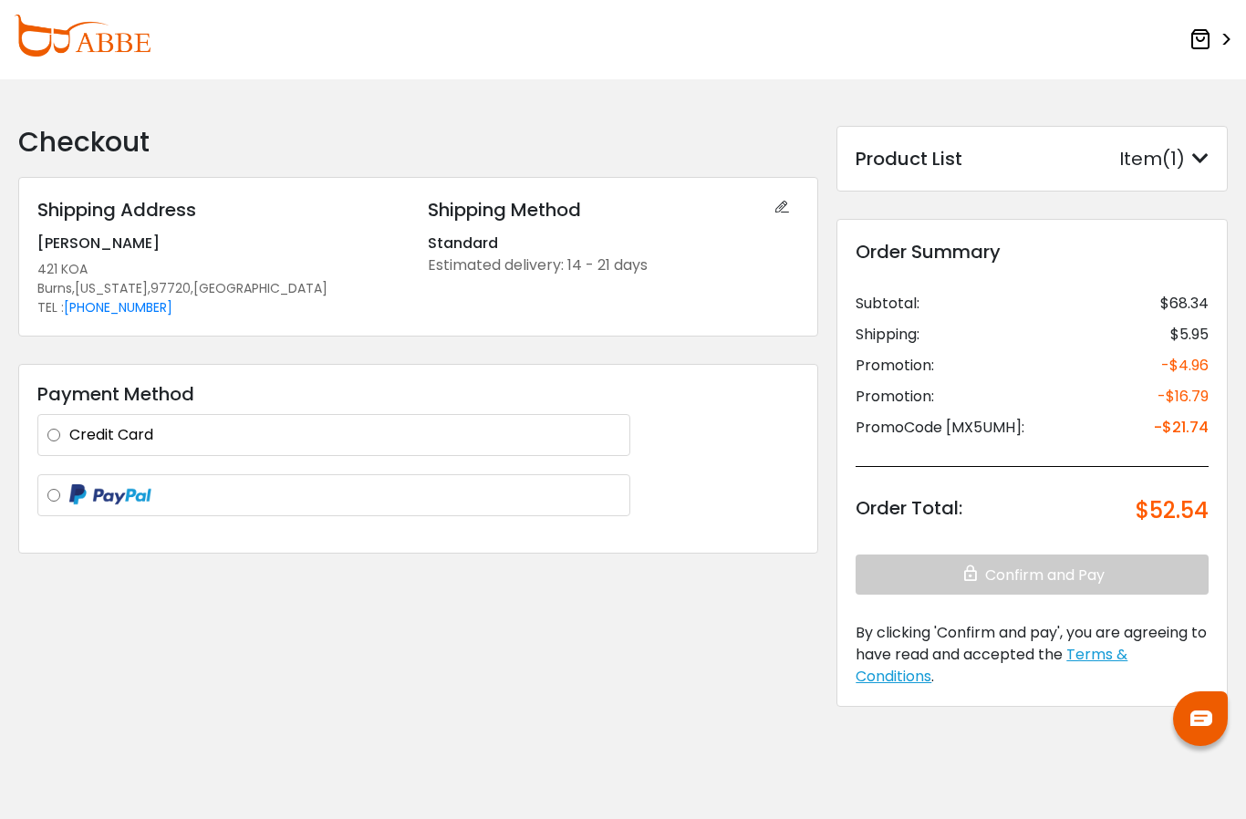
click at [323, 485] on label at bounding box center [344, 495] width 551 height 23
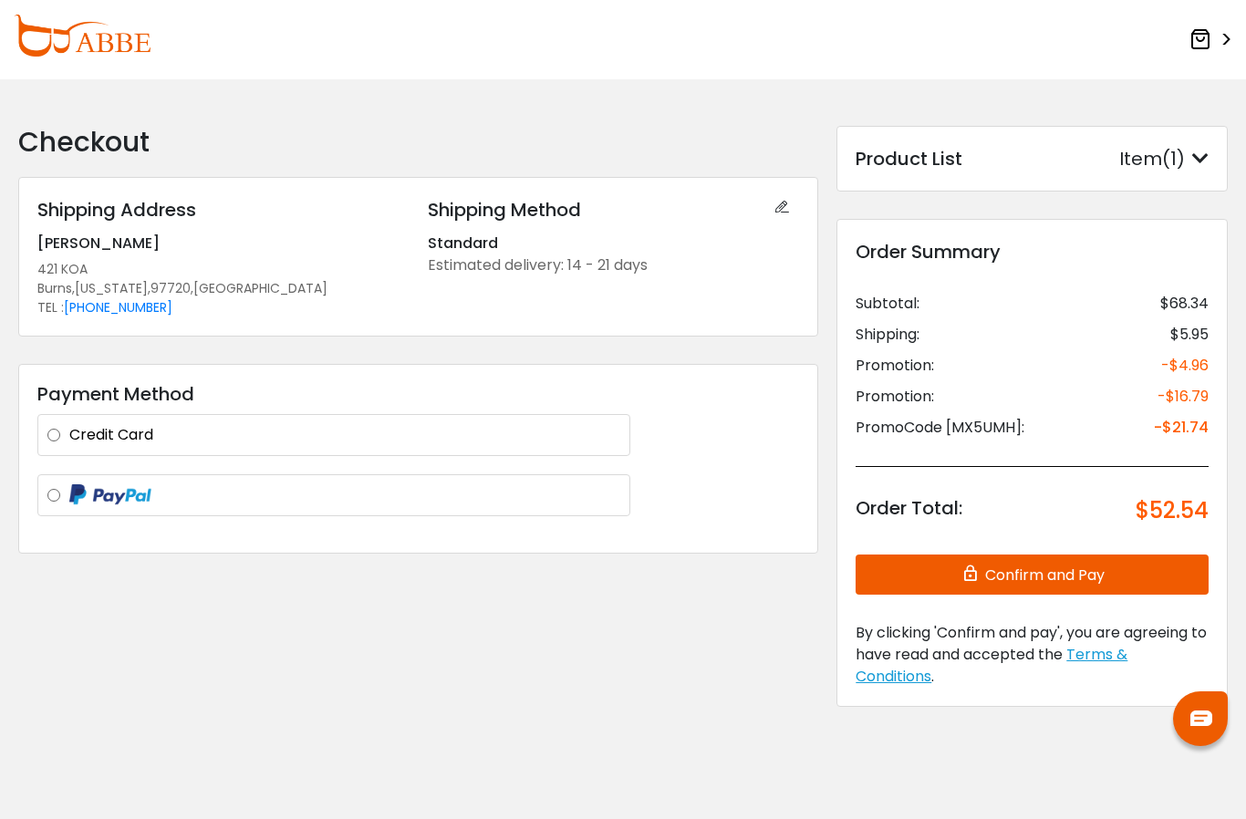
click at [1074, 568] on button "Confirm and Pay" at bounding box center [1031, 574] width 353 height 40
